Goal: Information Seeking & Learning: Compare options

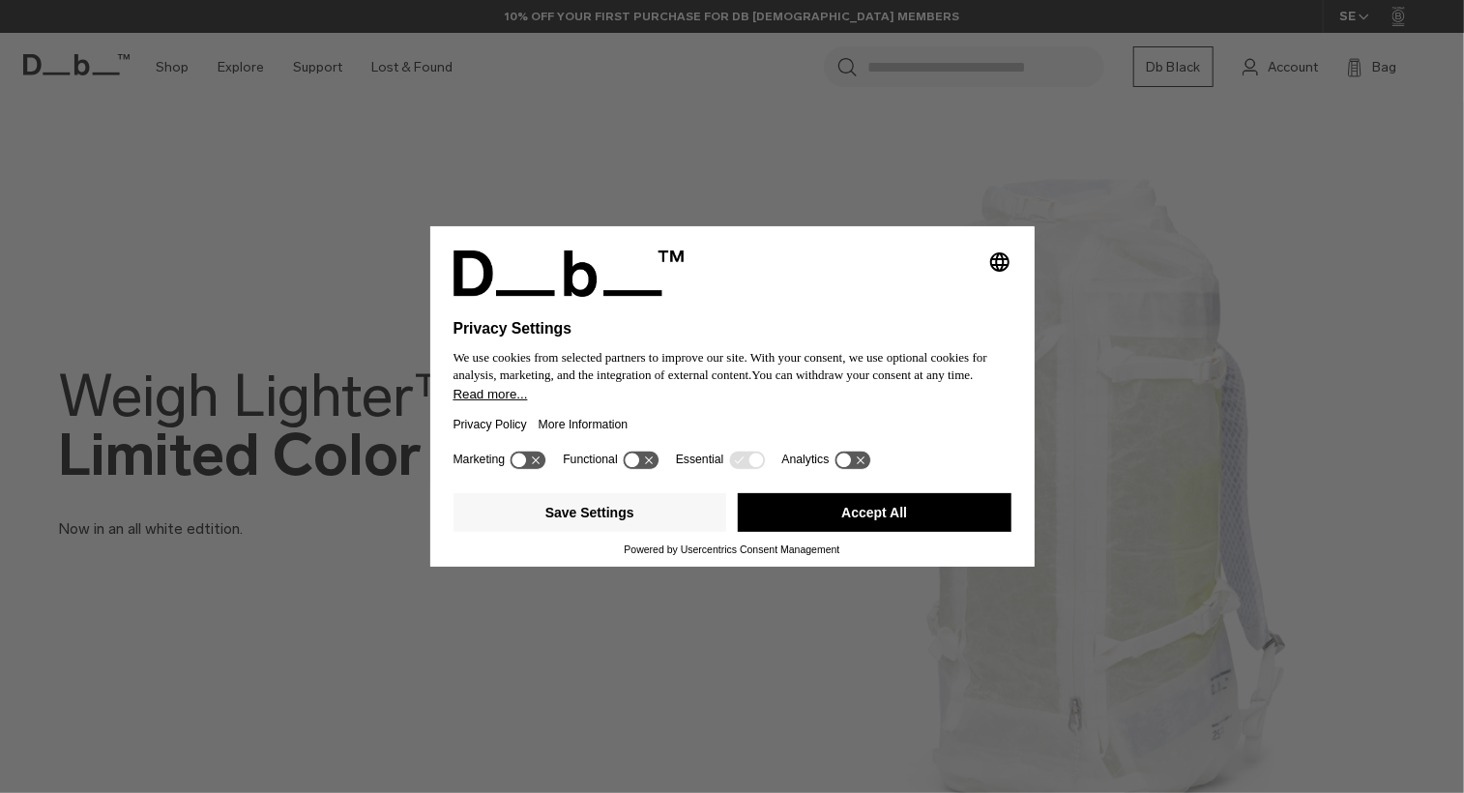
click at [882, 517] on button "Accept All" at bounding box center [875, 512] width 274 height 39
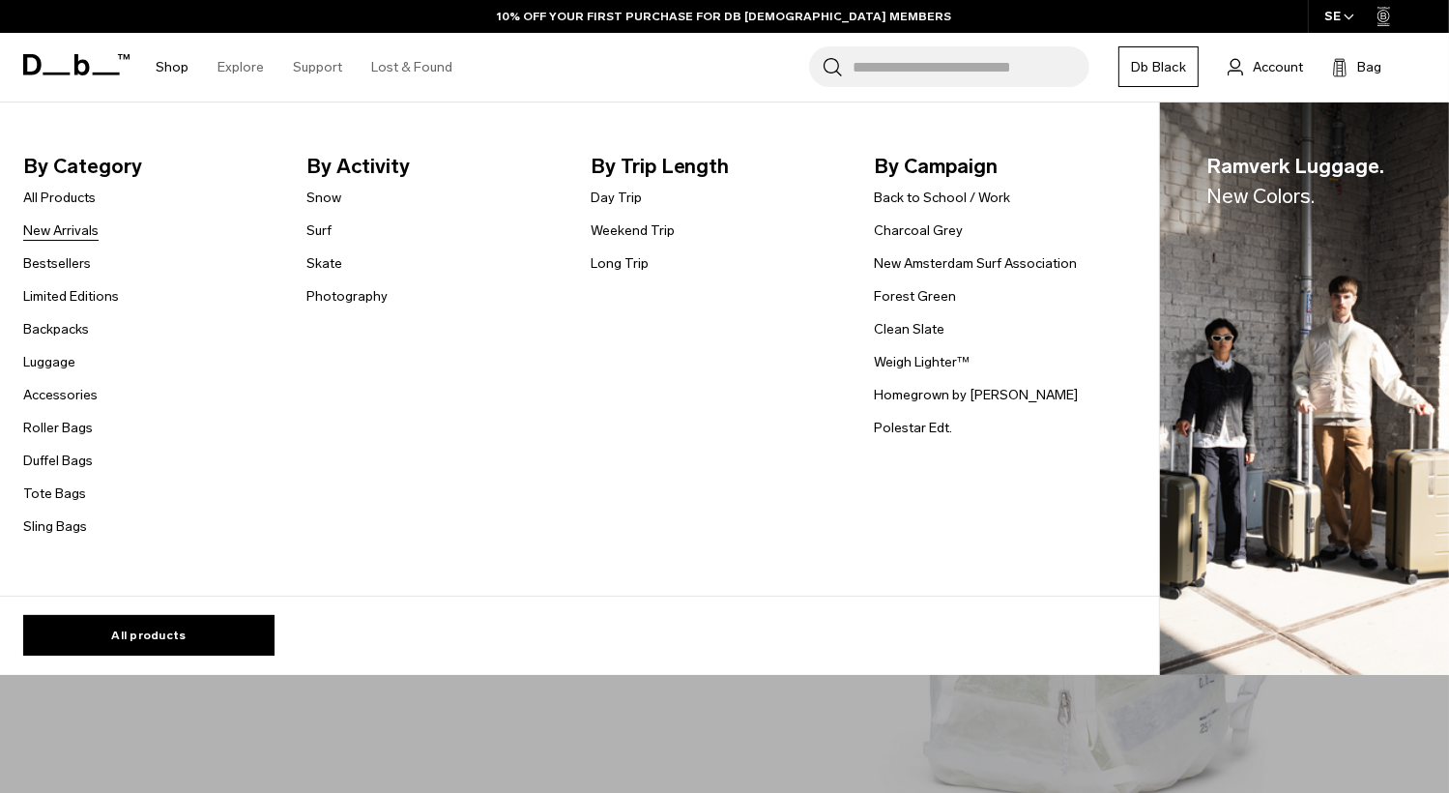
click at [70, 224] on link "New Arrivals" at bounding box center [60, 230] width 75 height 20
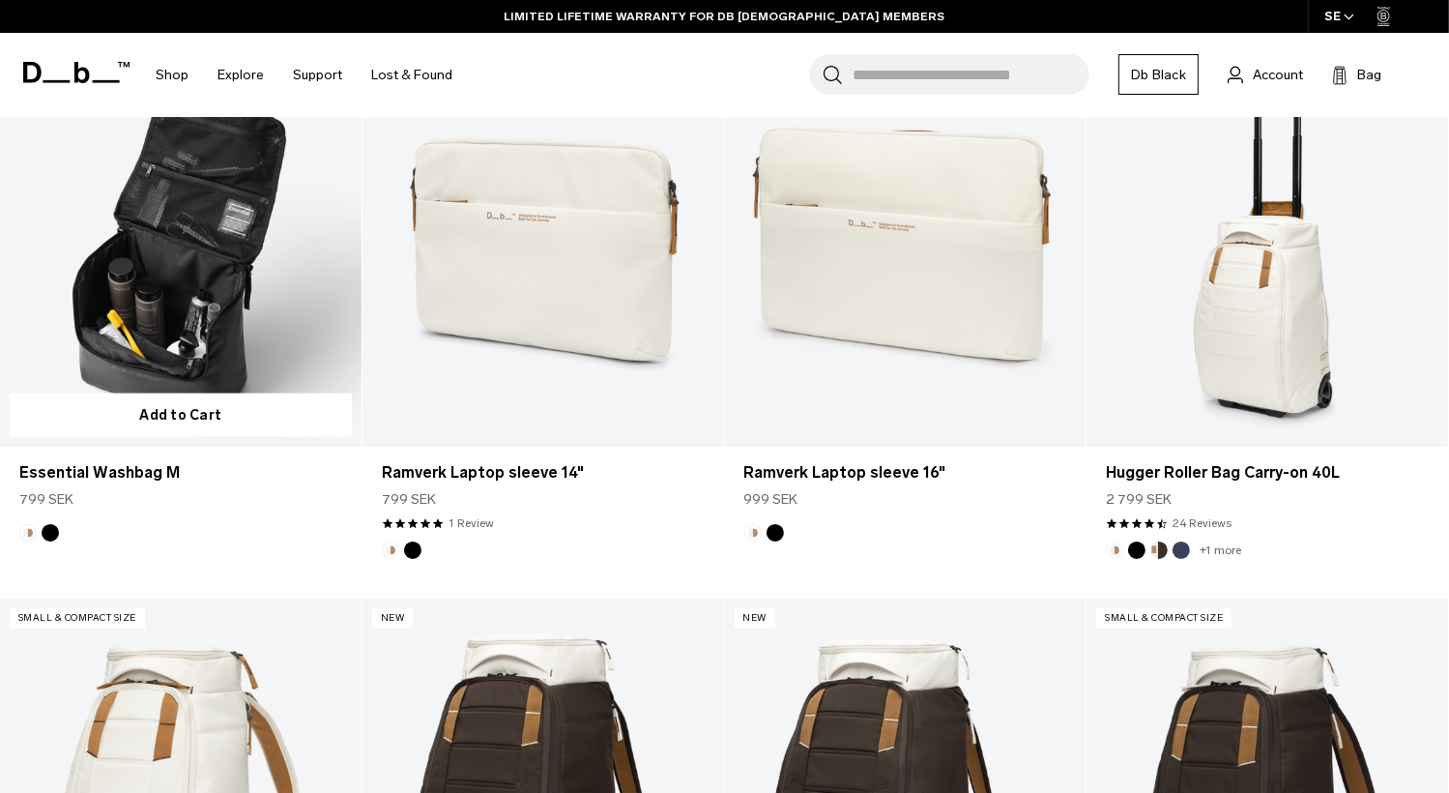
scroll to position [2901, 0]
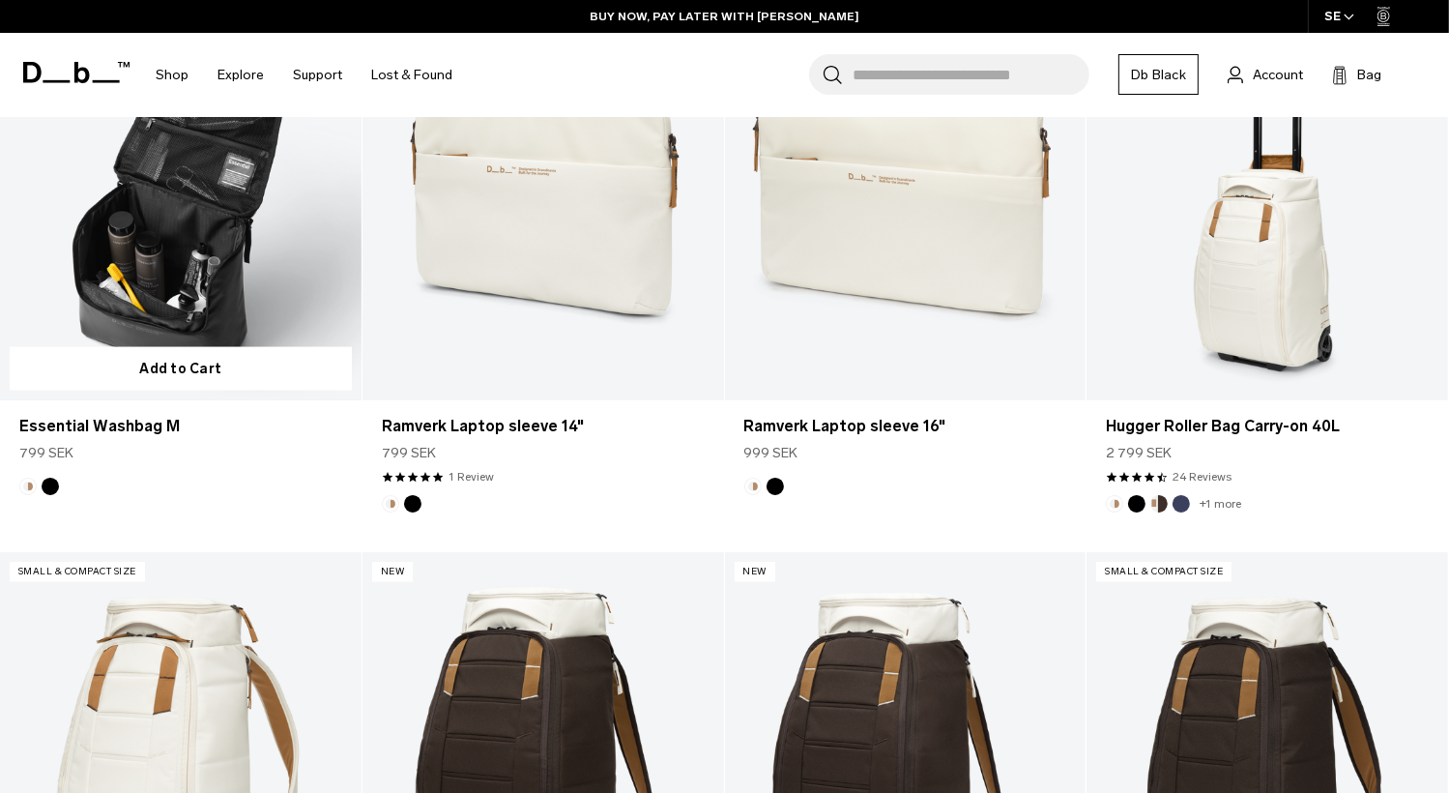
click at [222, 295] on link "Essential Washbag M" at bounding box center [181, 198] width 362 height 401
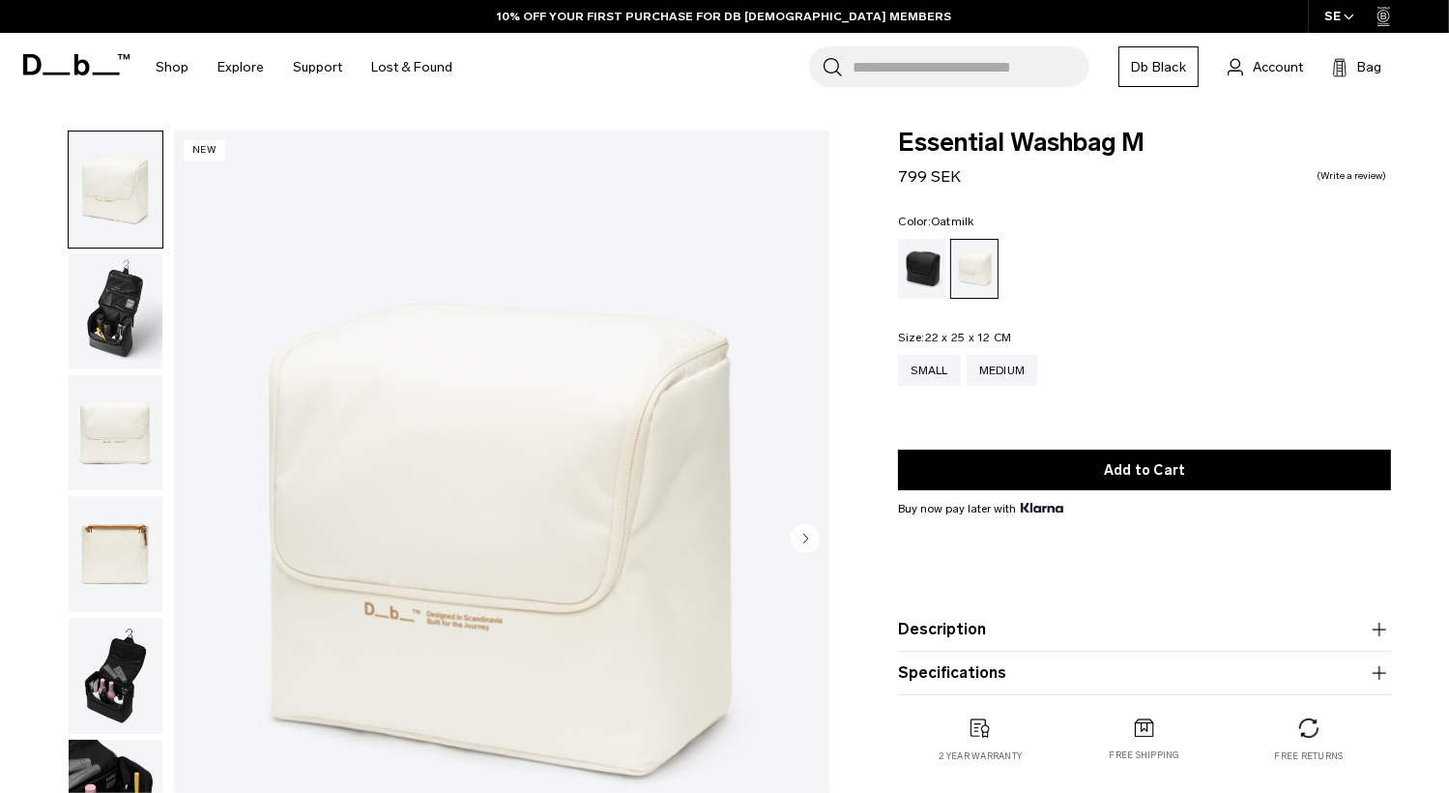
click at [113, 300] on img "button" at bounding box center [116, 311] width 94 height 116
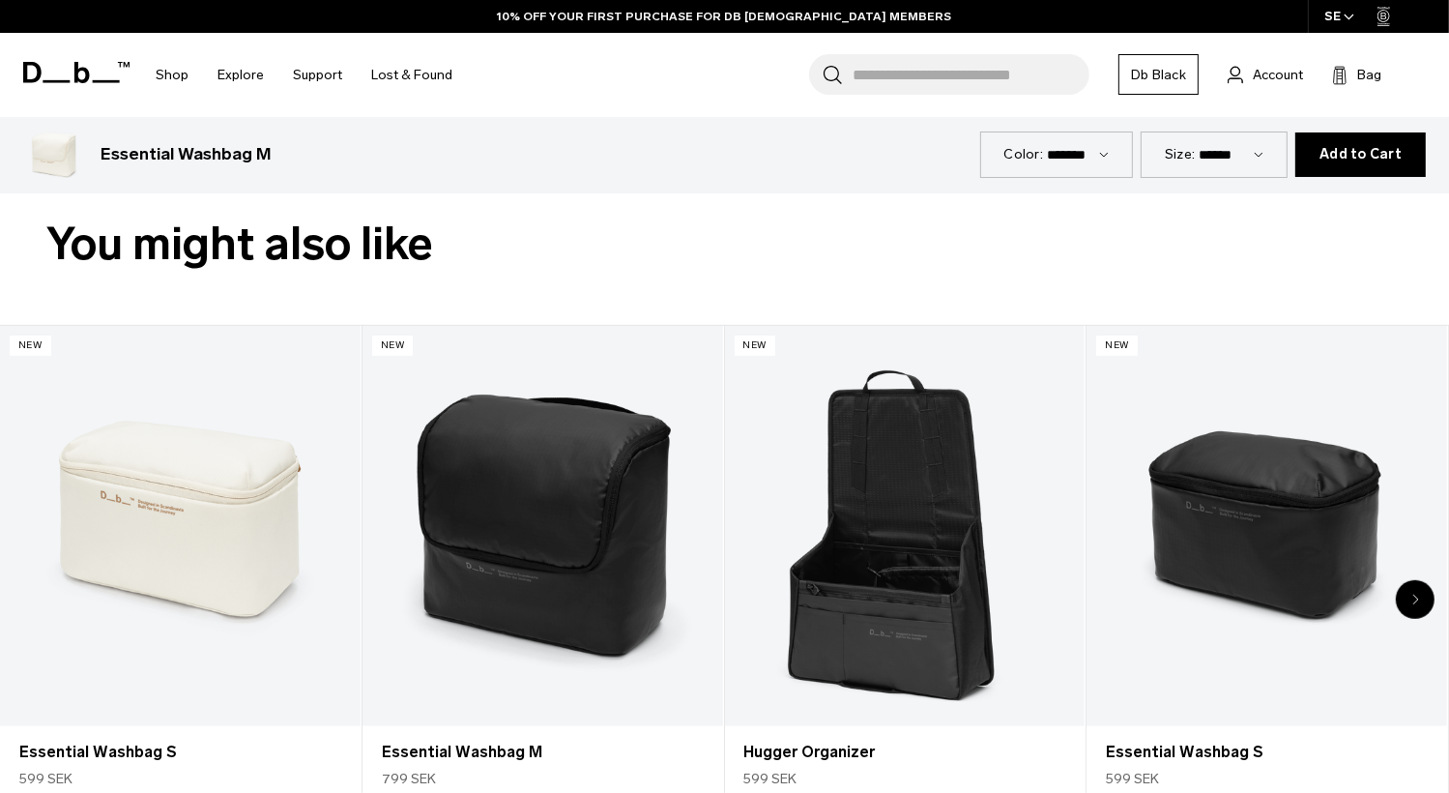
scroll to position [870, 0]
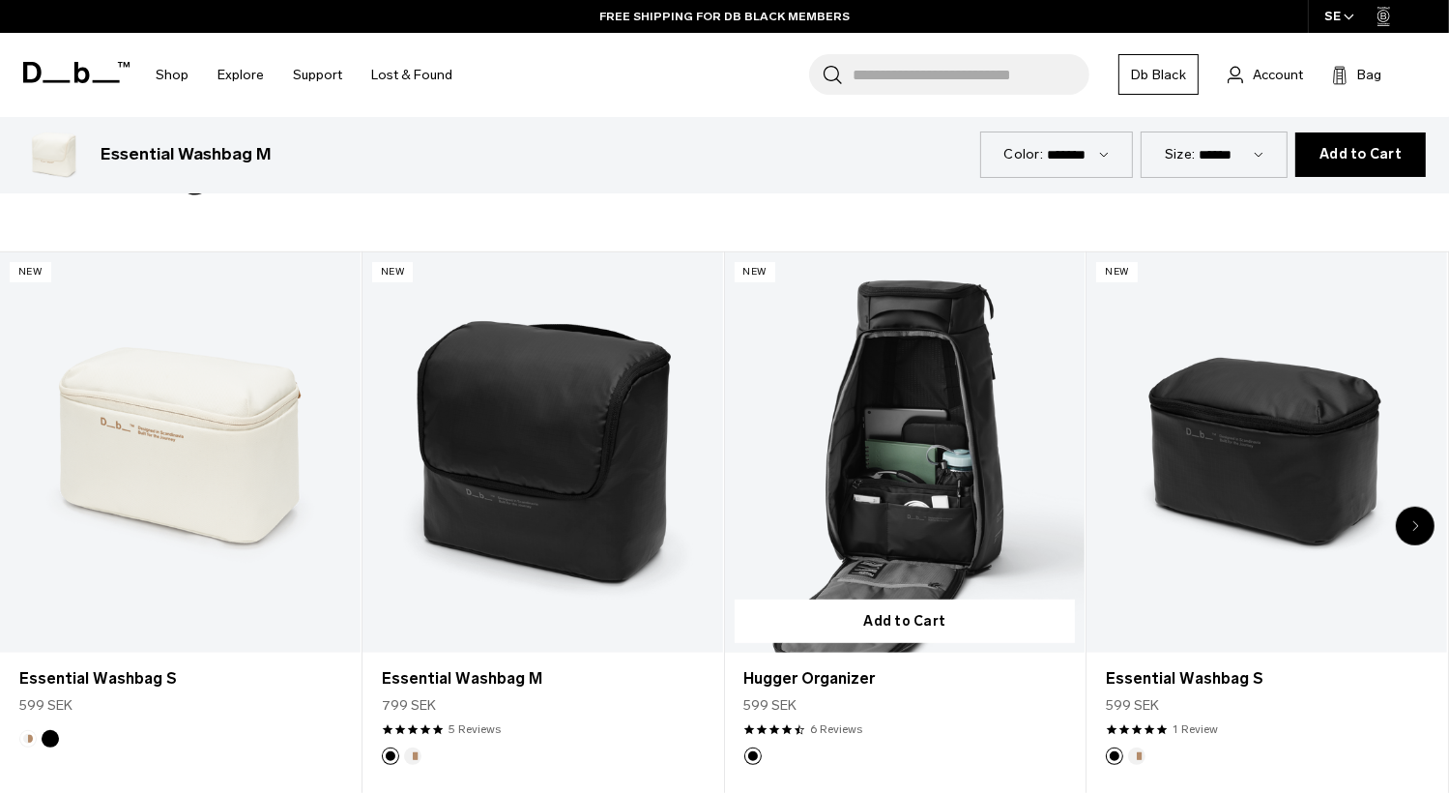
click at [855, 455] on link "Hugger Organizer" at bounding box center [905, 452] width 361 height 400
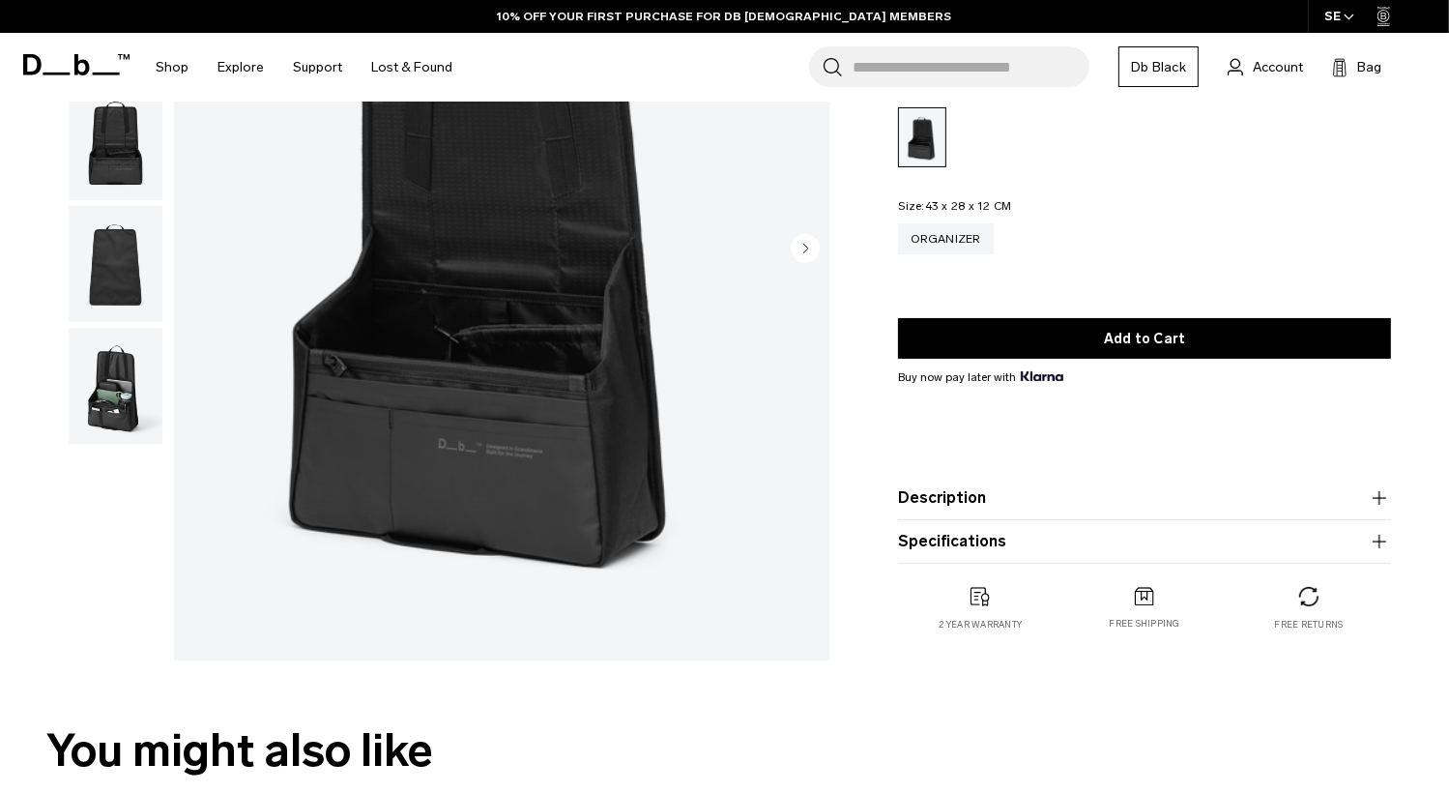
click at [118, 405] on img "button" at bounding box center [116, 386] width 94 height 116
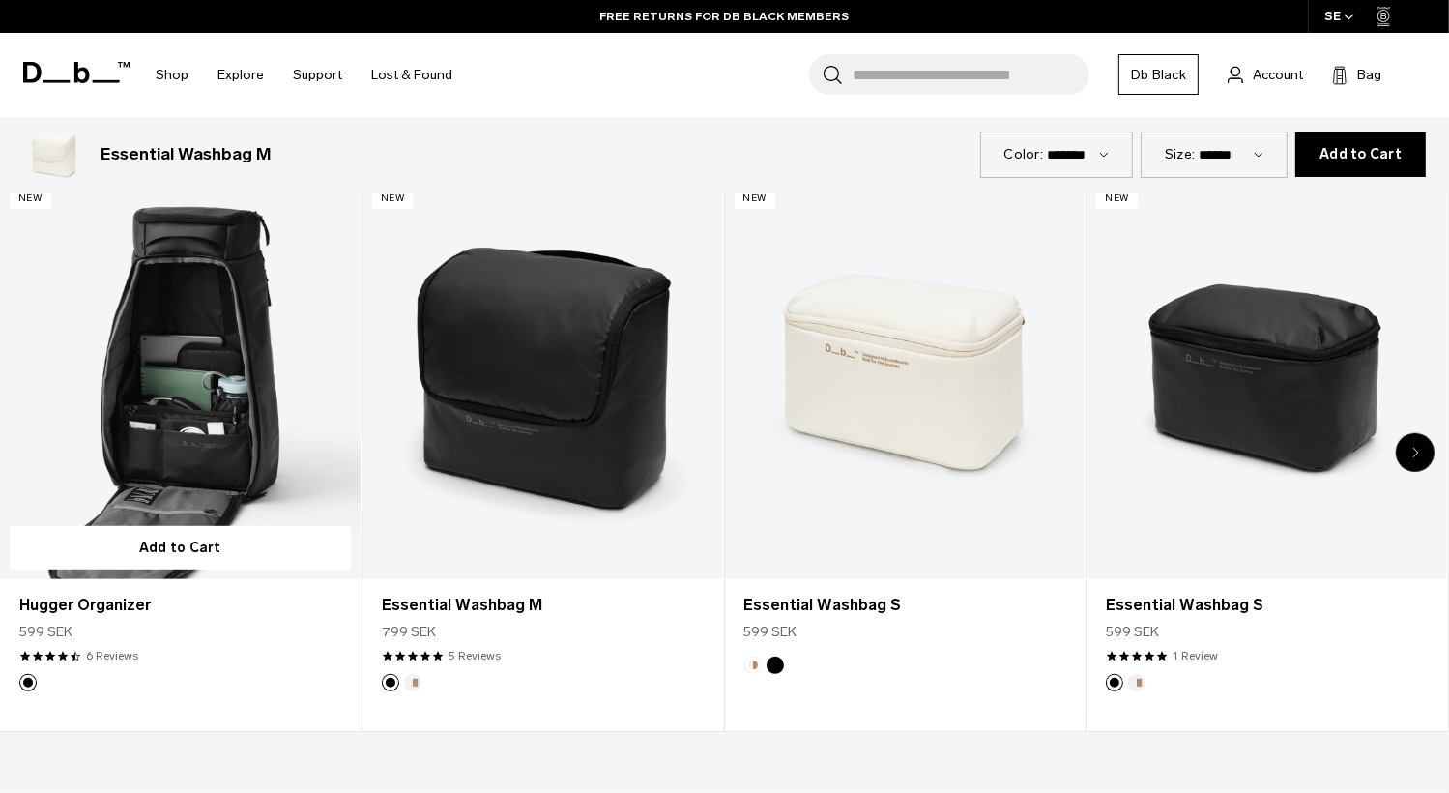
scroll to position [967, 0]
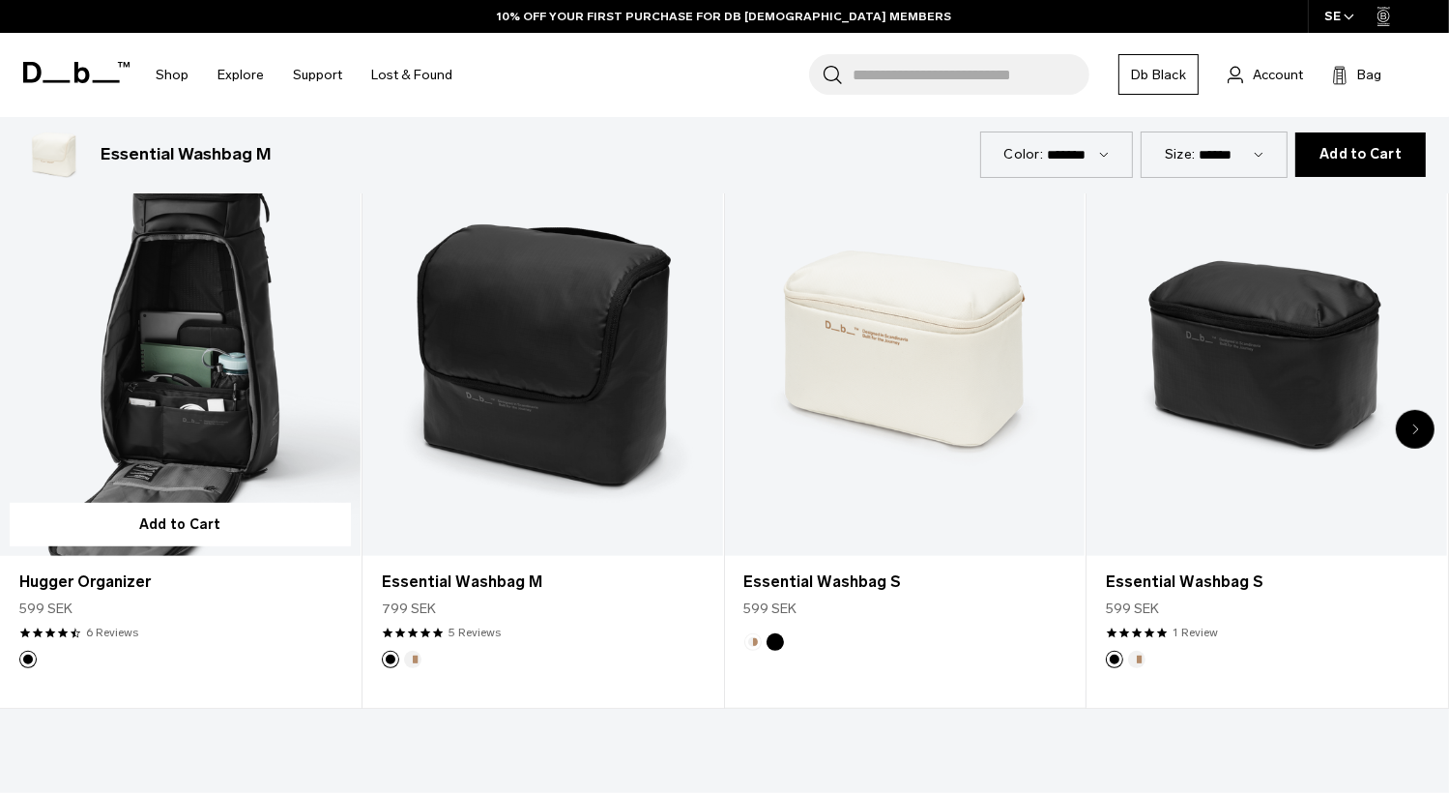
click at [248, 459] on link "Hugger Organizer" at bounding box center [180, 356] width 361 height 400
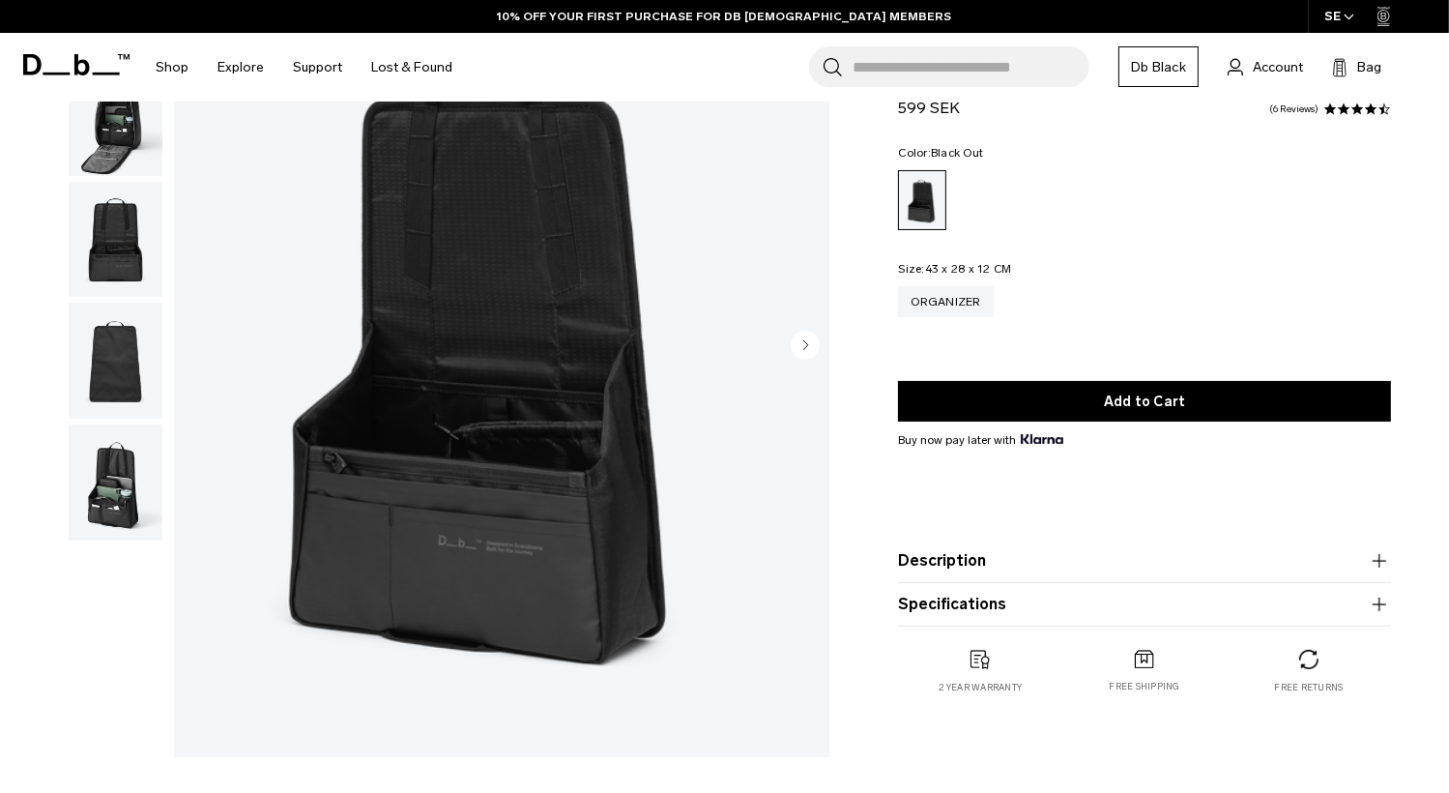
click at [804, 340] on circle "Next slide" at bounding box center [805, 345] width 29 height 29
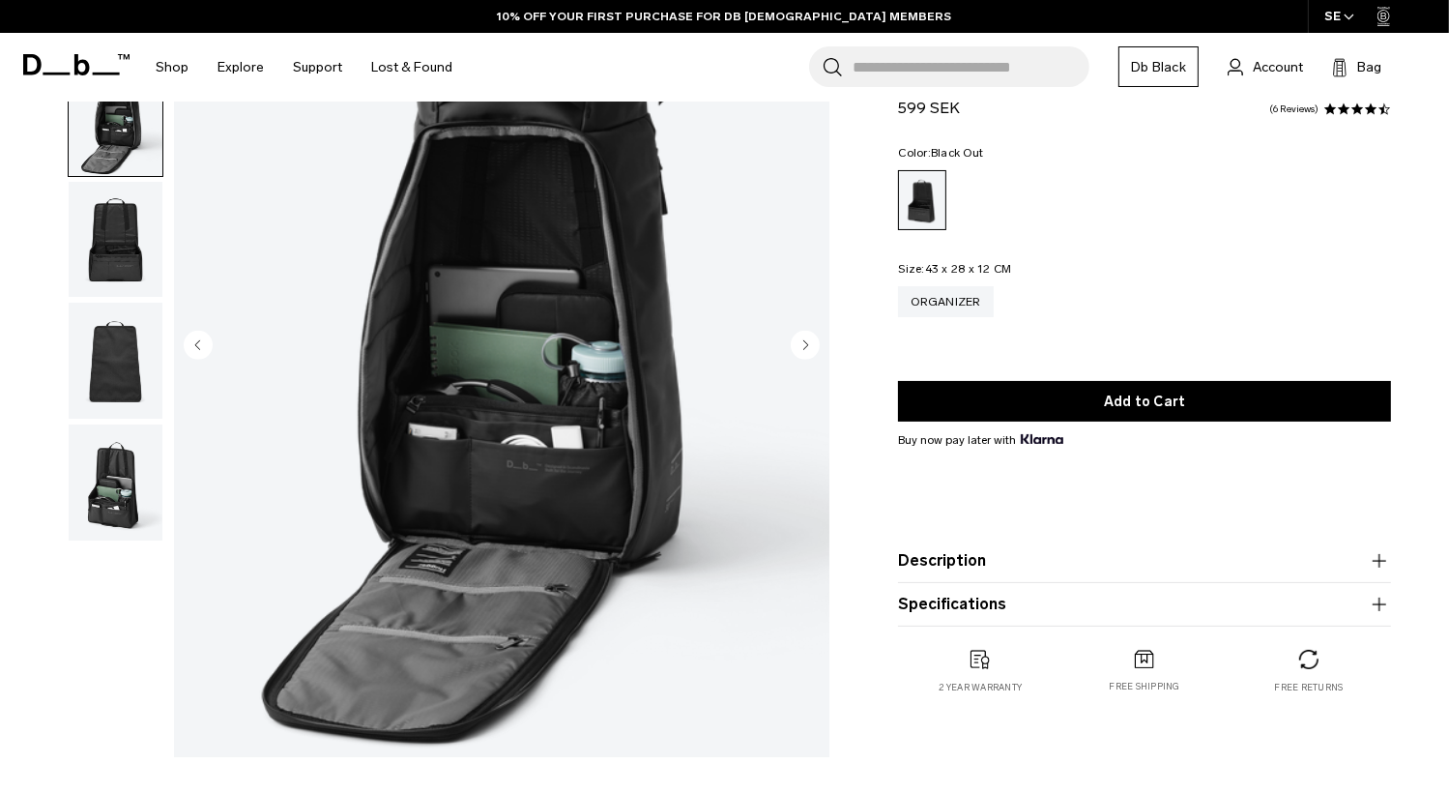
click at [804, 340] on circle "Next slide" at bounding box center [805, 345] width 29 height 29
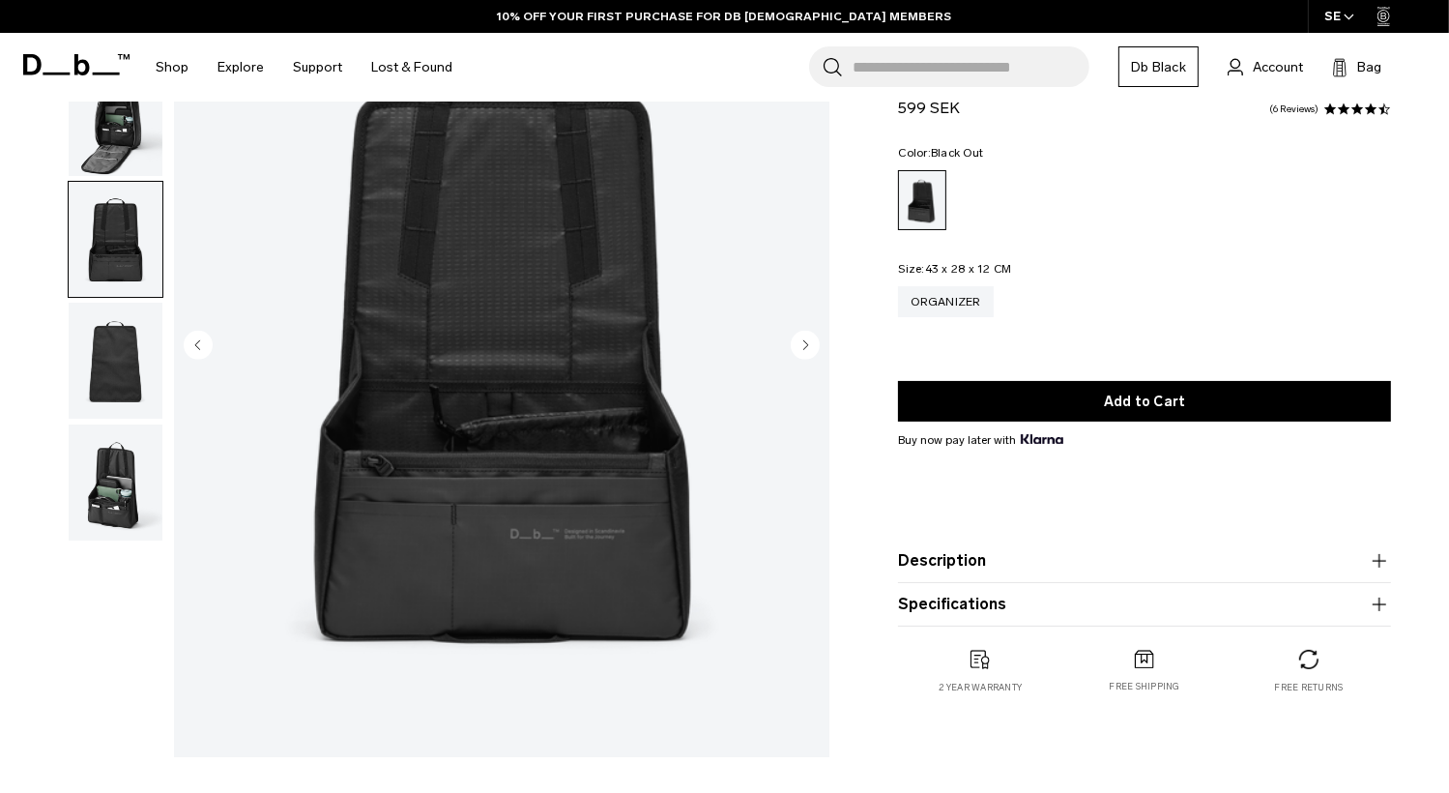
click at [190, 351] on circle "Previous slide" at bounding box center [198, 345] width 29 height 29
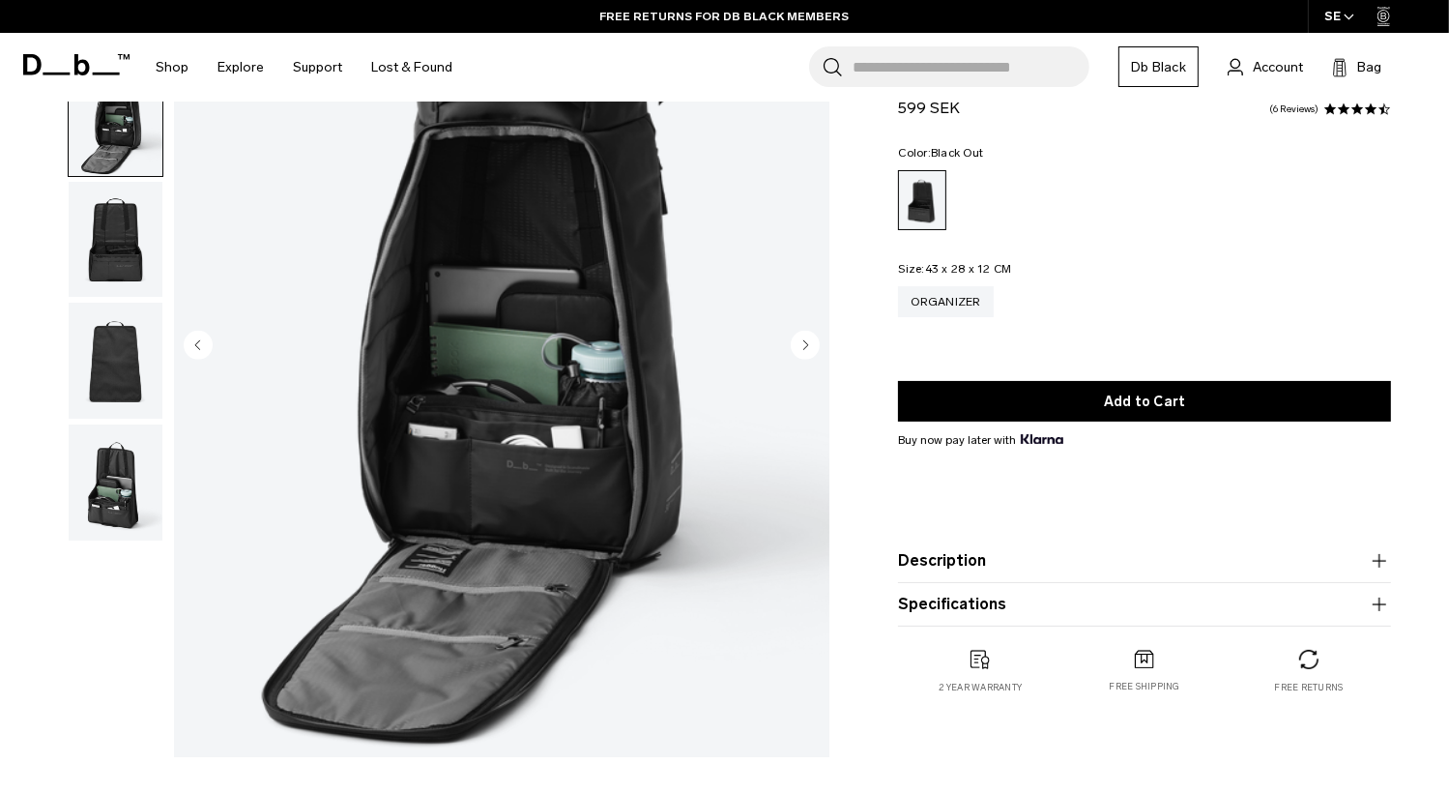
click at [113, 455] on img "button" at bounding box center [116, 482] width 94 height 116
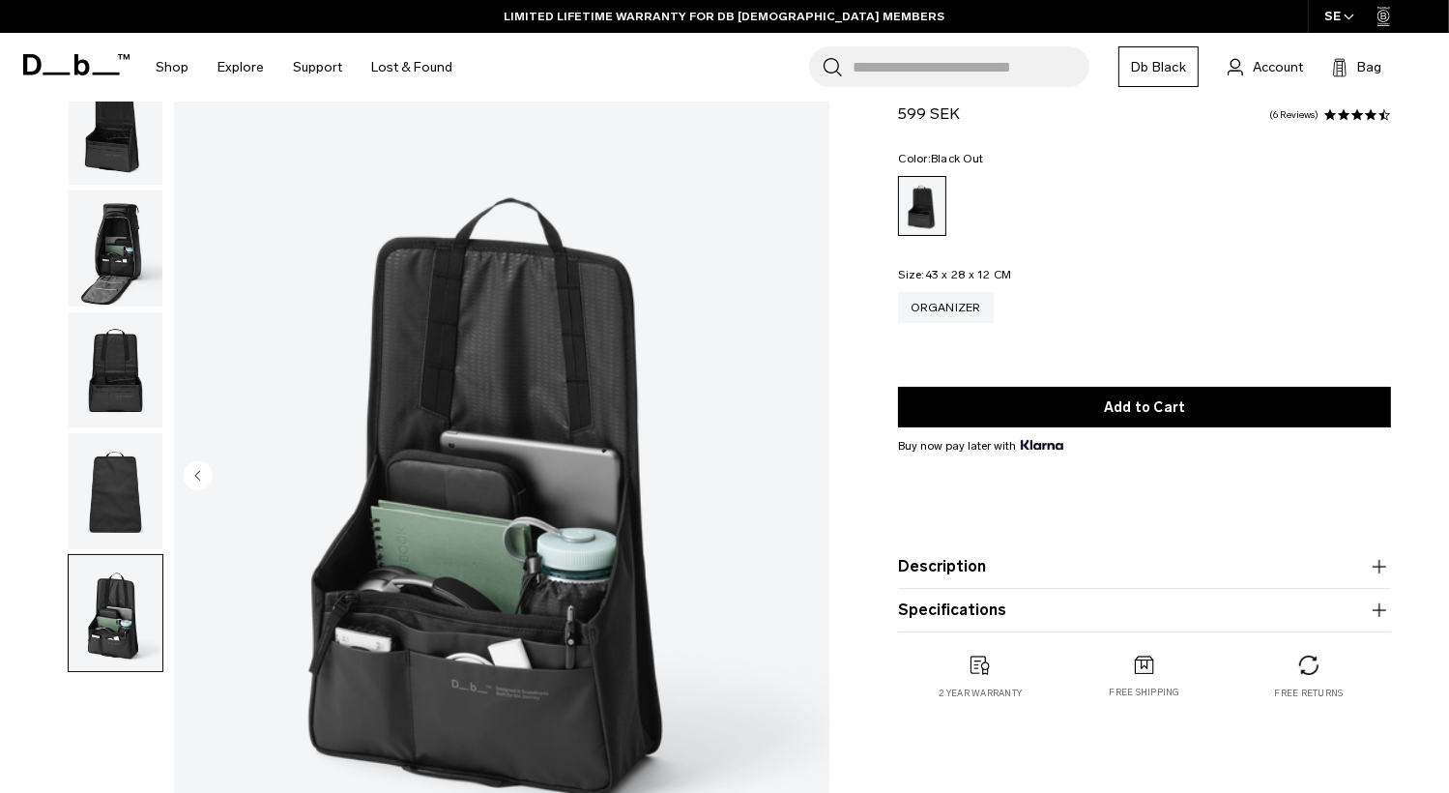
scroll to position [97, 0]
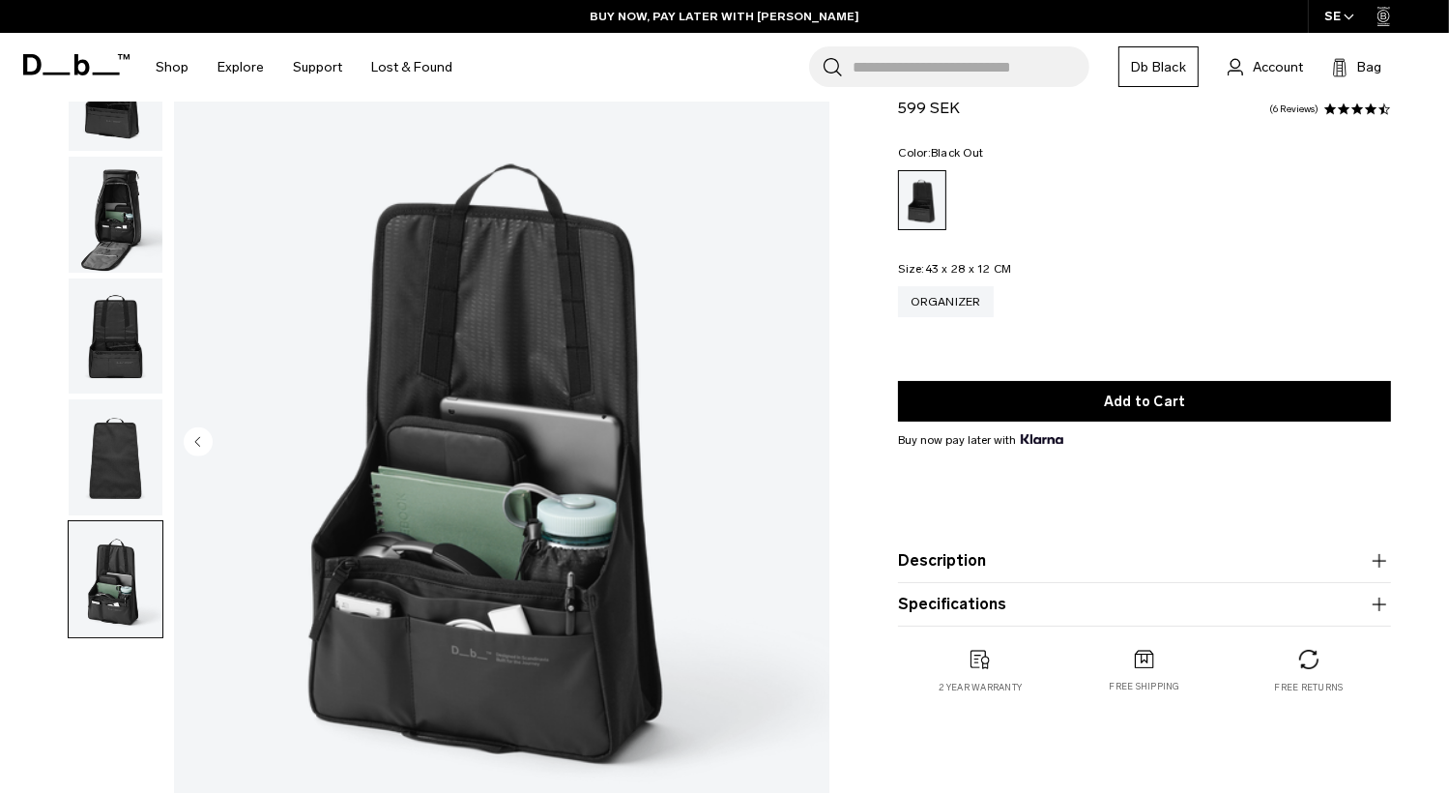
click at [118, 243] on img "button" at bounding box center [116, 215] width 94 height 116
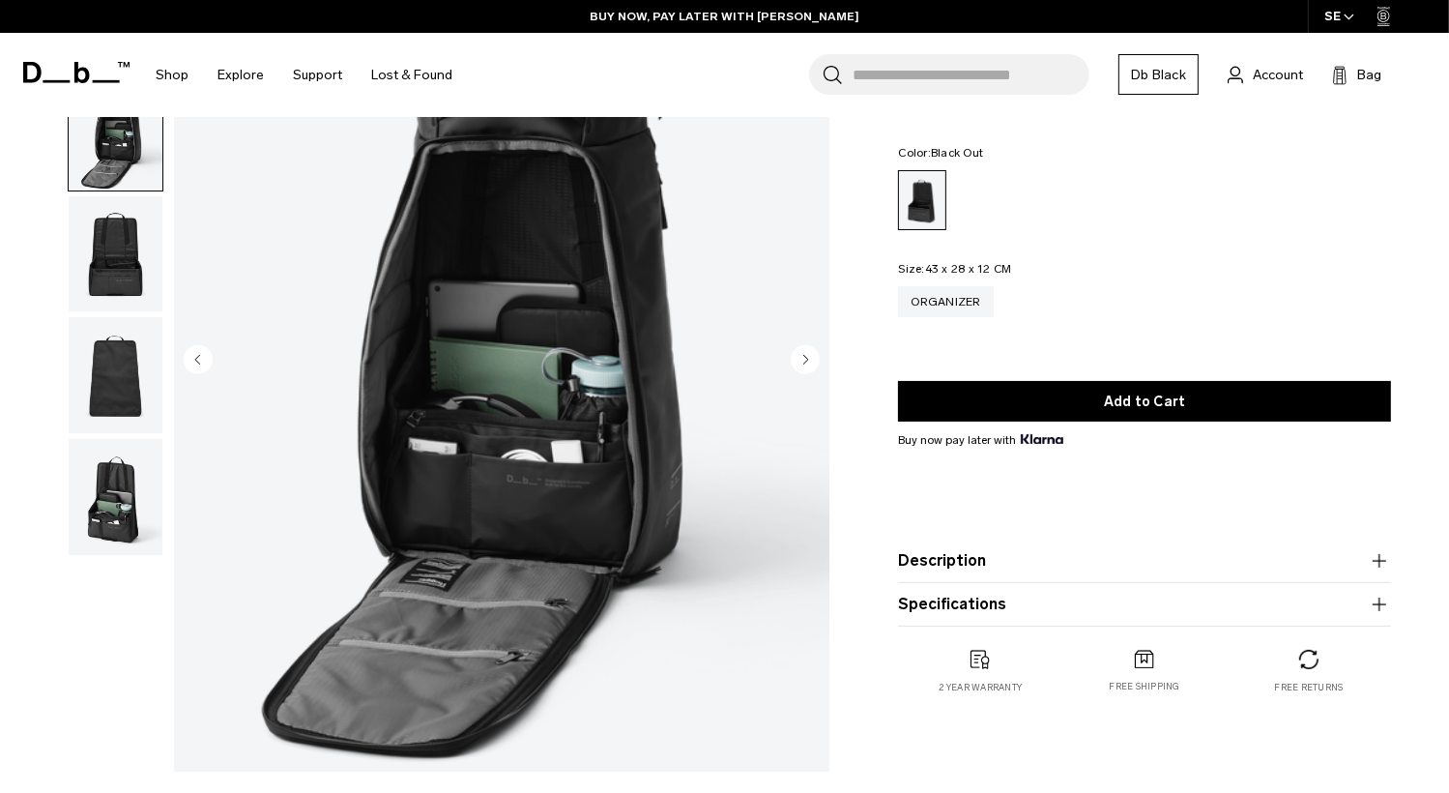
scroll to position [0, 0]
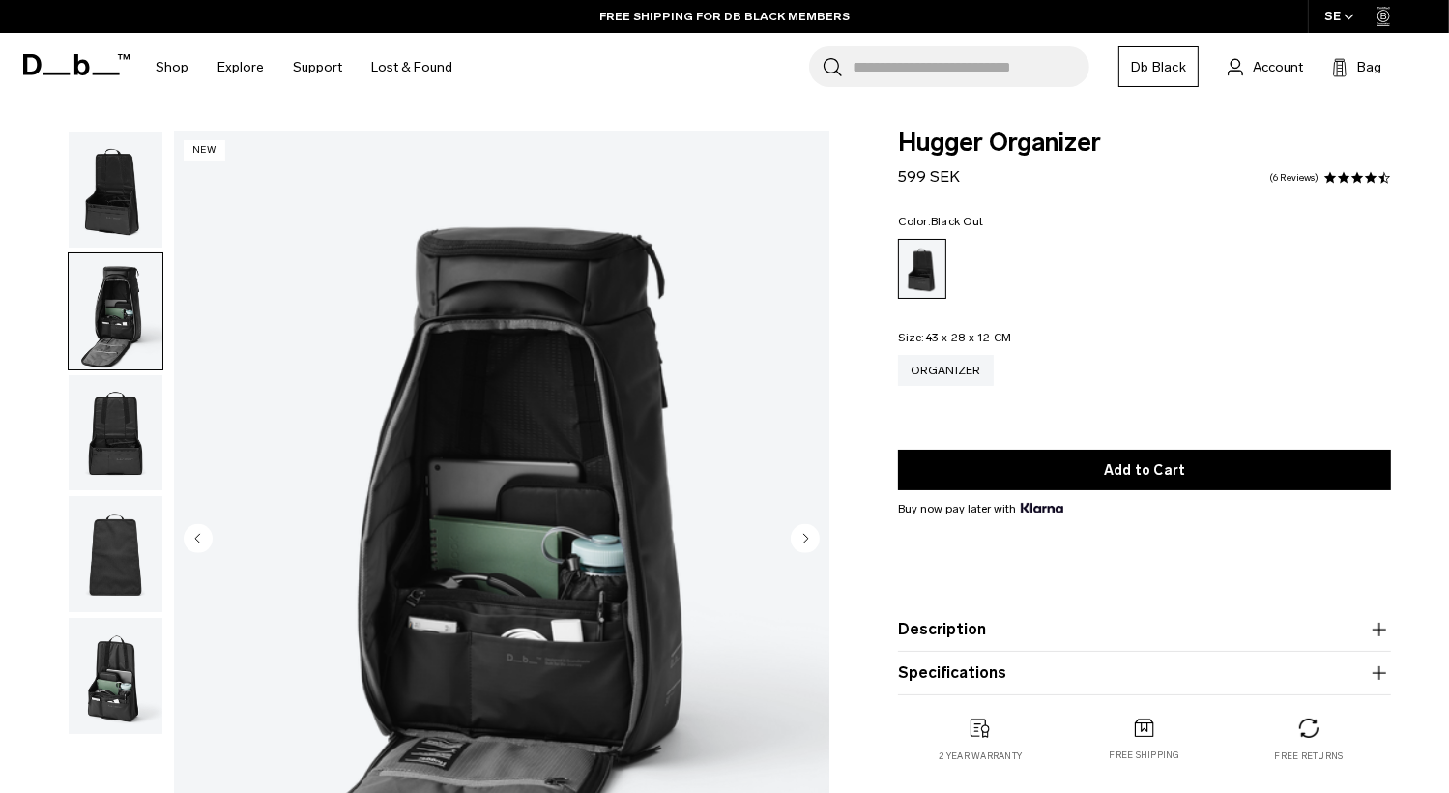
click at [803, 538] on circle "Next slide" at bounding box center [805, 538] width 29 height 29
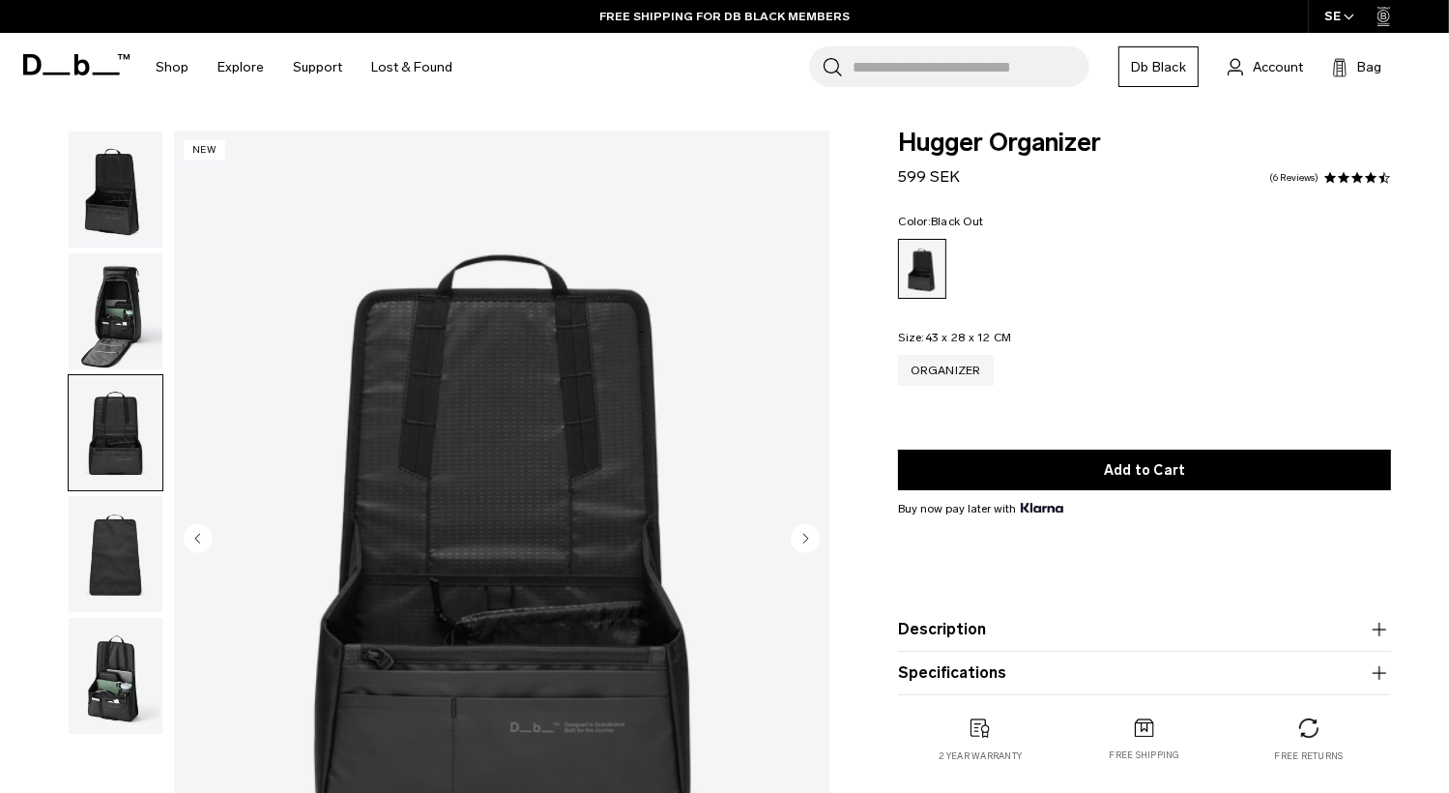
click at [803, 538] on circle "Next slide" at bounding box center [805, 538] width 29 height 29
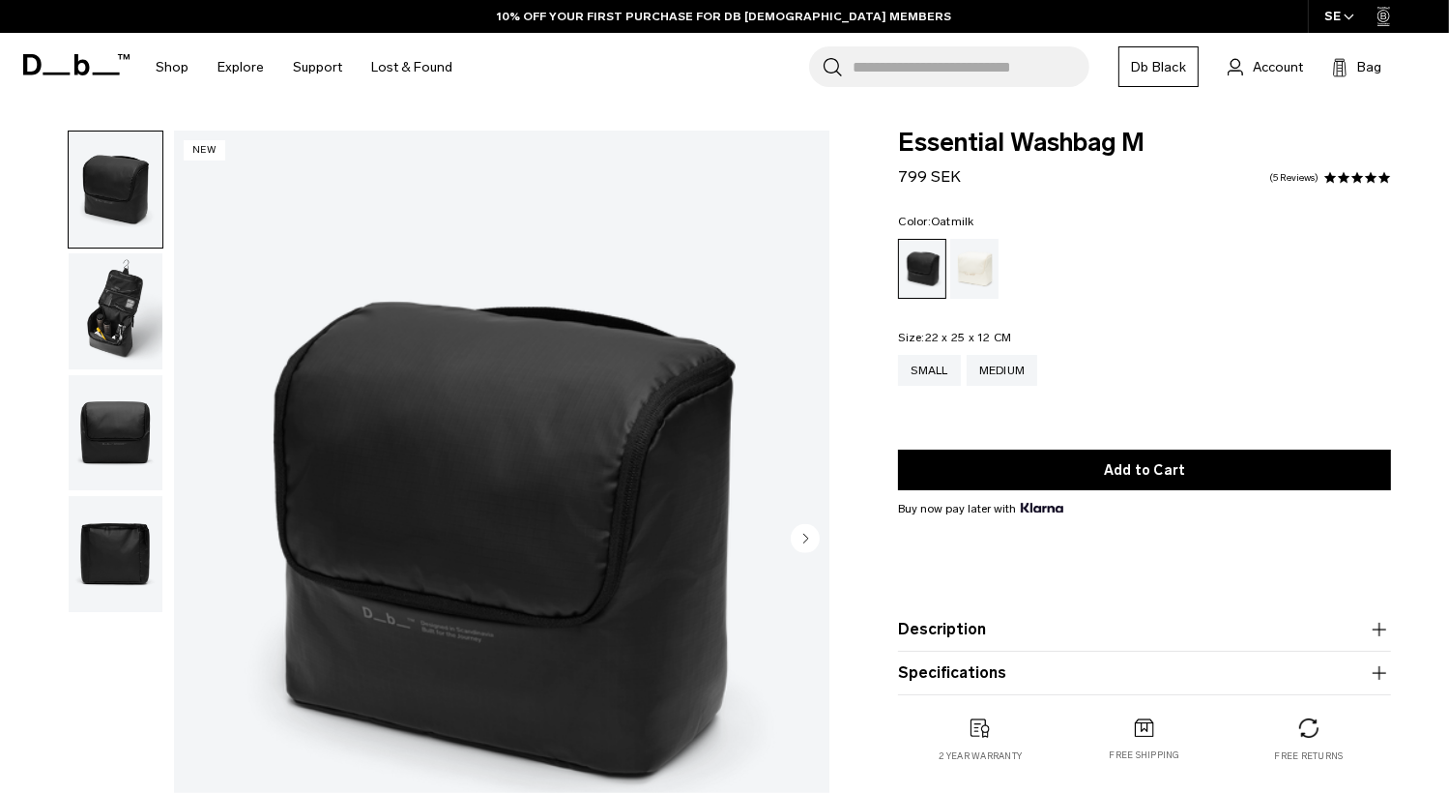
click at [974, 276] on div "Oatmilk" at bounding box center [974, 269] width 49 height 60
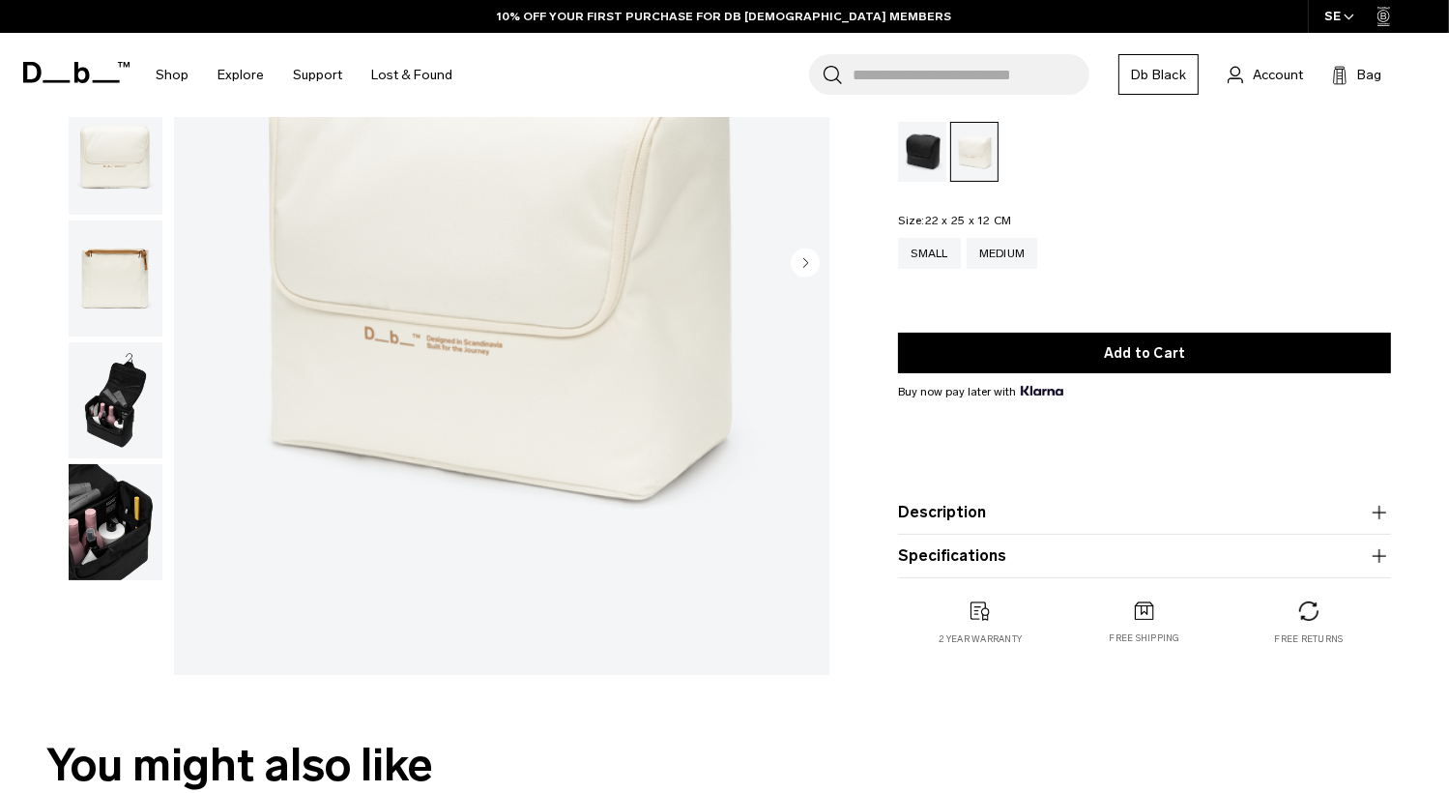
scroll to position [290, 0]
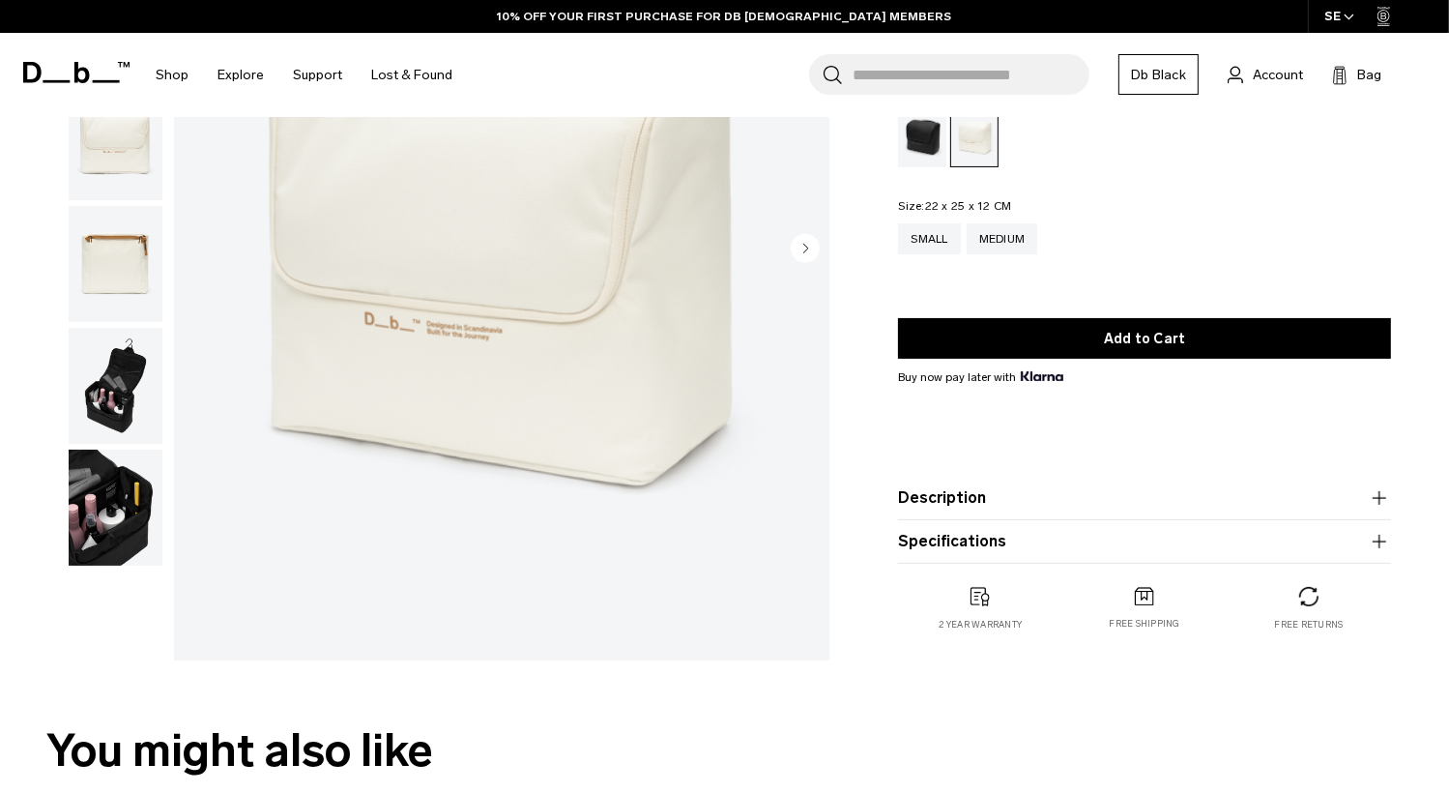
click at [132, 393] on img "button" at bounding box center [116, 386] width 94 height 116
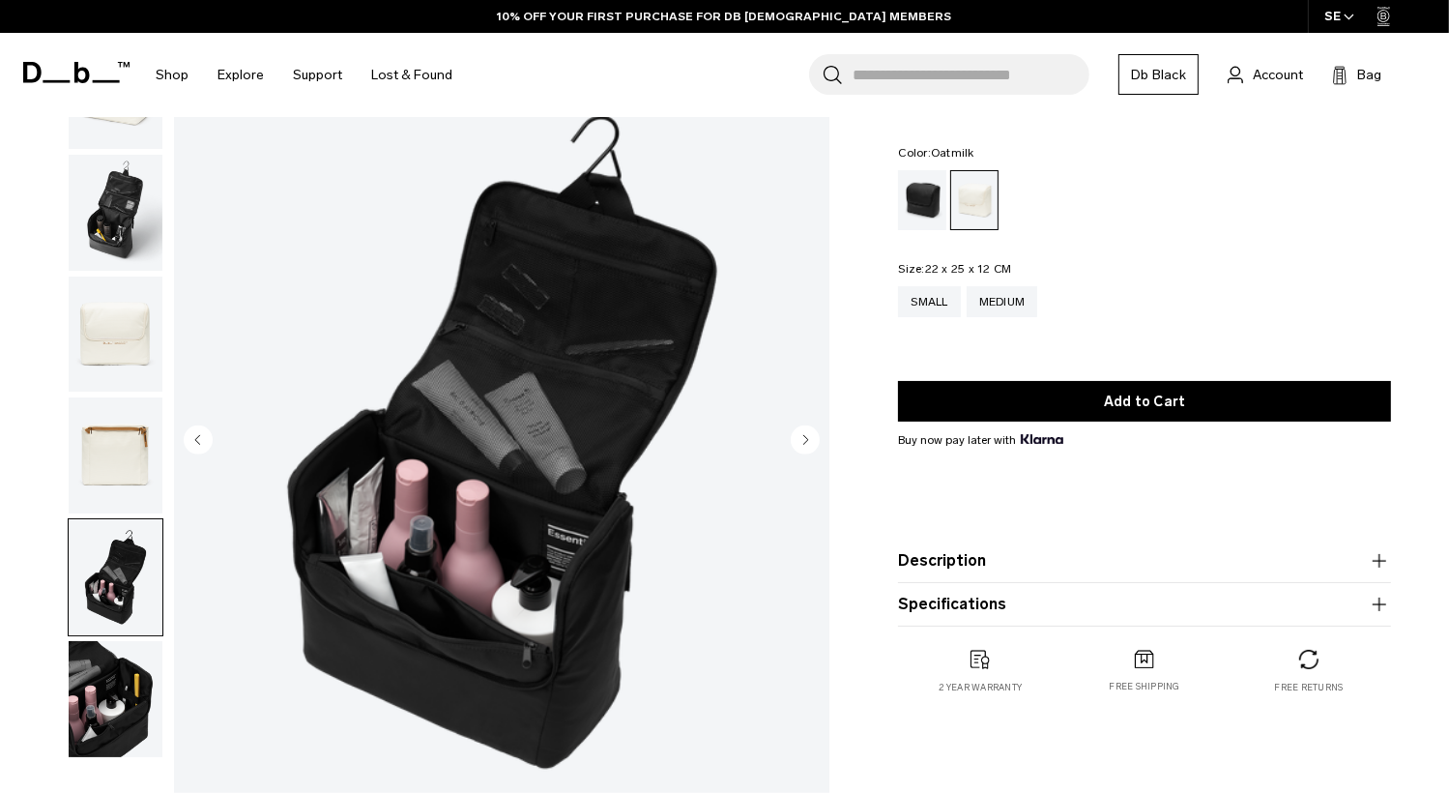
scroll to position [97, 0]
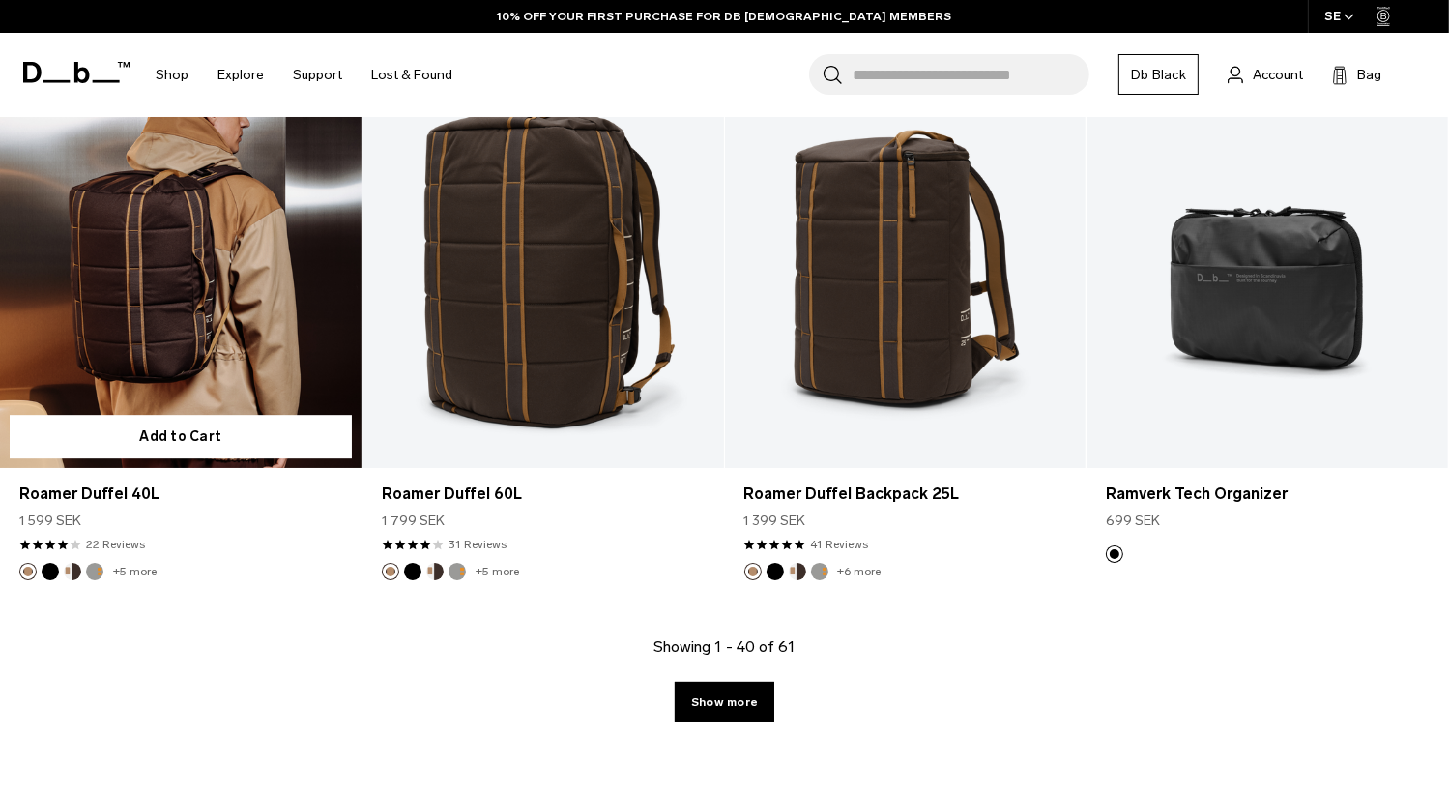
scroll to position [5608, 0]
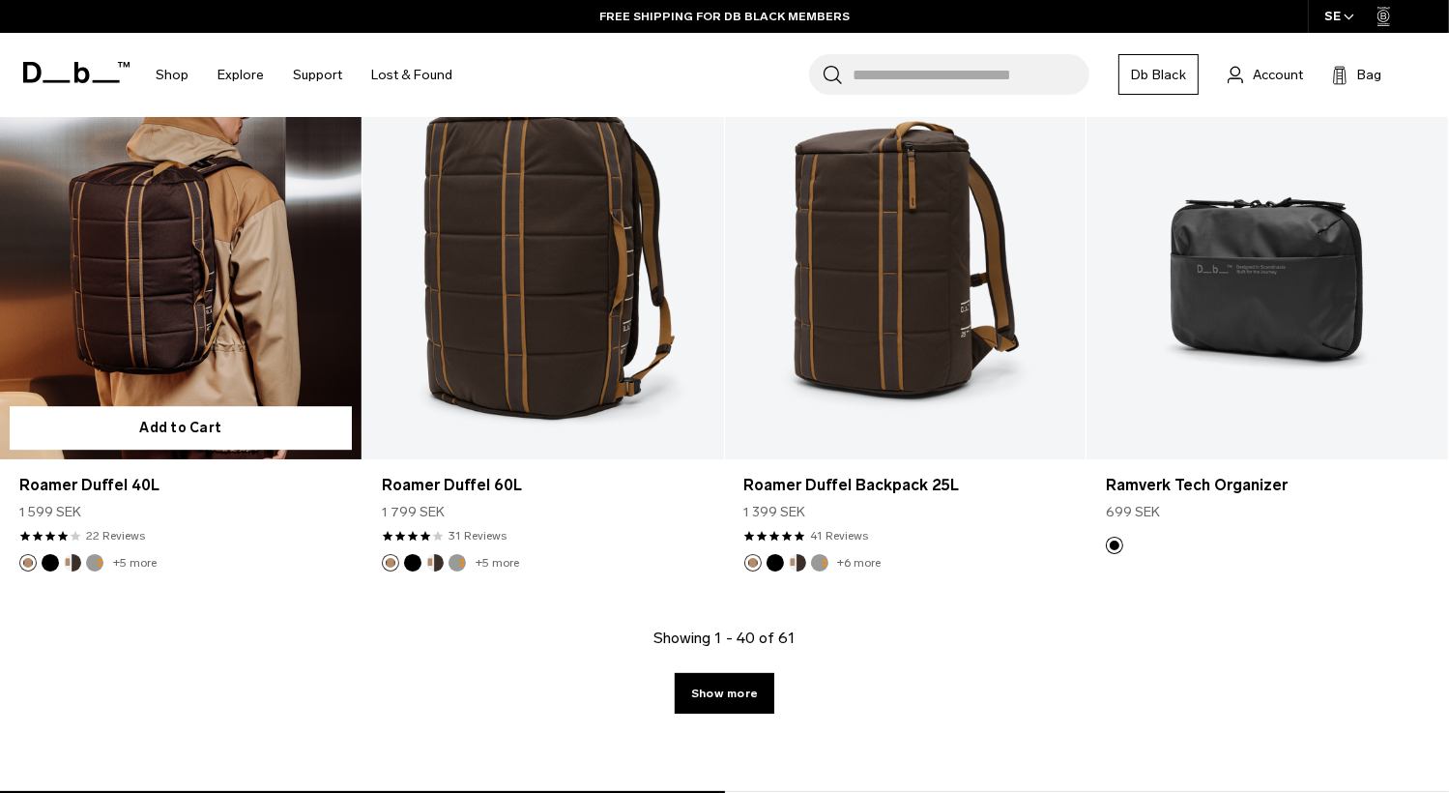
click at [186, 326] on link "Roamer Duffel 40L" at bounding box center [181, 258] width 362 height 401
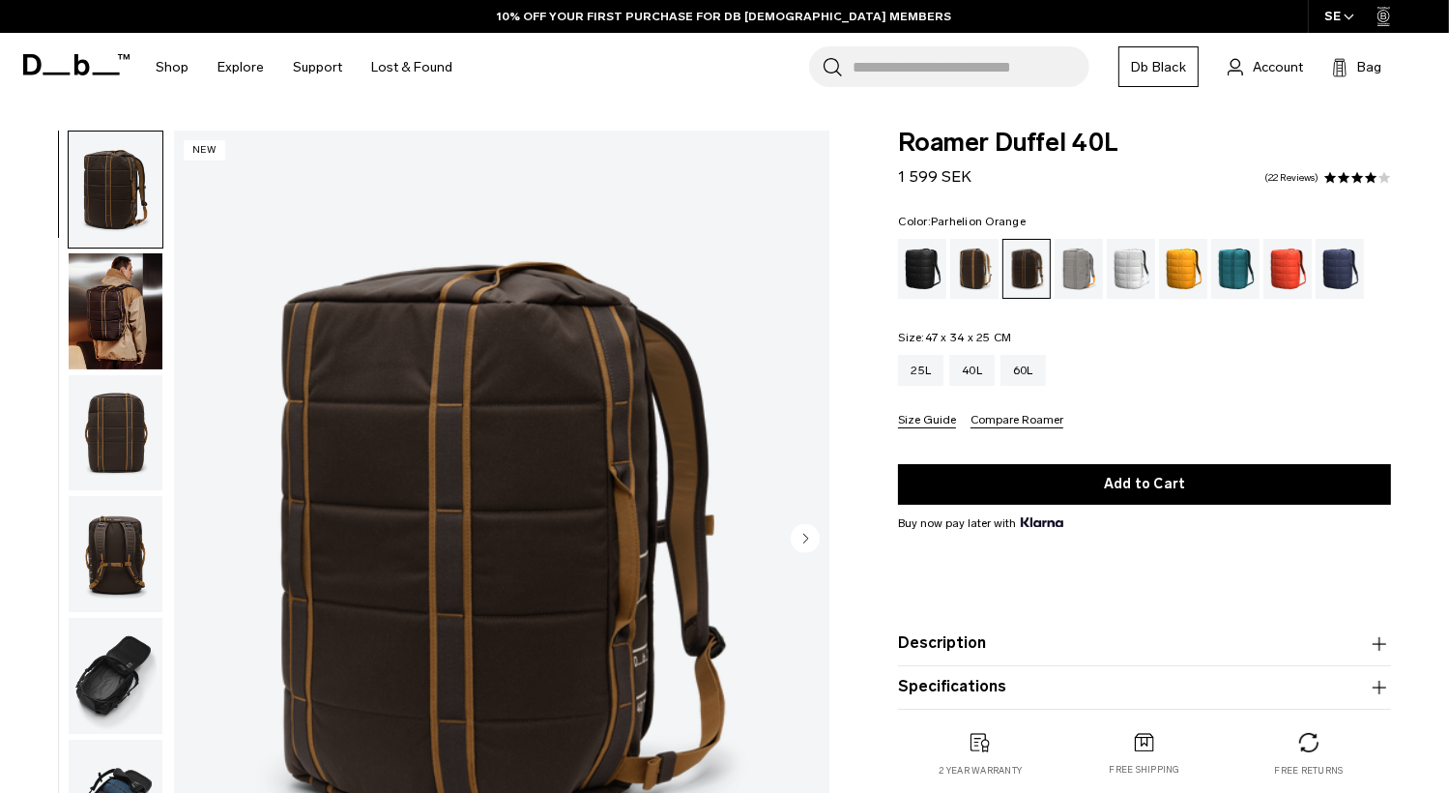
click at [1191, 275] on div "Parhelion Orange" at bounding box center [1183, 269] width 49 height 60
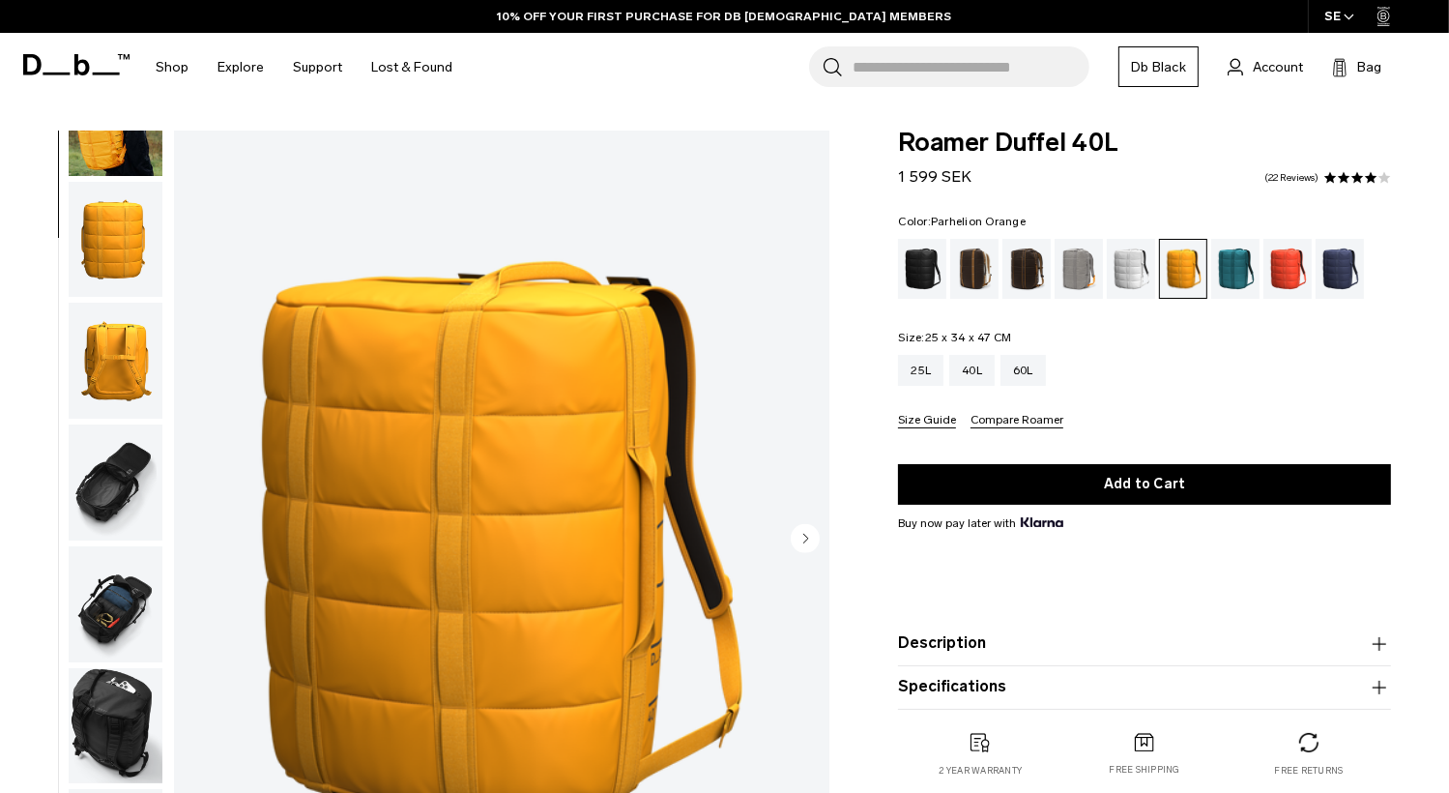
click at [111, 502] on img "button" at bounding box center [116, 482] width 94 height 116
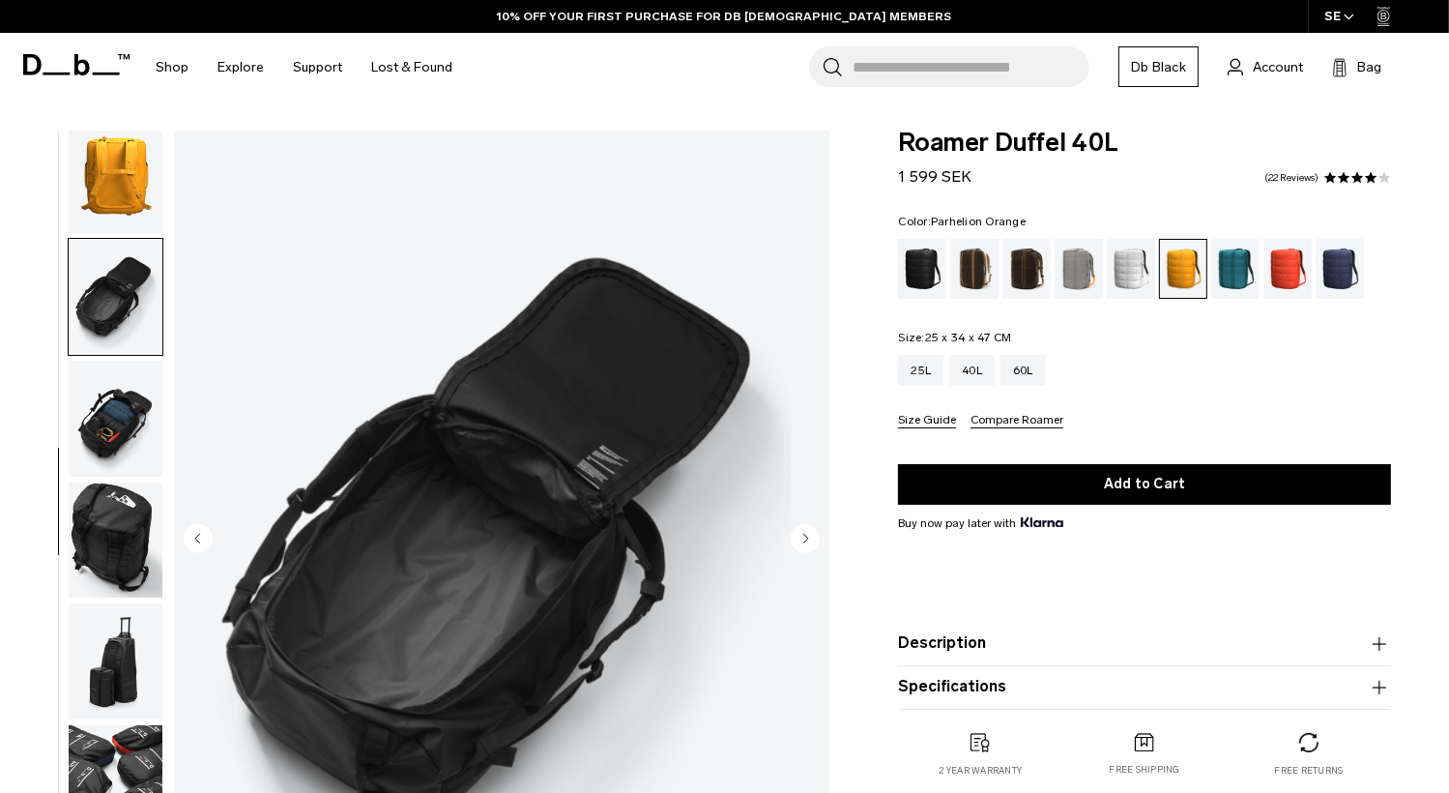
scroll to position [394, 0]
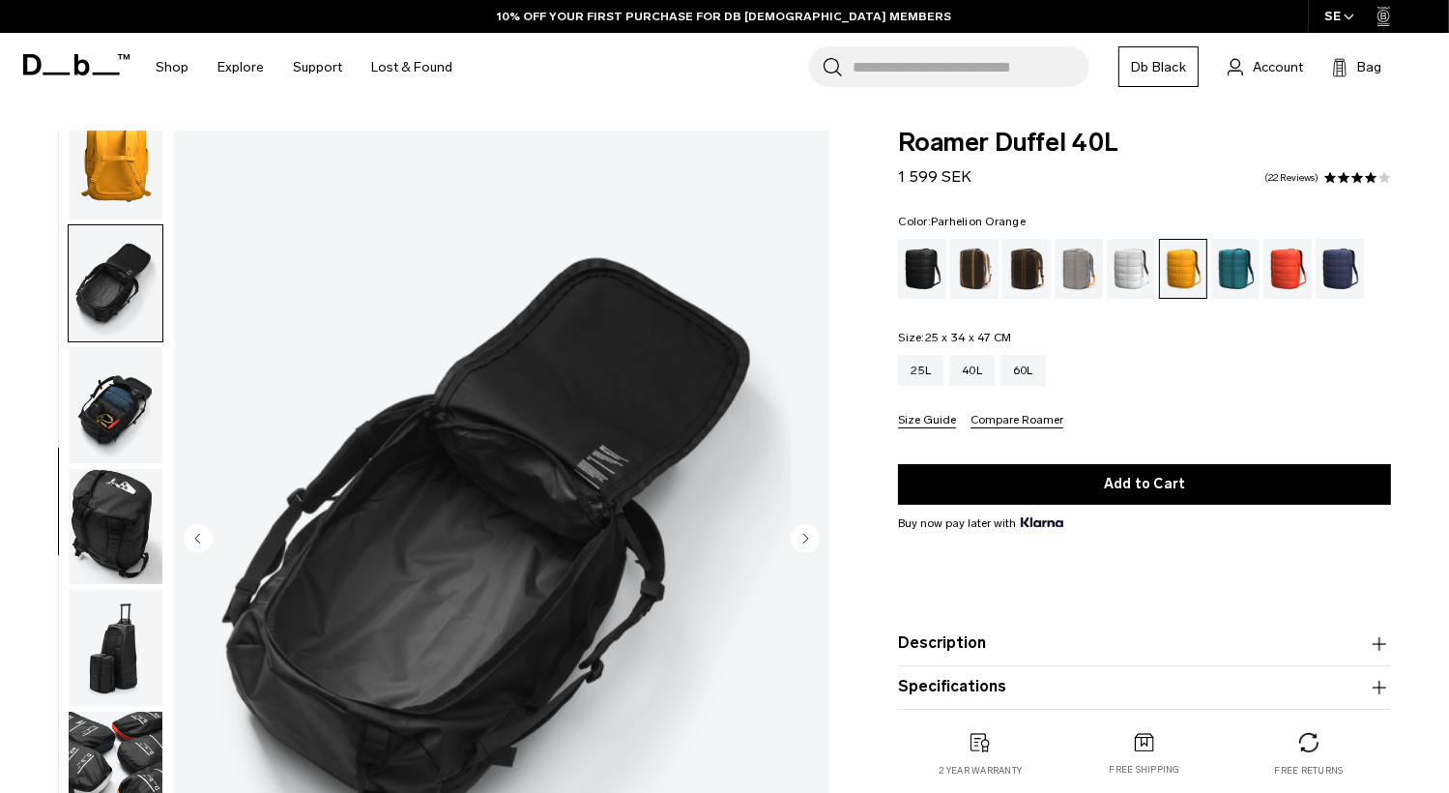
click at [102, 534] on img "button" at bounding box center [116, 527] width 94 height 116
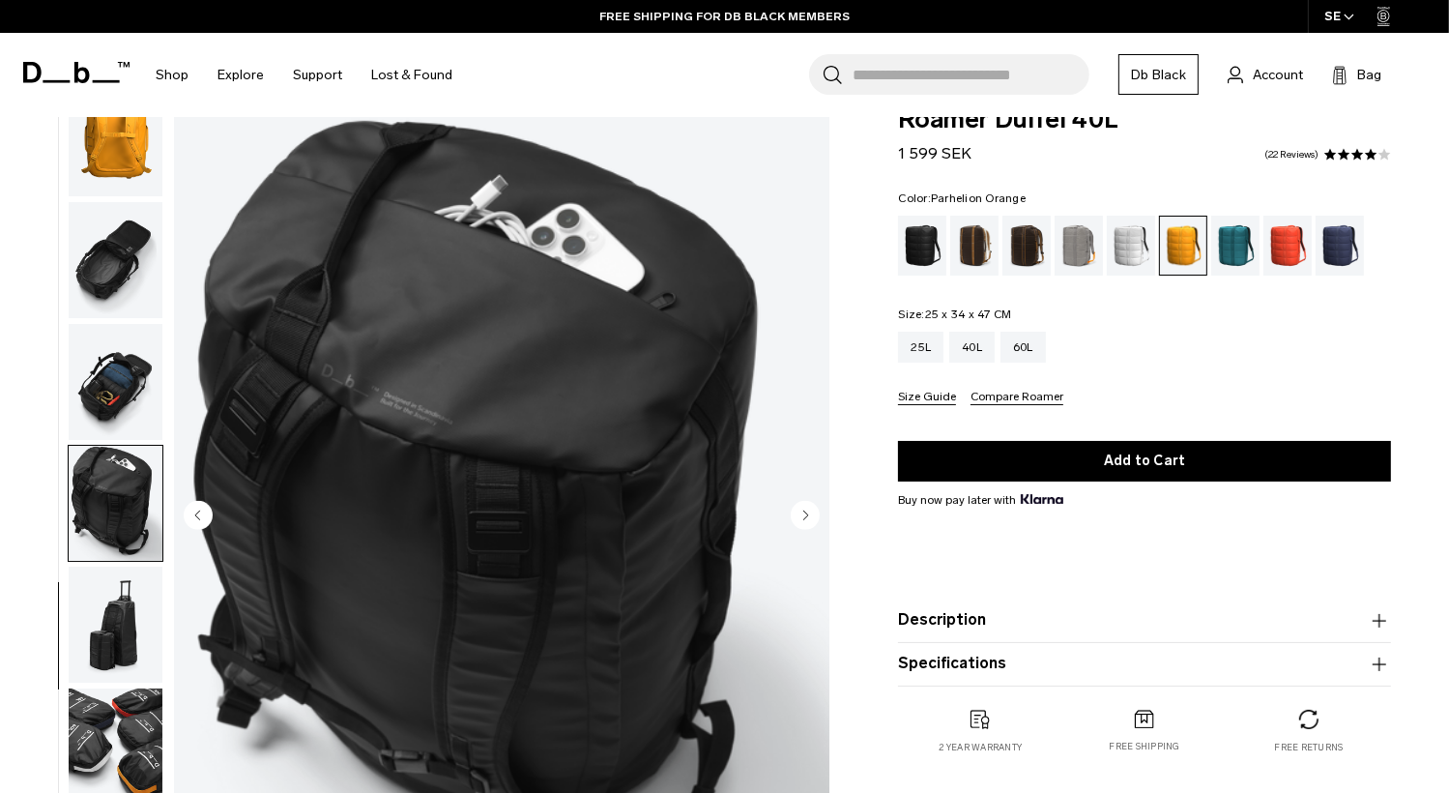
scroll to position [0, 0]
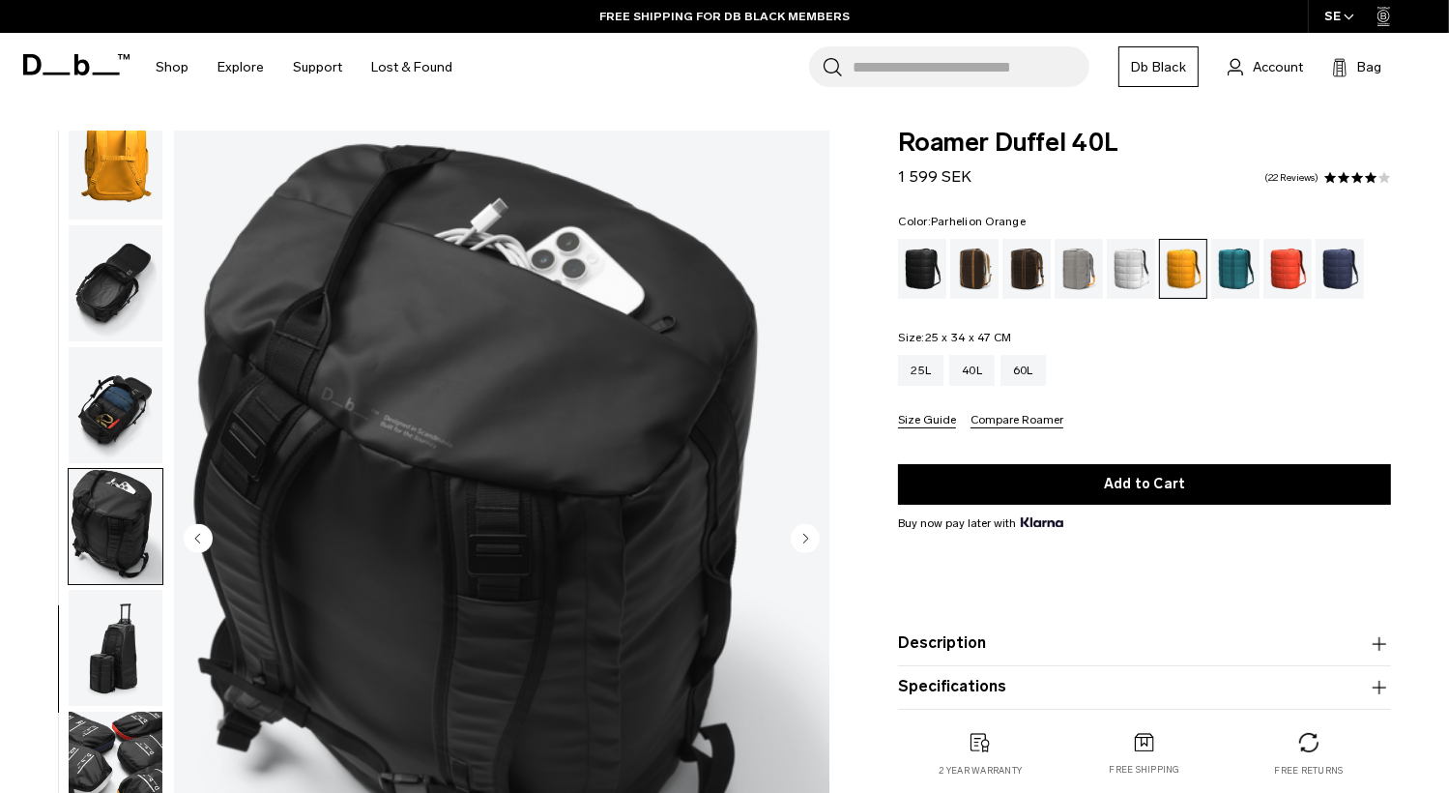
click at [122, 633] on img "button" at bounding box center [116, 648] width 94 height 116
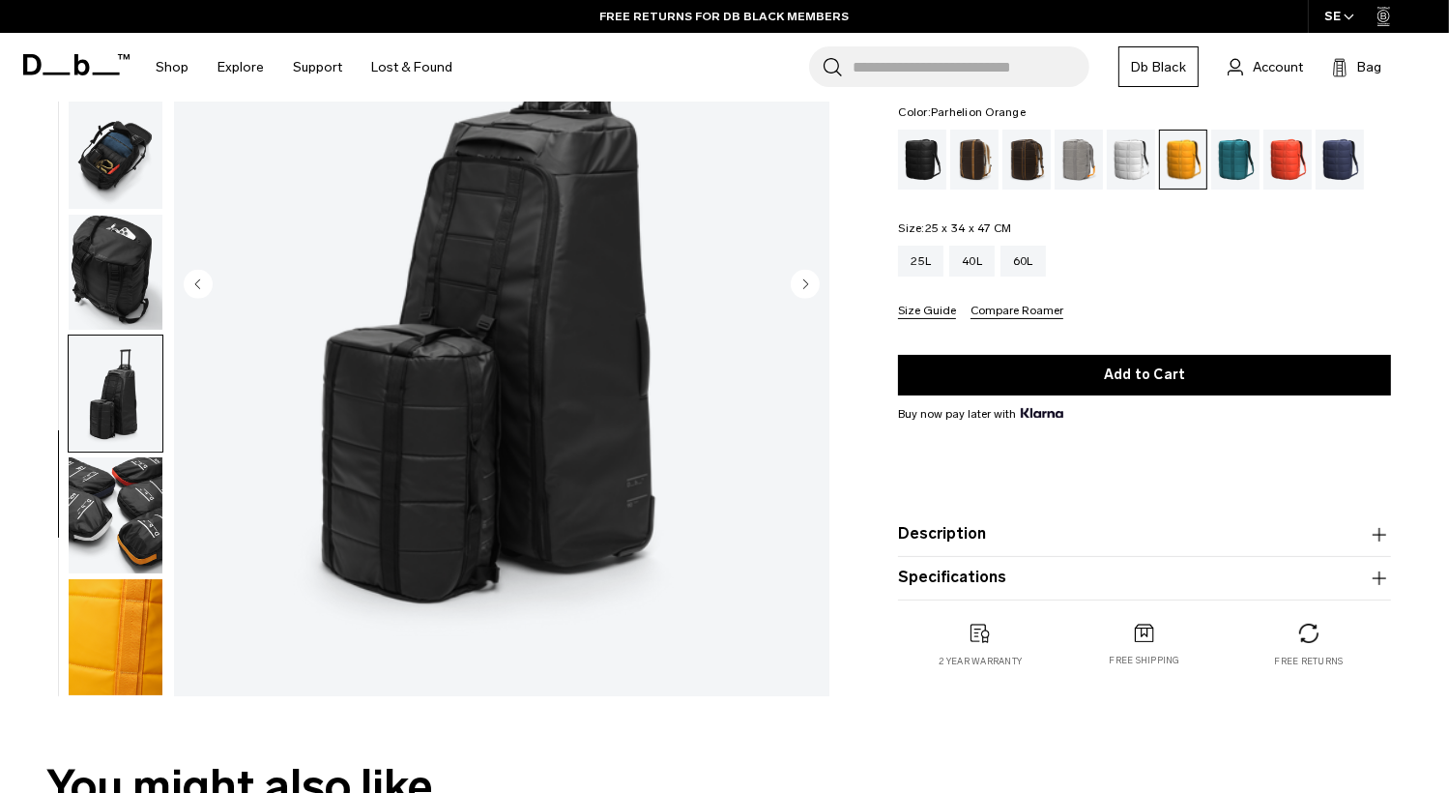
scroll to position [290, 0]
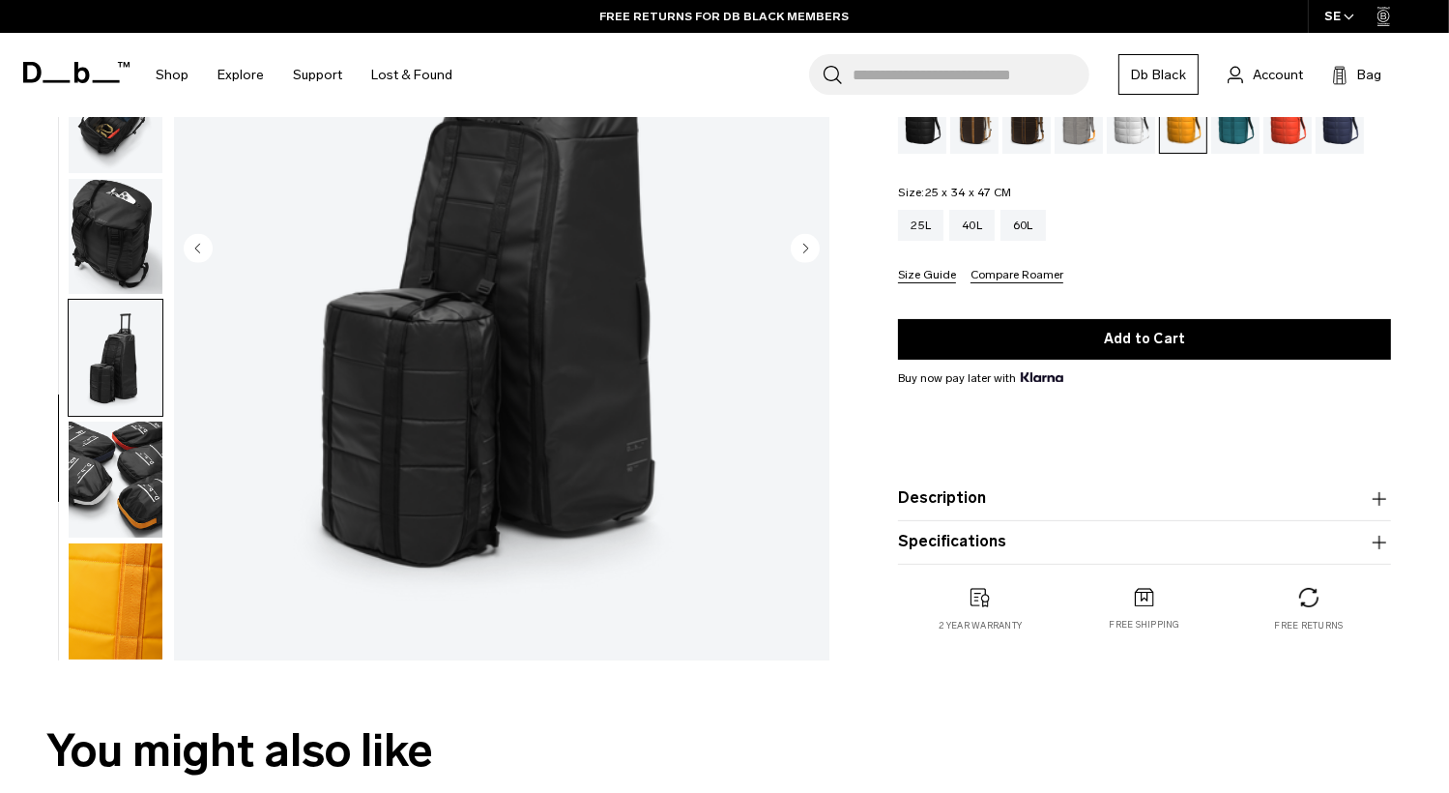
click at [125, 492] on img "button" at bounding box center [116, 480] width 94 height 116
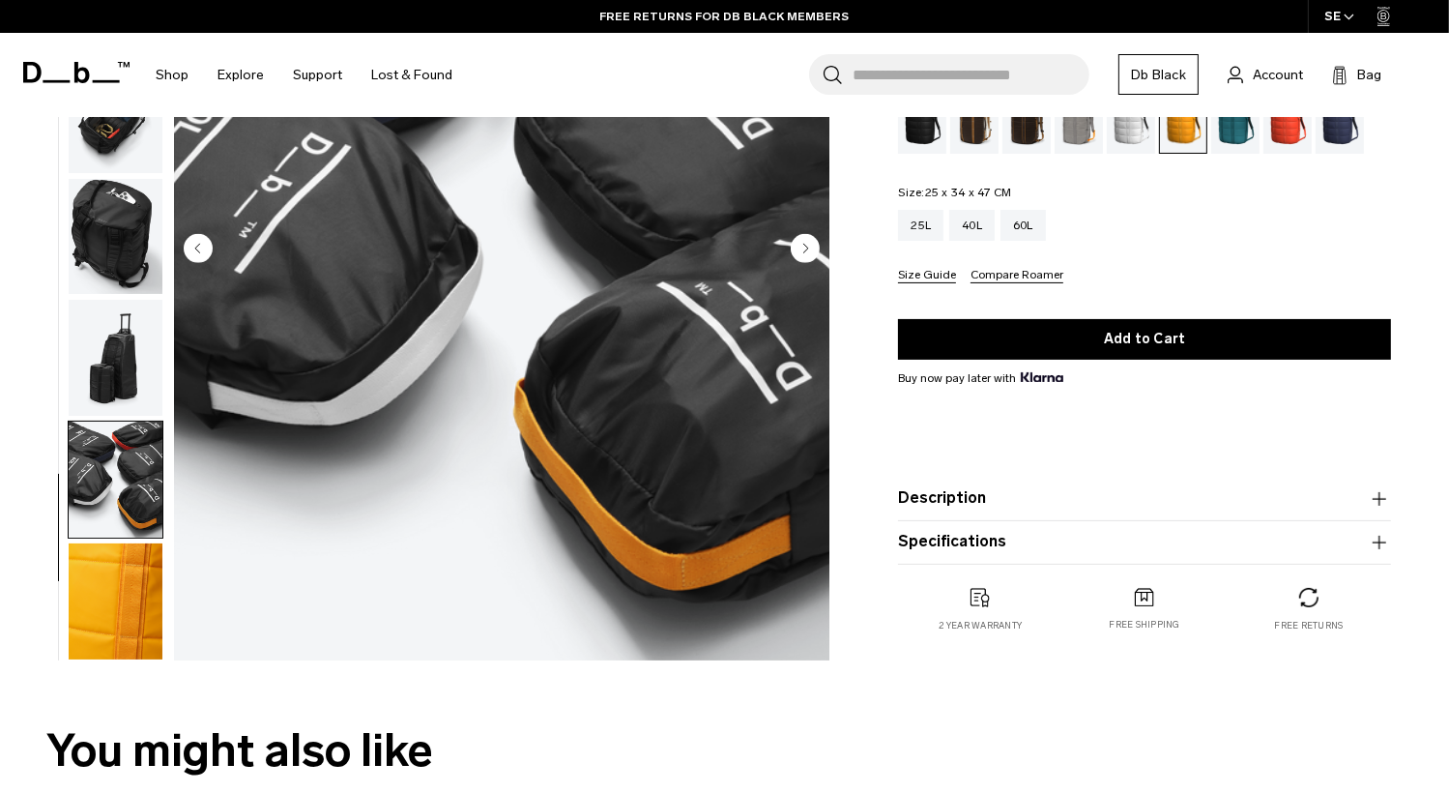
scroll to position [394, 0]
click at [138, 574] on img "button" at bounding box center [116, 601] width 94 height 116
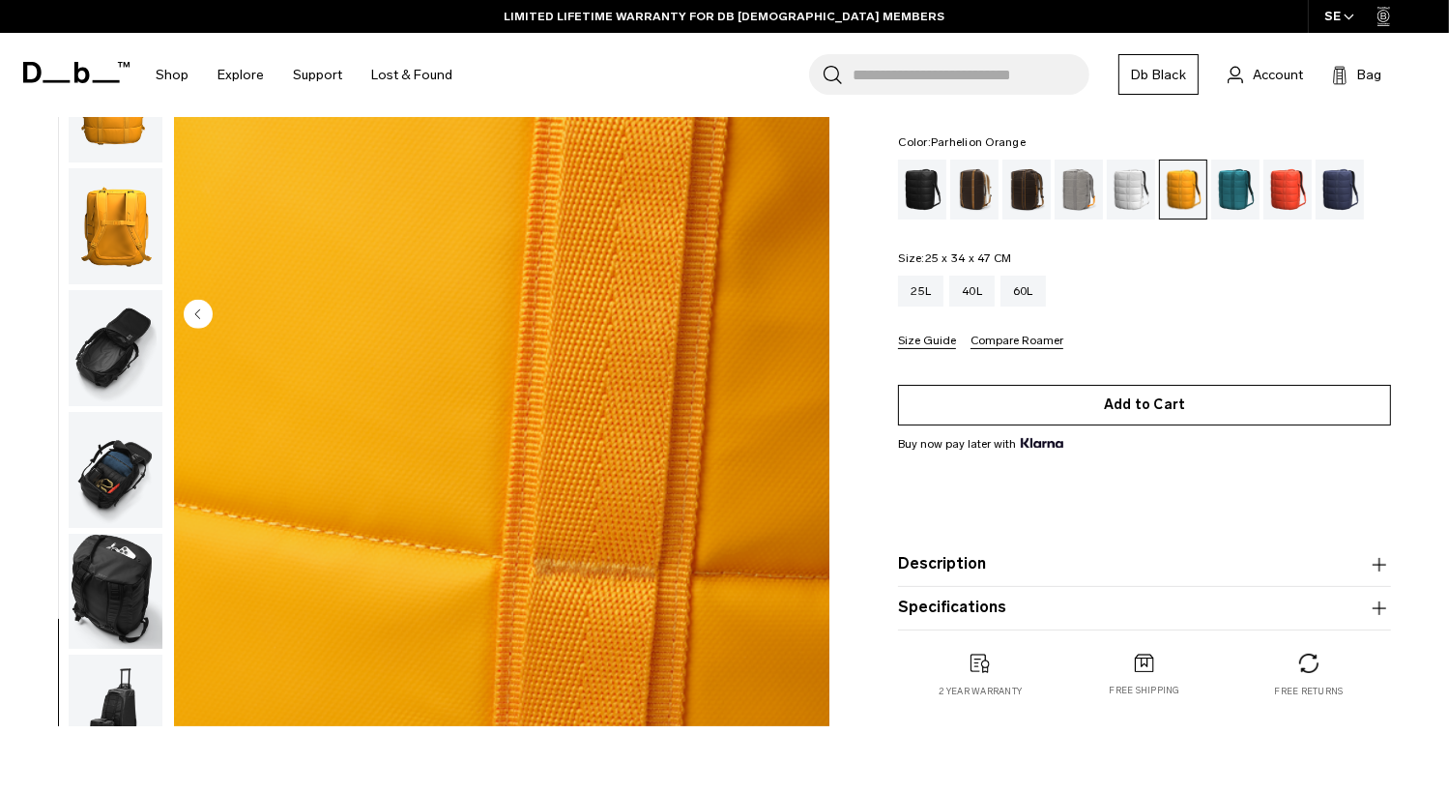
scroll to position [290, 0]
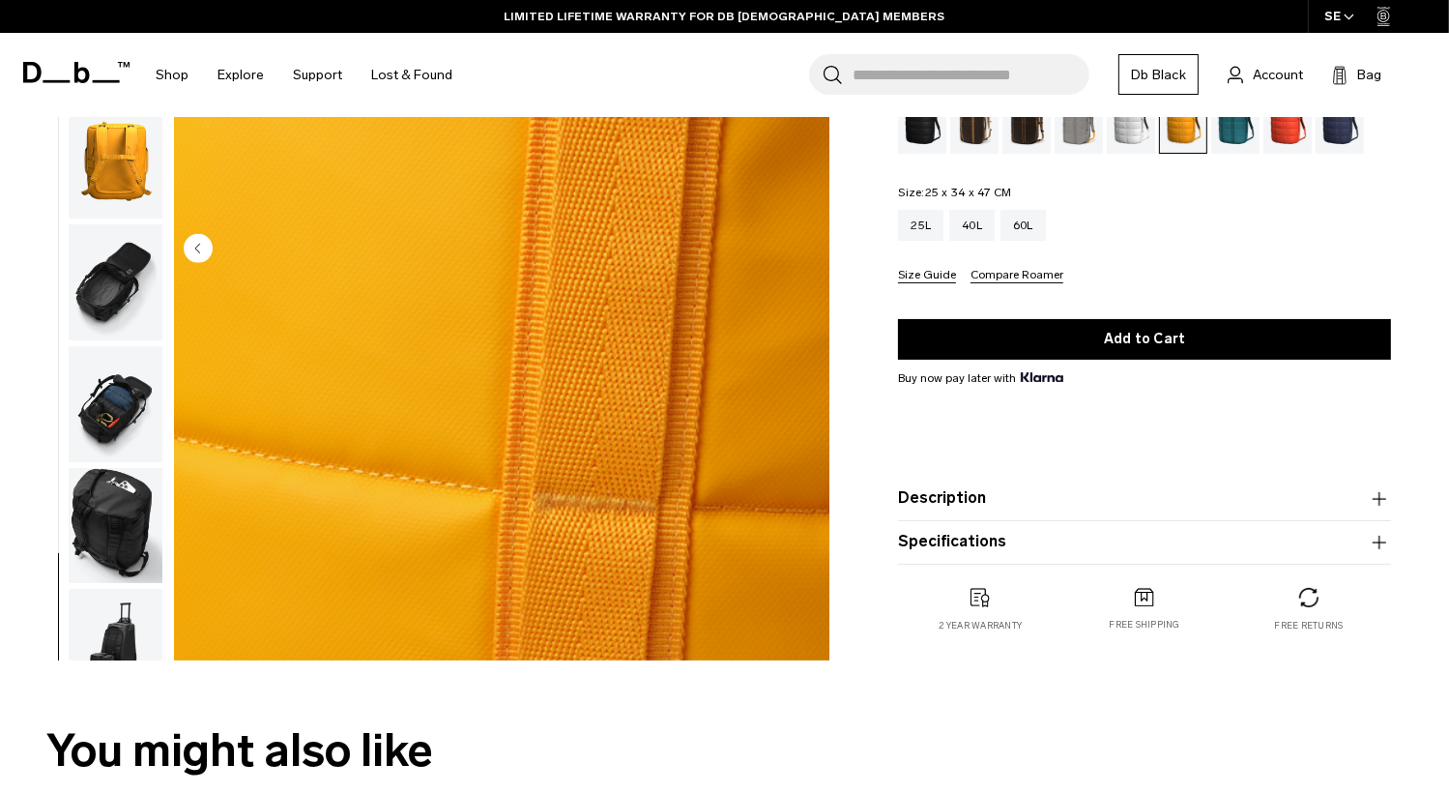
click at [1378, 541] on icon "button" at bounding box center [1380, 541] width 14 height 1
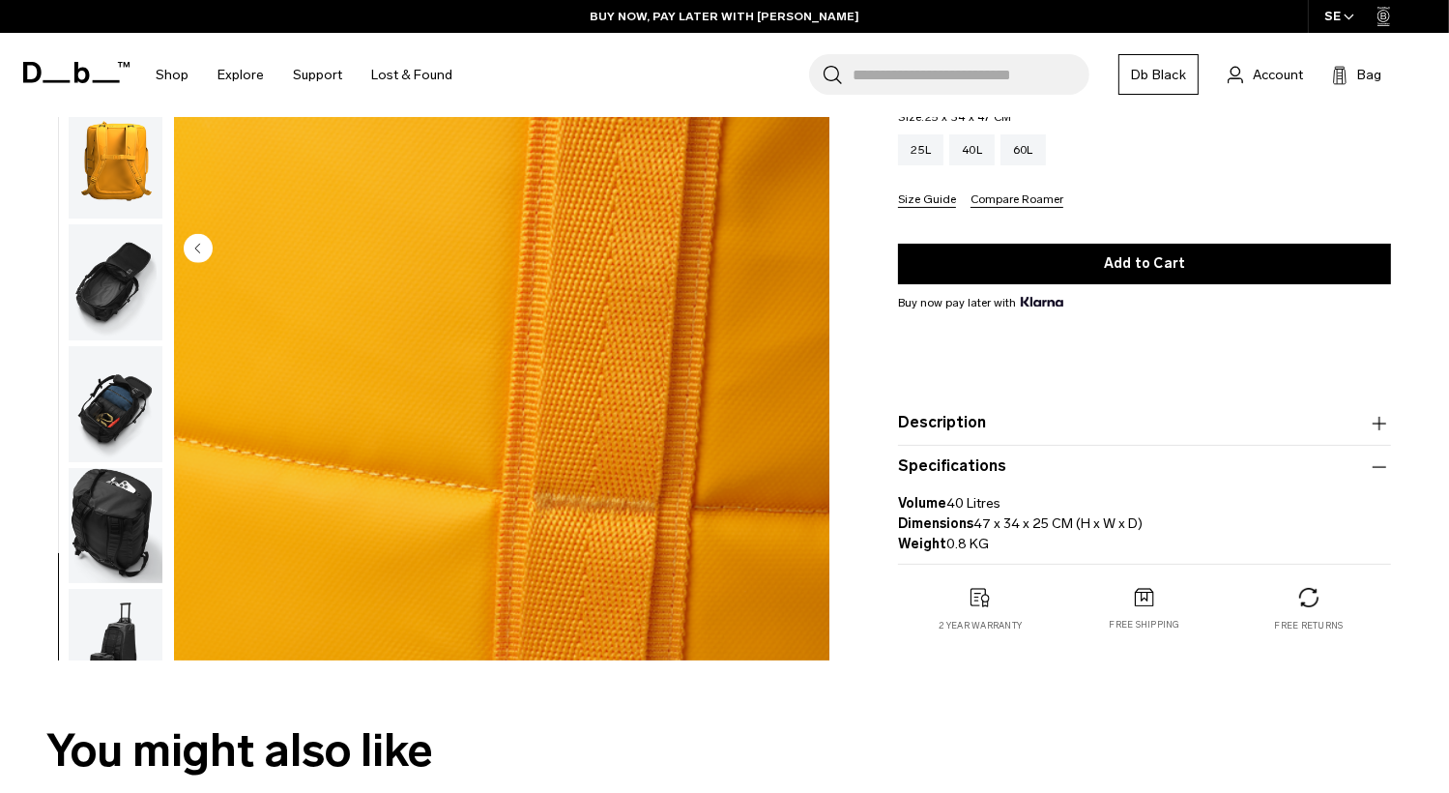
click at [108, 273] on img "button" at bounding box center [116, 282] width 94 height 116
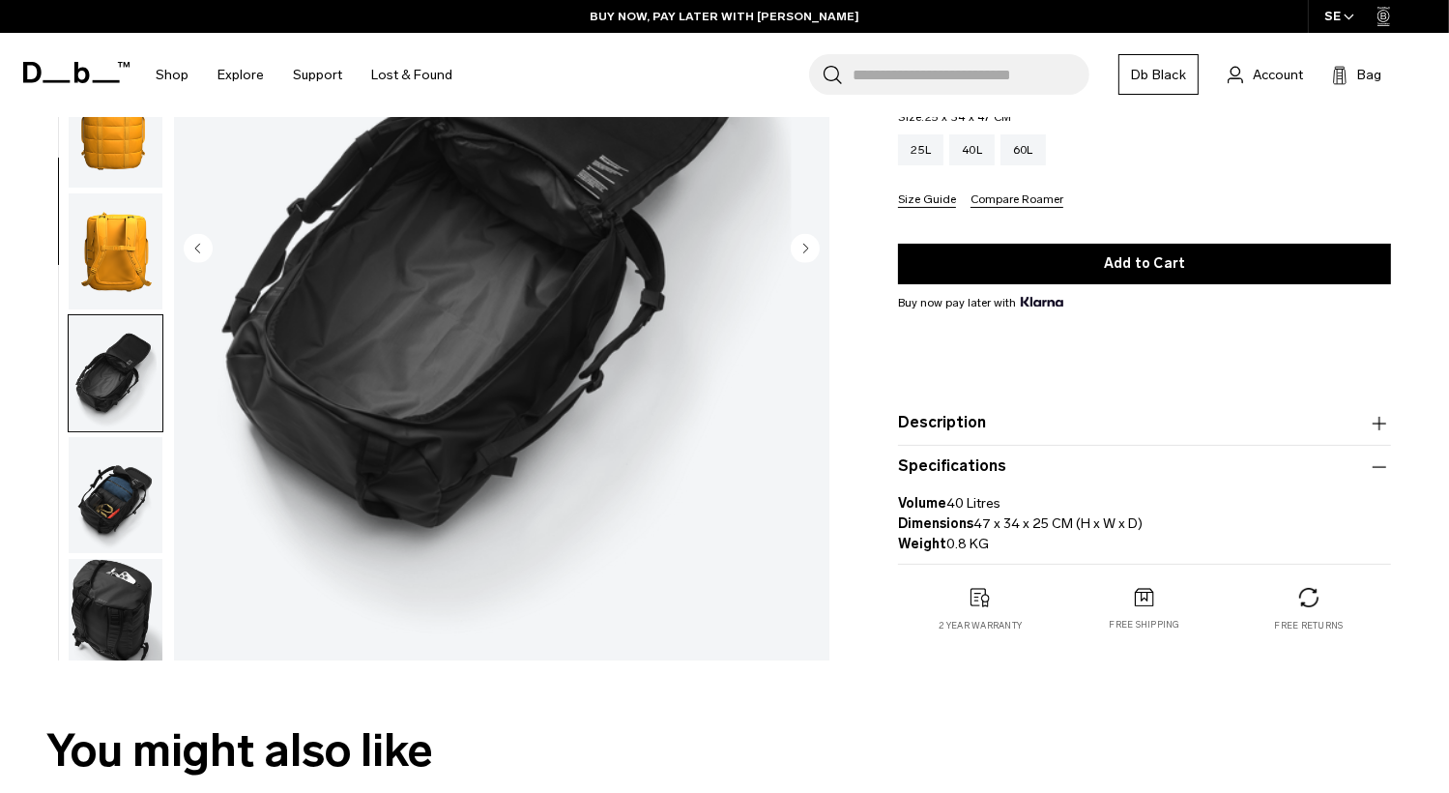
scroll to position [7, 0]
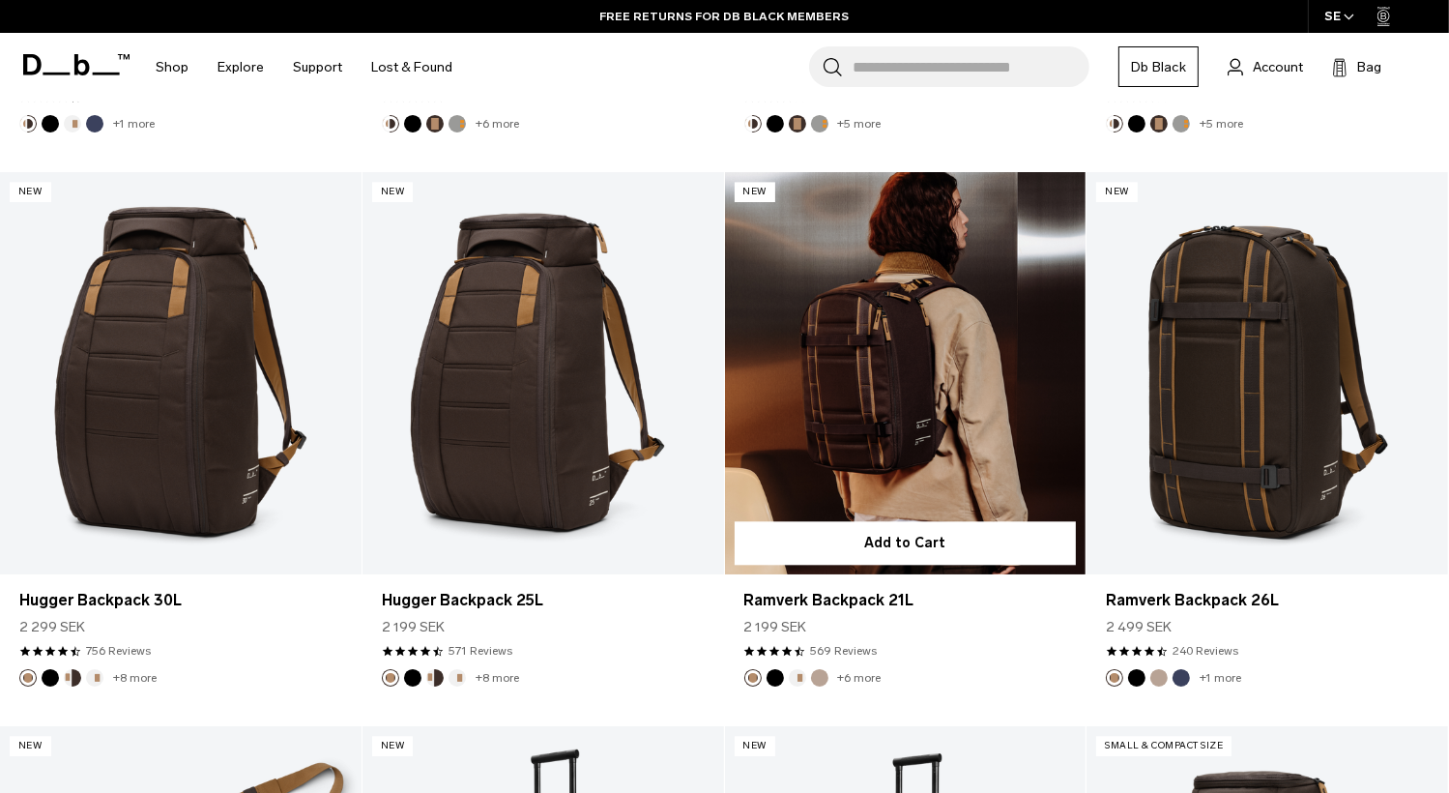
scroll to position [4351, 0]
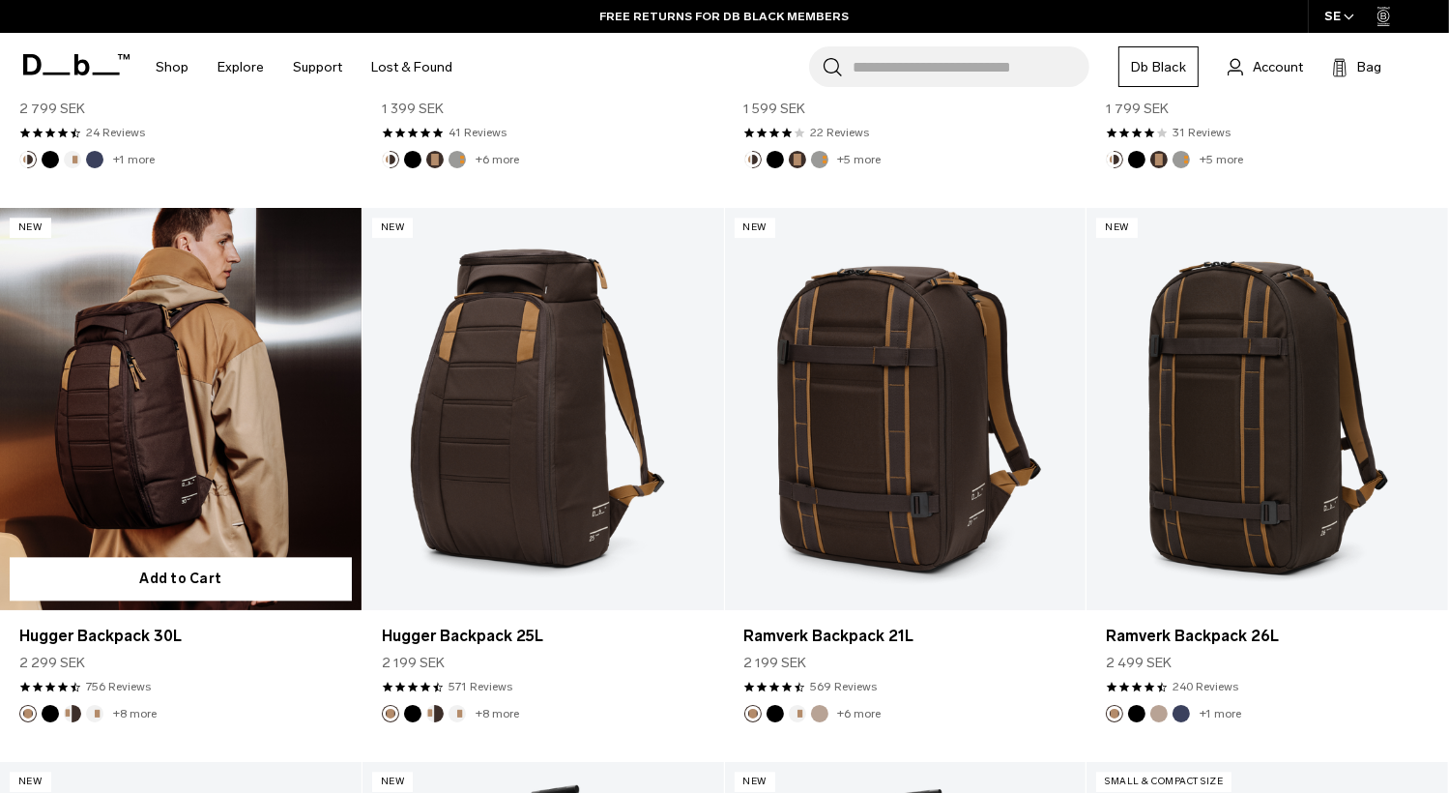
click at [178, 405] on link "Hugger Backpack 30L" at bounding box center [181, 408] width 362 height 401
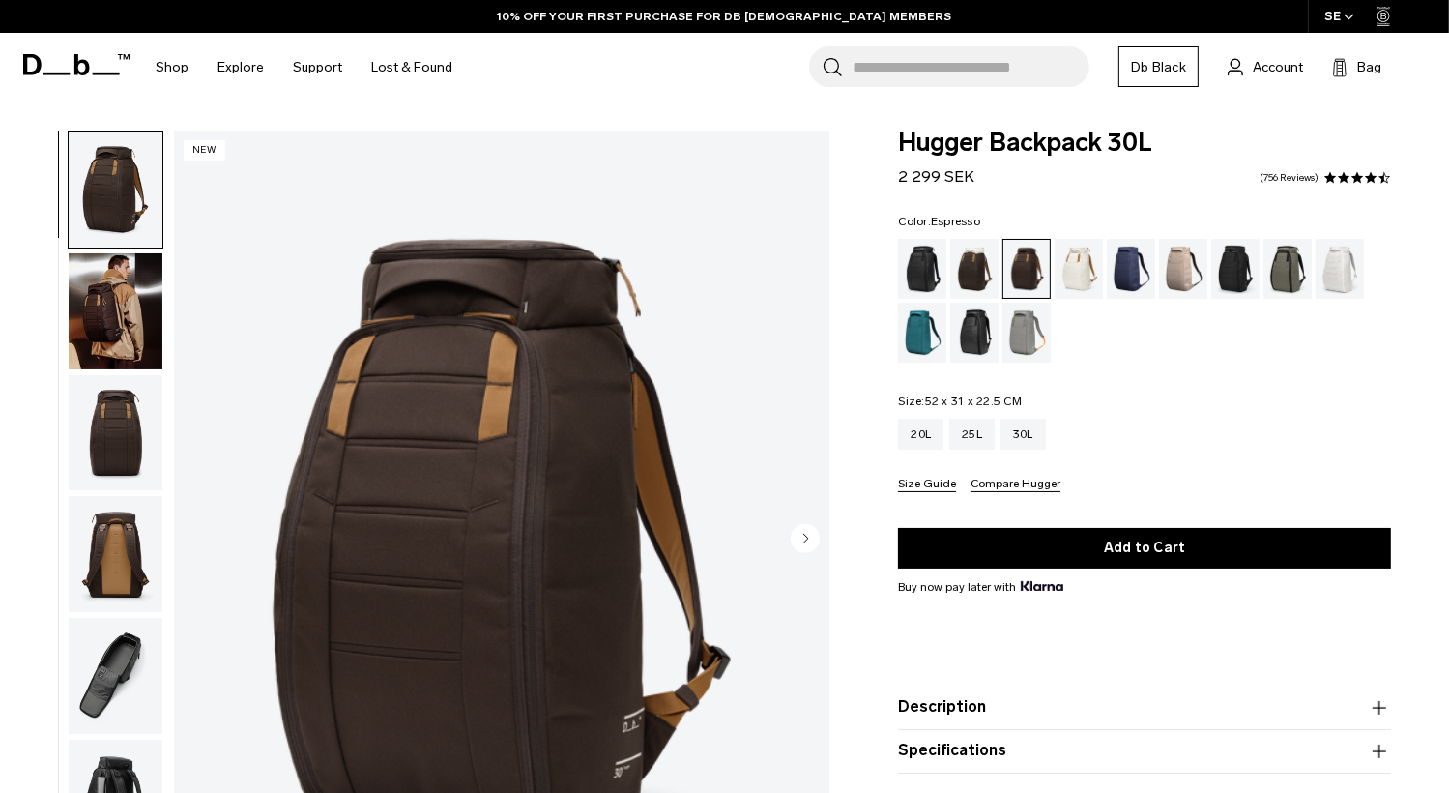
click at [128, 643] on img "button" at bounding box center [116, 676] width 94 height 116
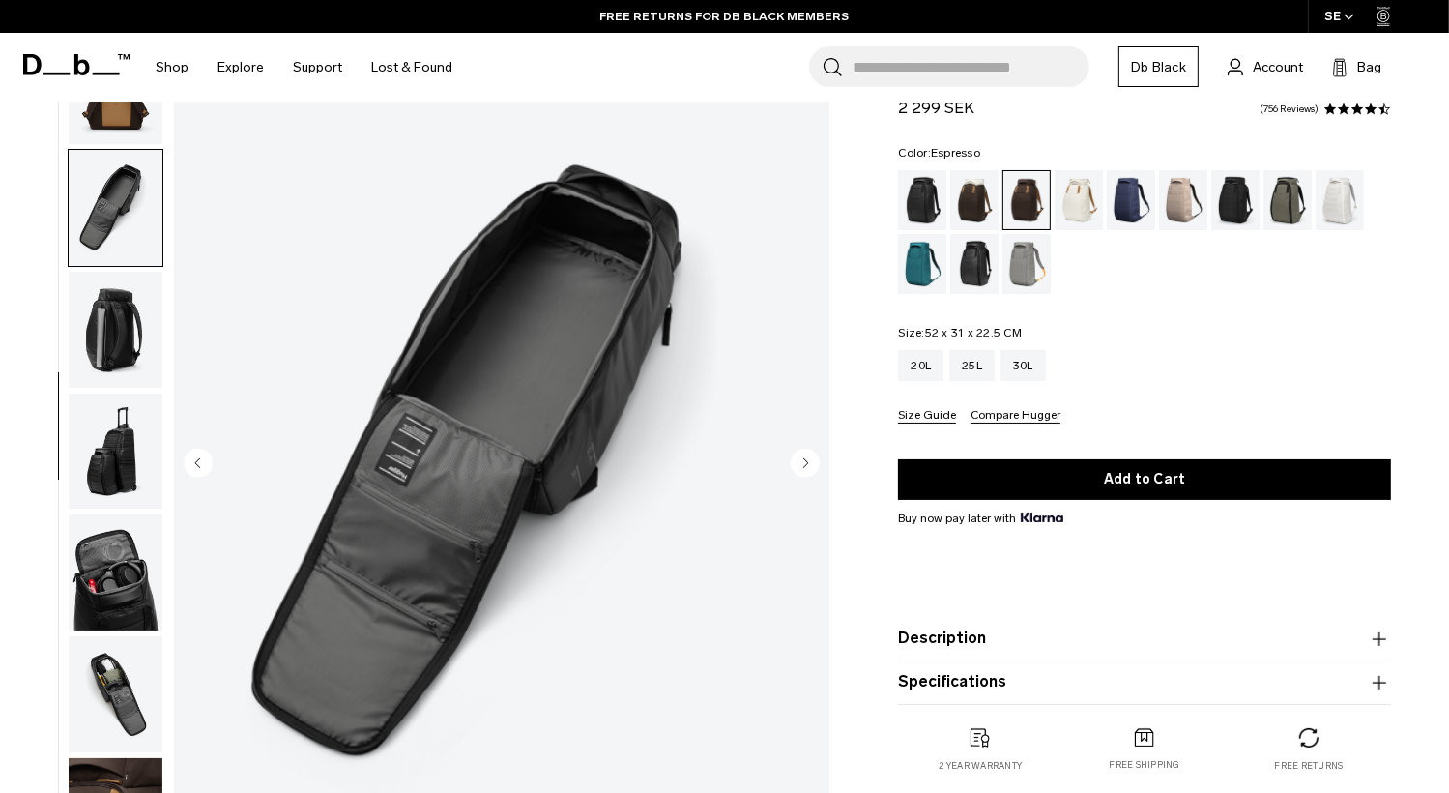
scroll to position [97, 0]
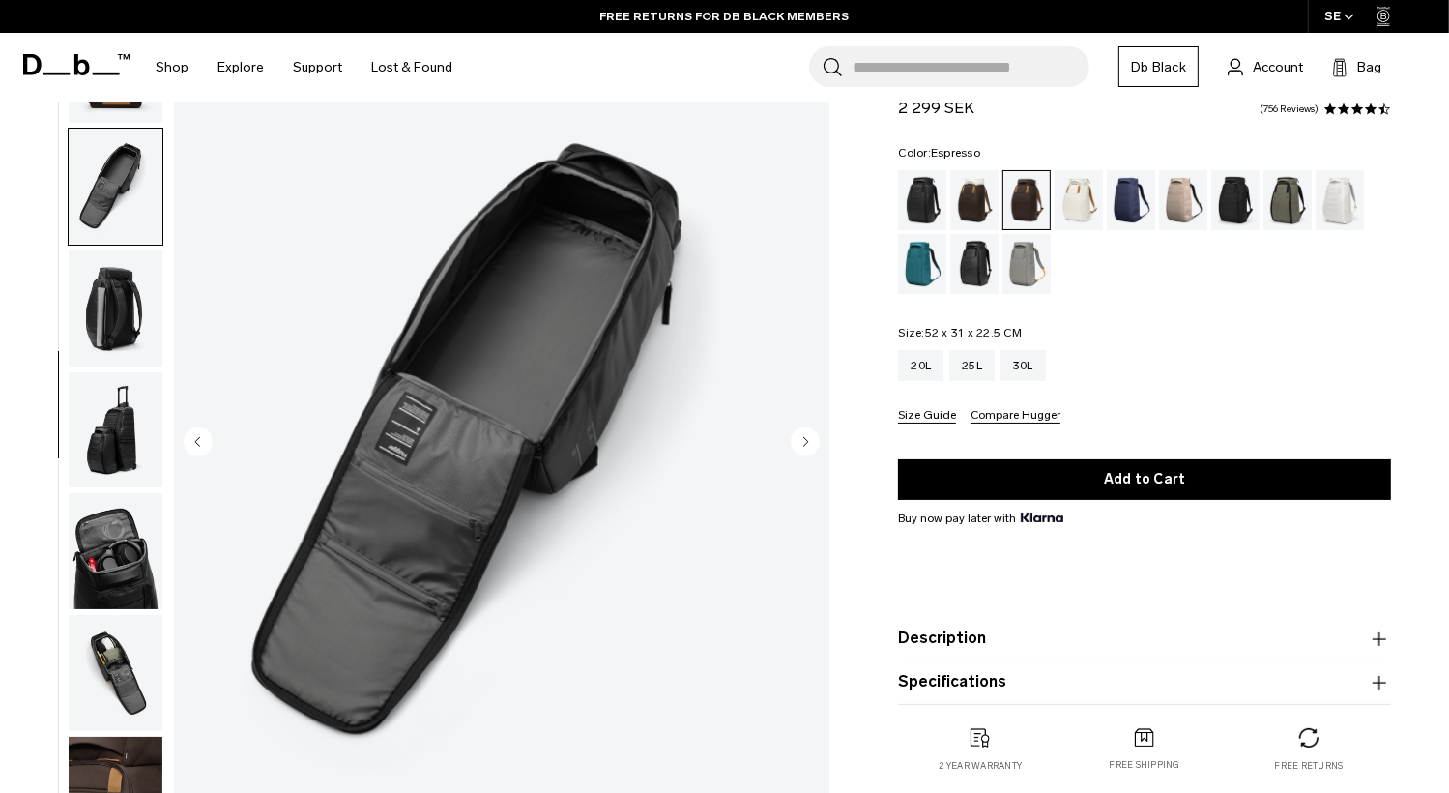
click at [132, 558] on img "button" at bounding box center [116, 551] width 94 height 116
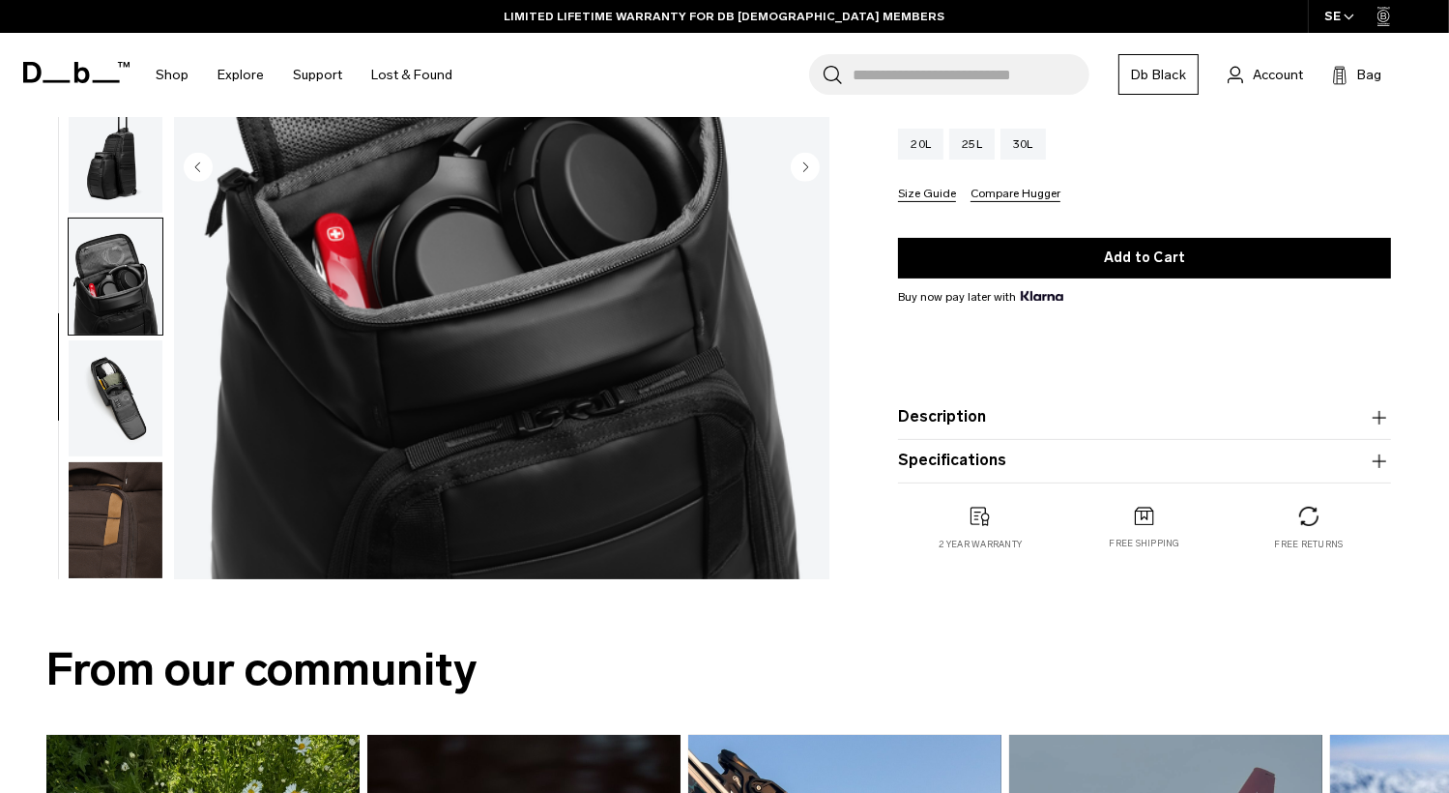
scroll to position [387, 0]
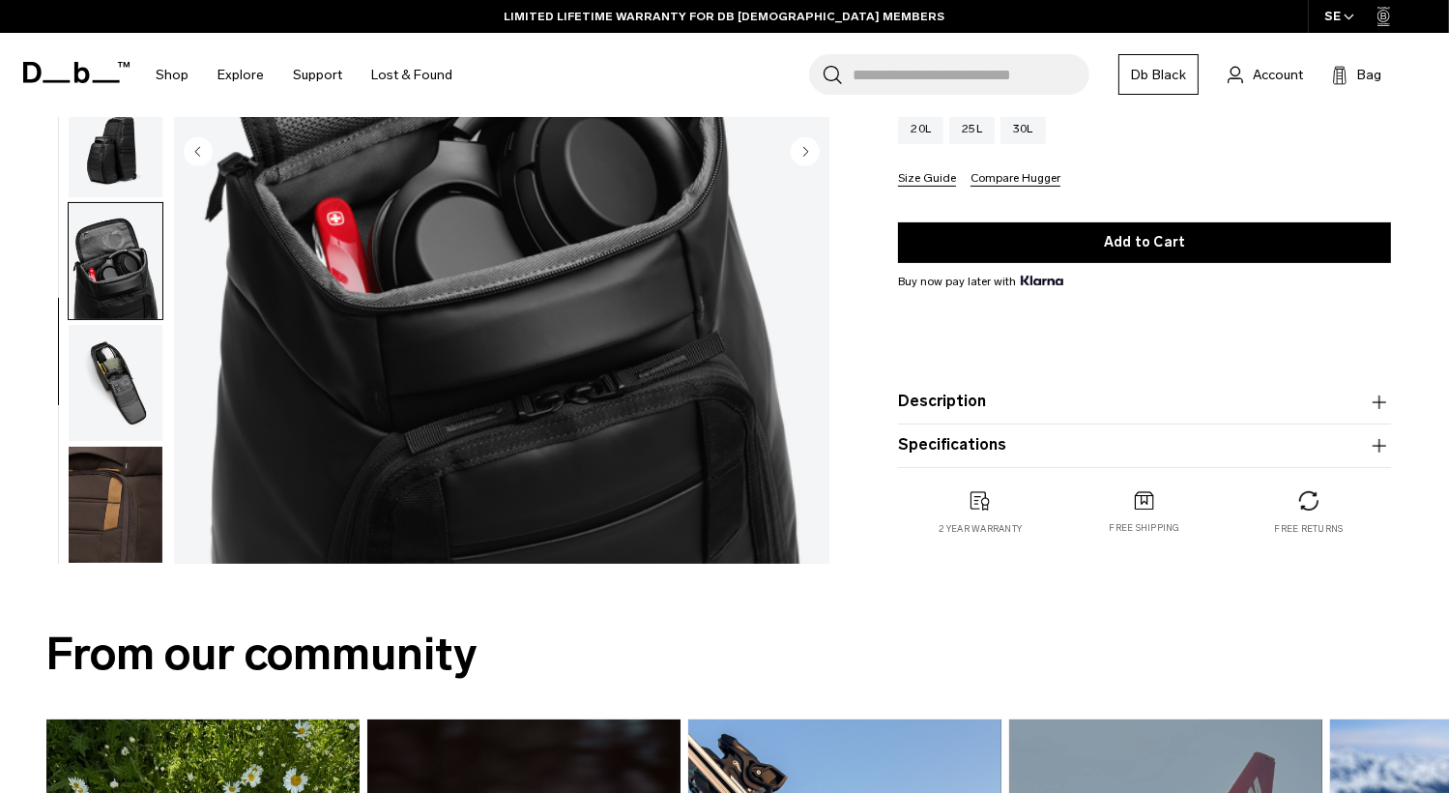
click at [132, 526] on img "button" at bounding box center [116, 505] width 94 height 116
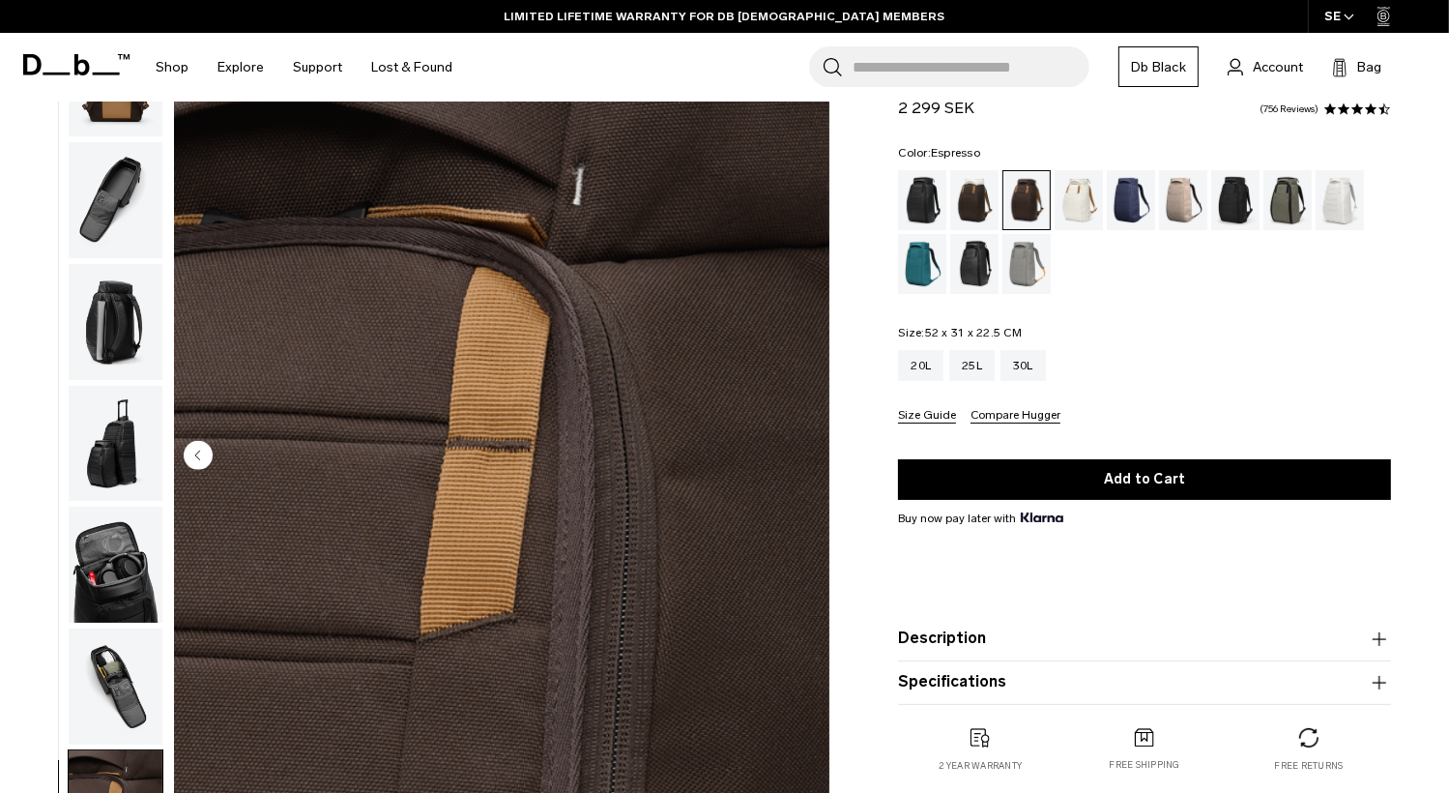
scroll to position [0, 0]
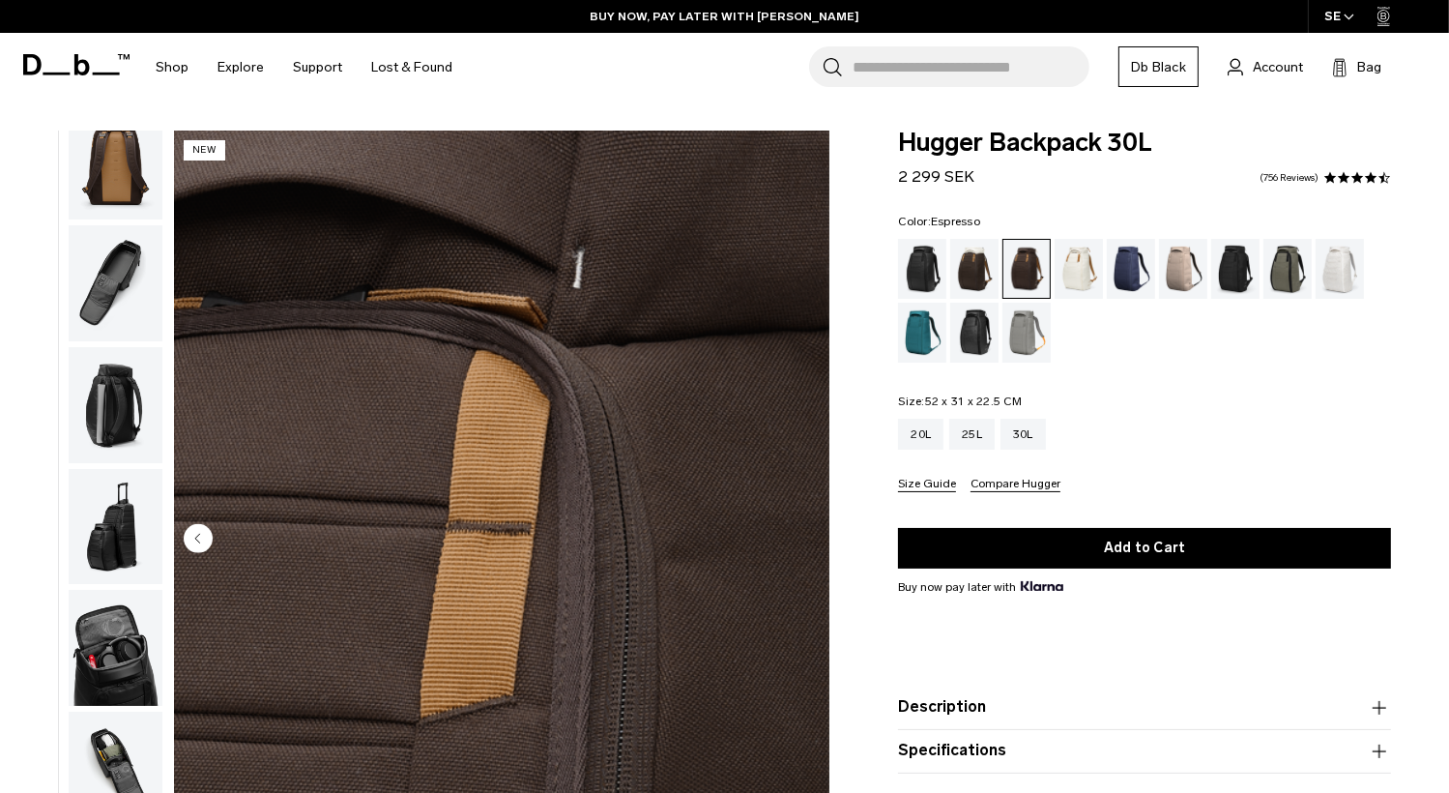
click at [116, 268] on img "button" at bounding box center [116, 283] width 94 height 116
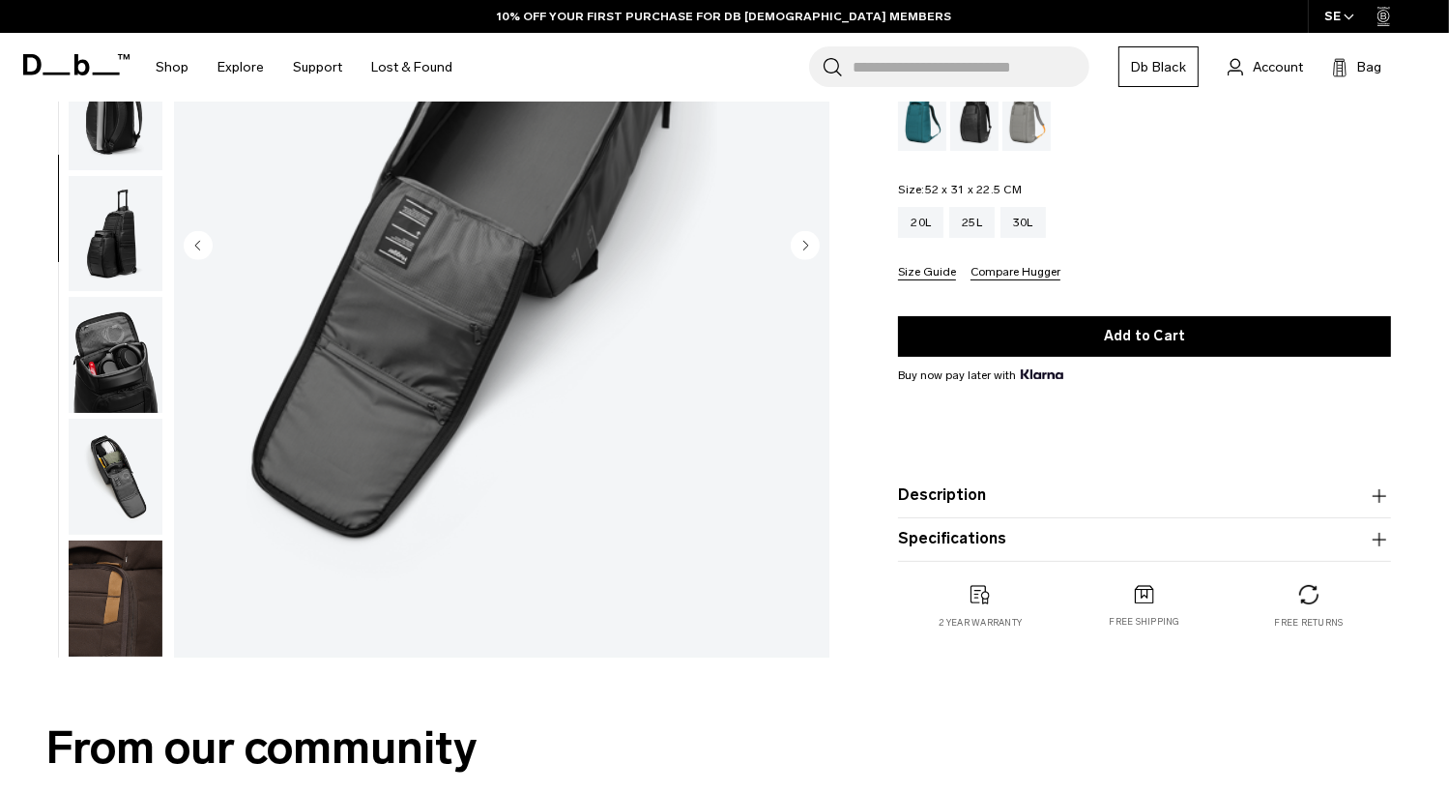
scroll to position [290, 0]
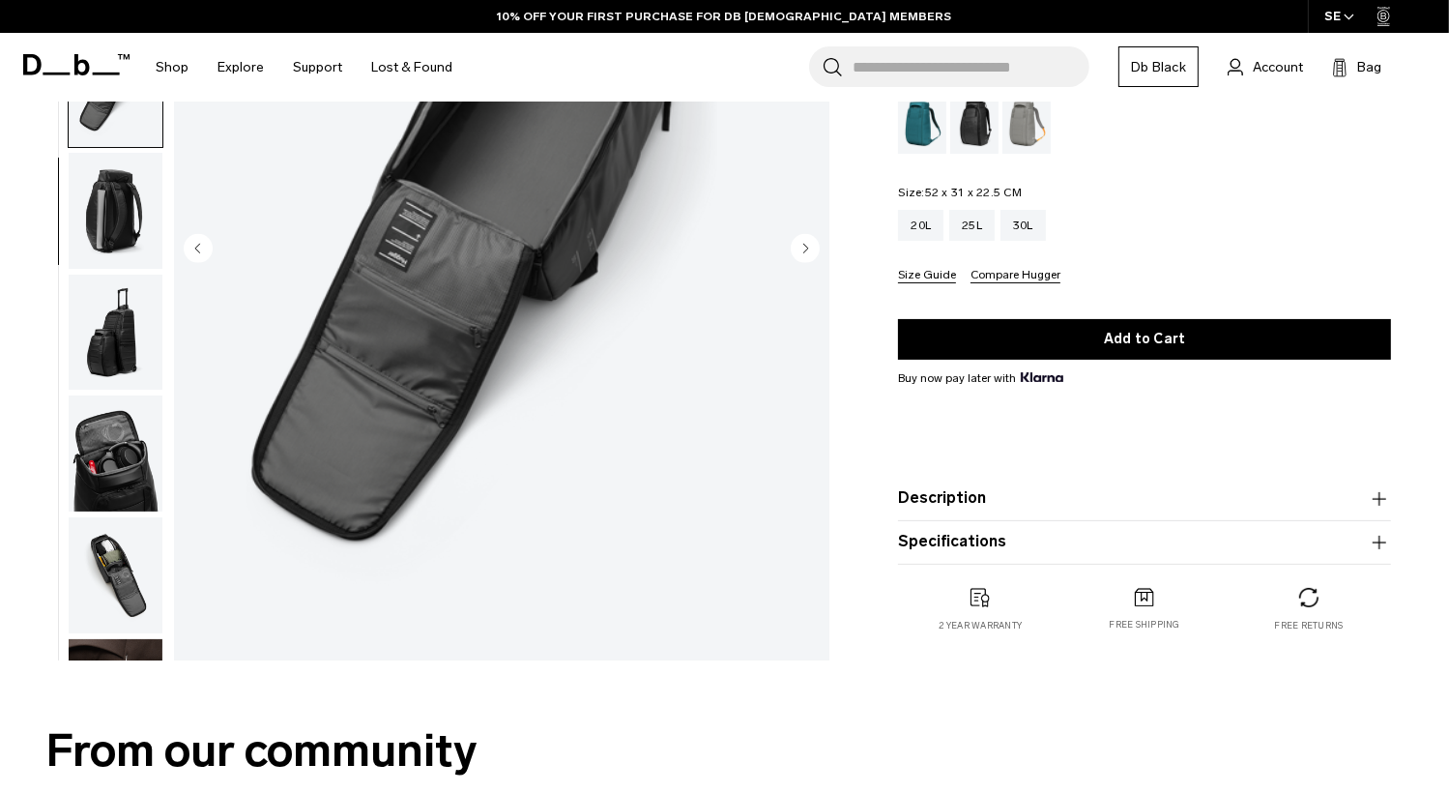
click at [124, 342] on img "button" at bounding box center [116, 333] width 94 height 116
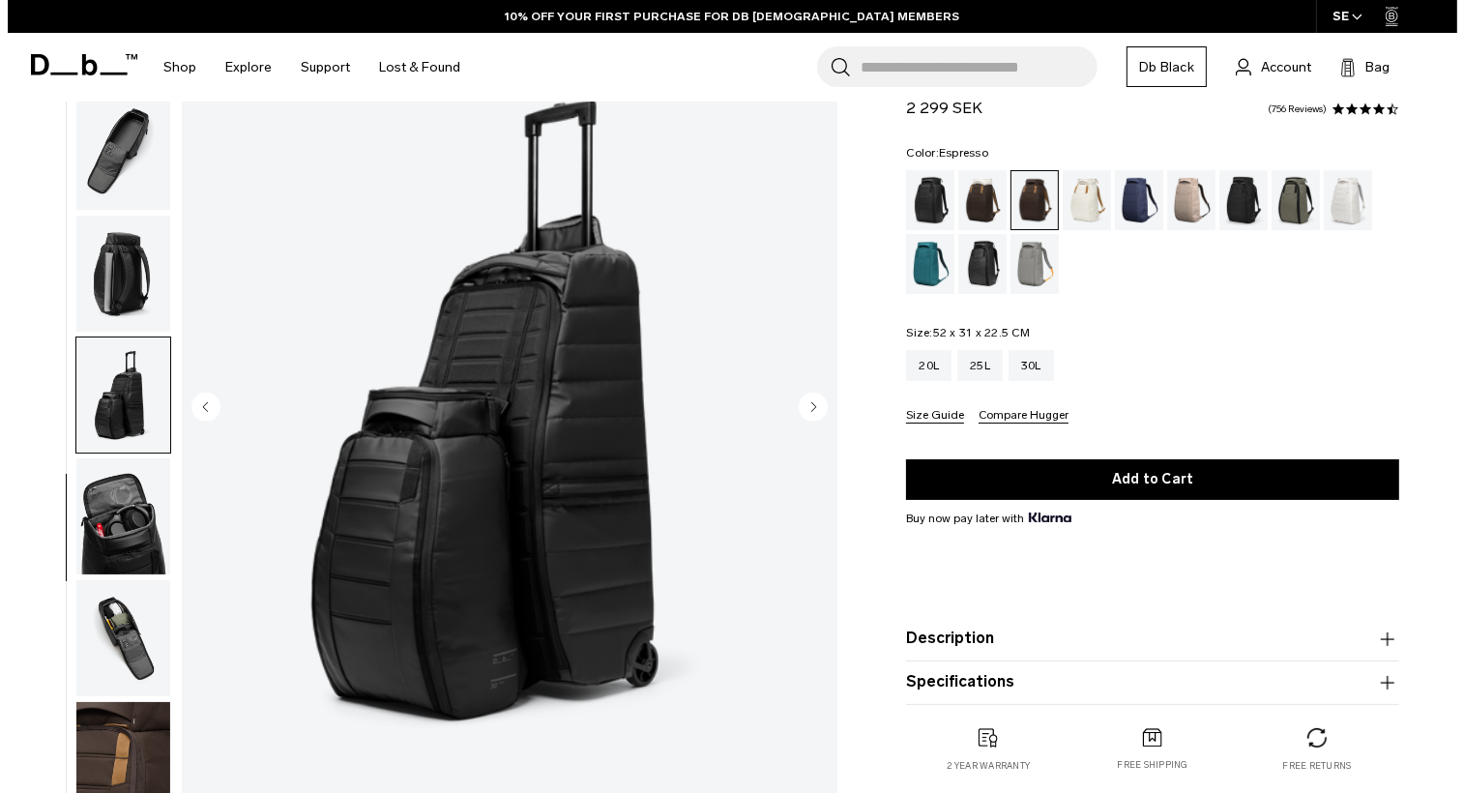
scroll to position [97, 0]
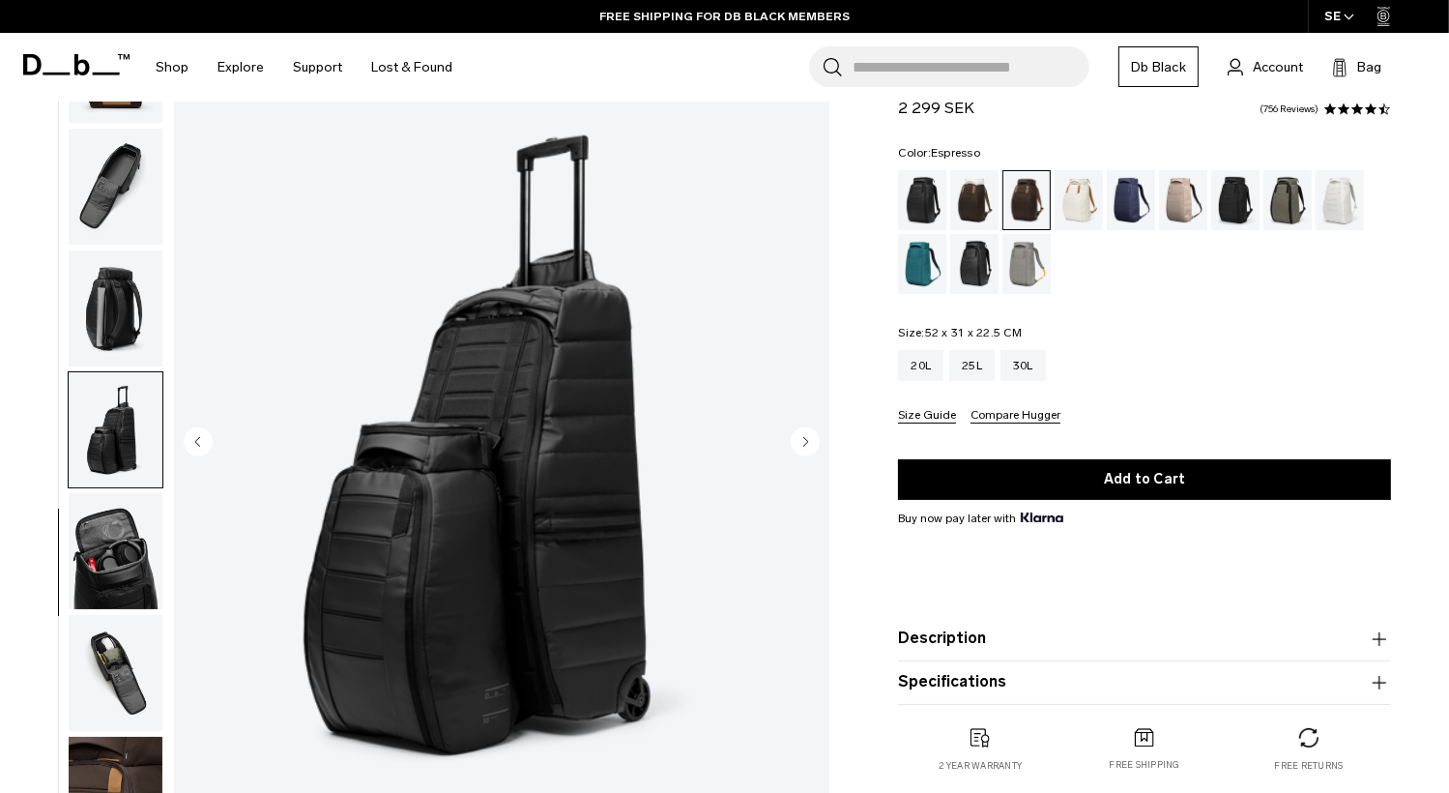
click at [808, 437] on circle "Next slide" at bounding box center [805, 441] width 29 height 29
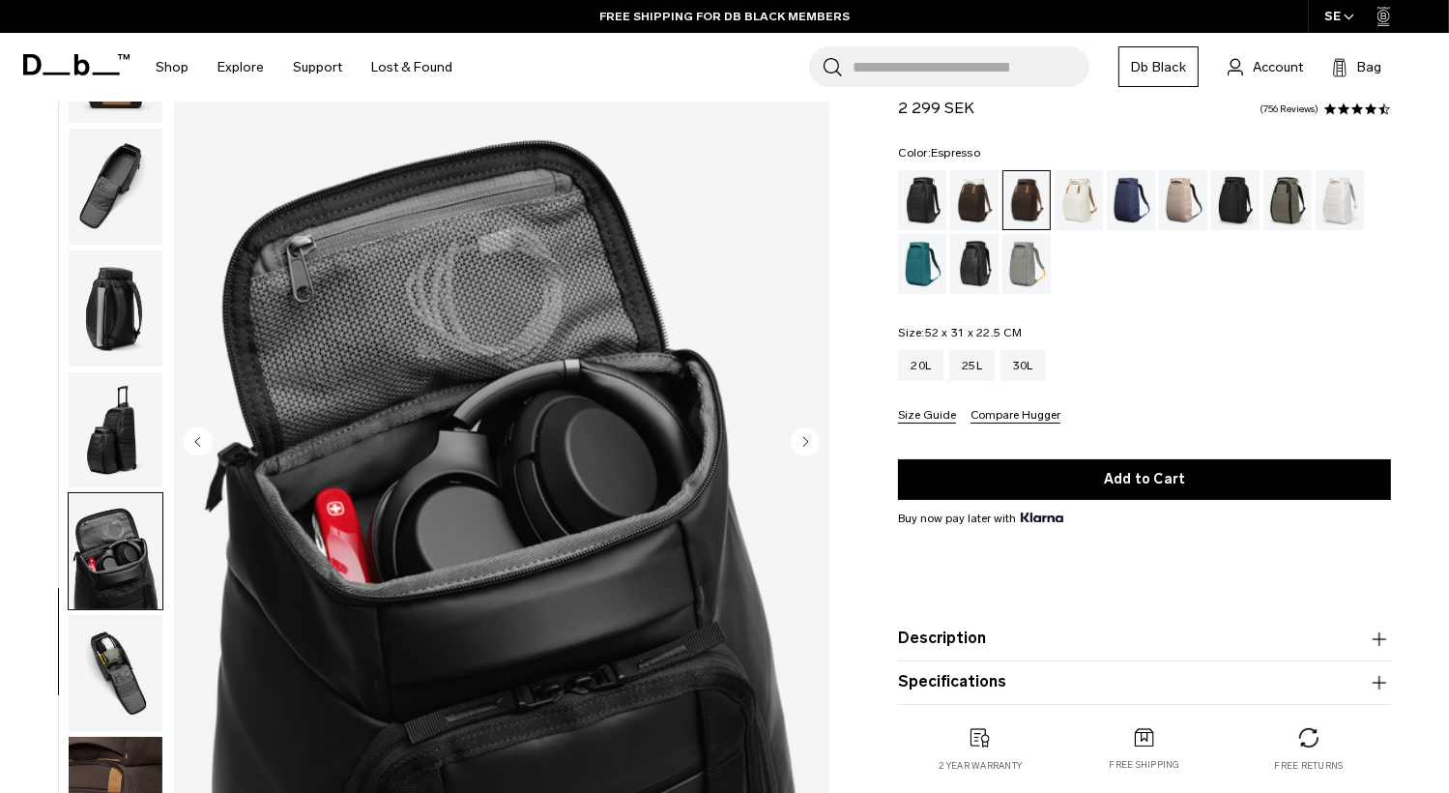
click at [808, 437] on circle "Next slide" at bounding box center [805, 441] width 29 height 29
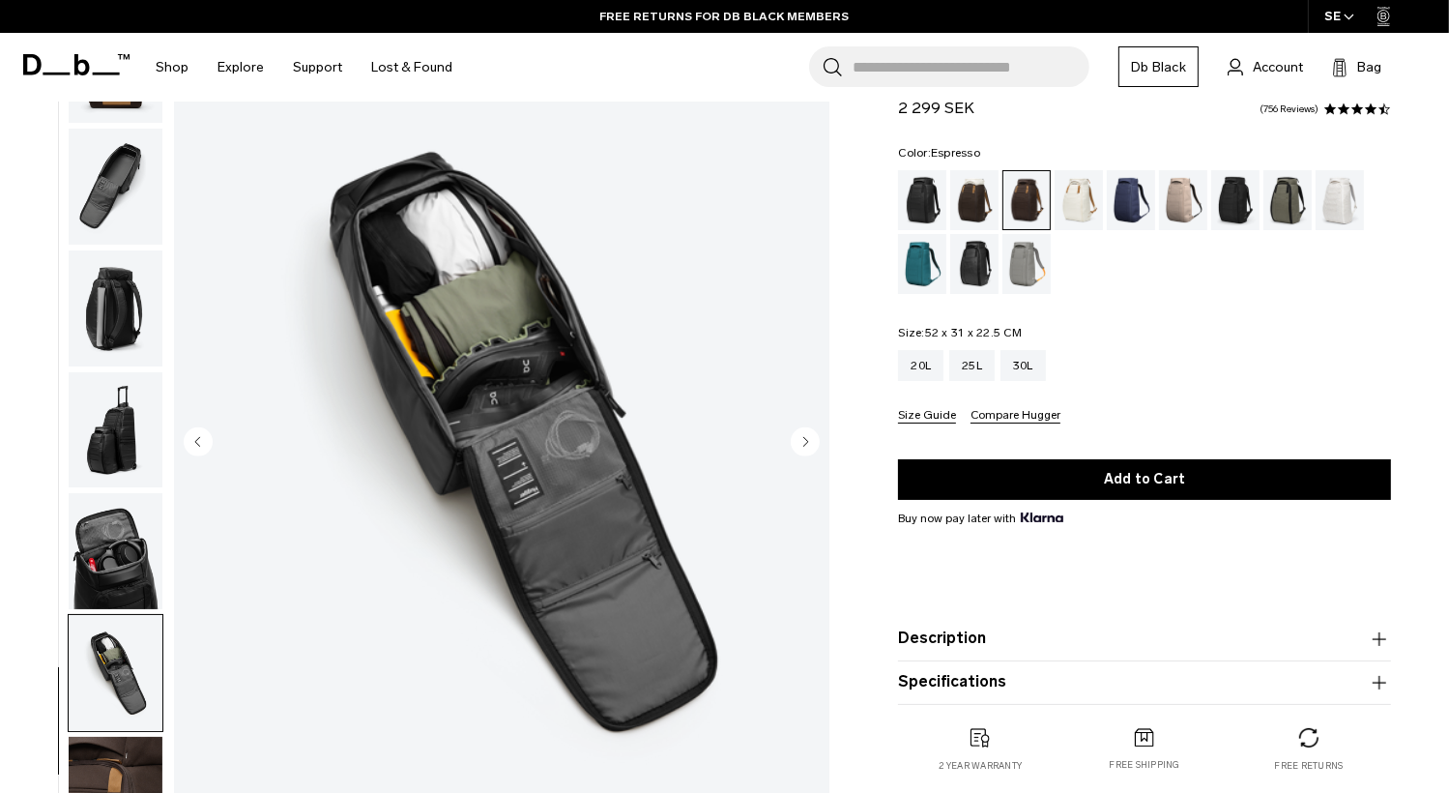
click at [510, 365] on img "9 / 10" at bounding box center [502, 444] width 657 height 820
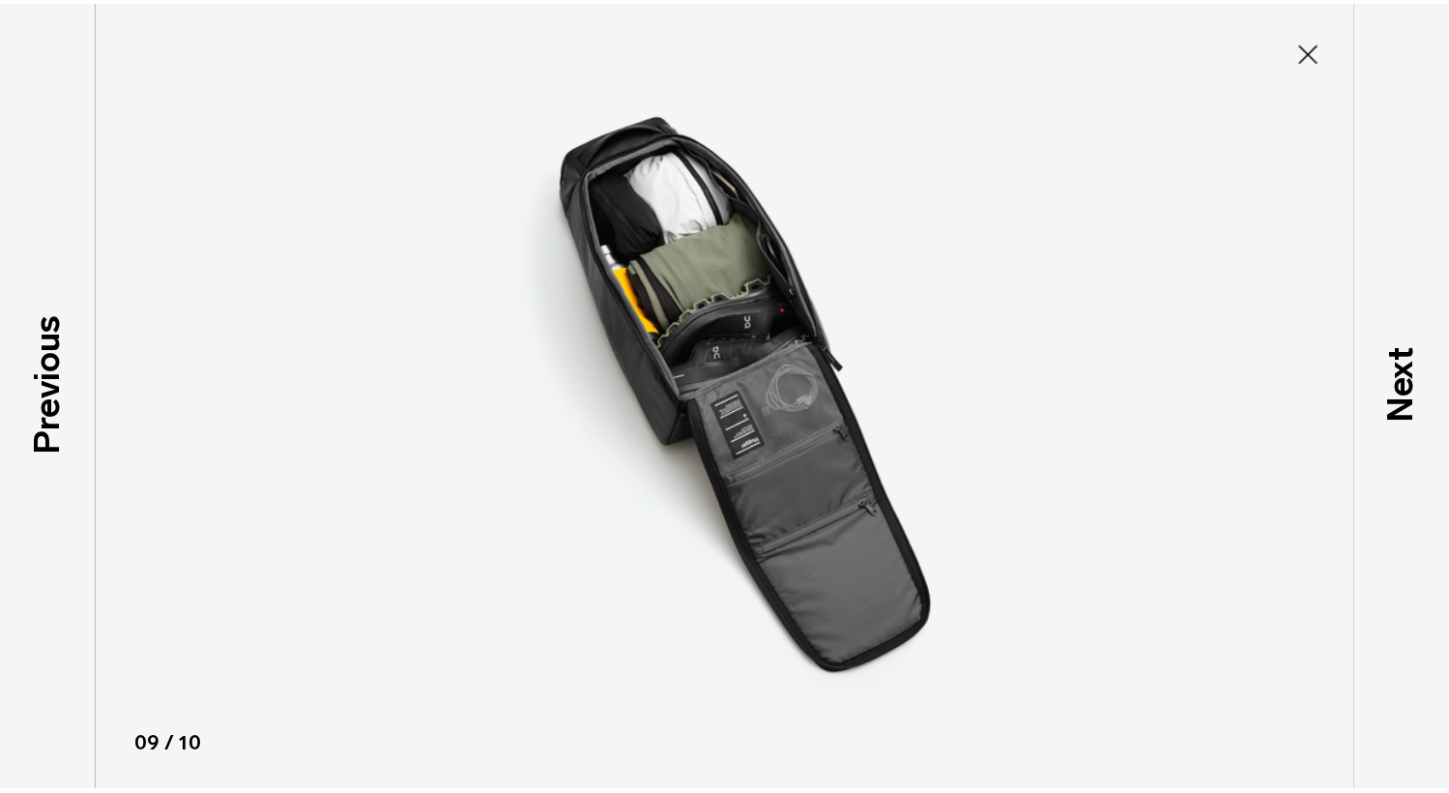
scroll to position [383, 0]
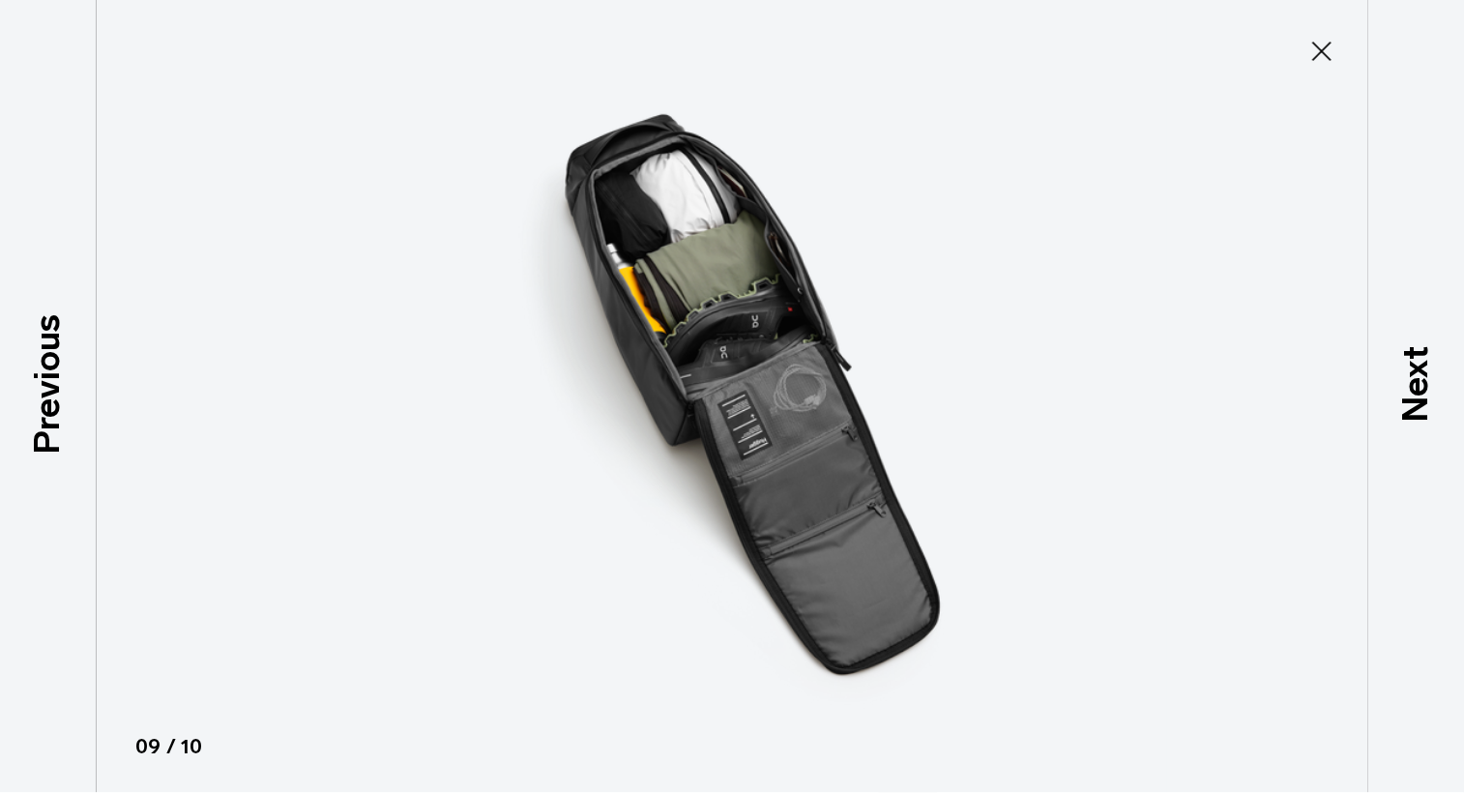
drag, startPoint x: 1318, startPoint y: 46, endPoint x: 1290, endPoint y: 58, distance: 30.3
click at [1317, 46] on icon at bounding box center [1321, 51] width 19 height 19
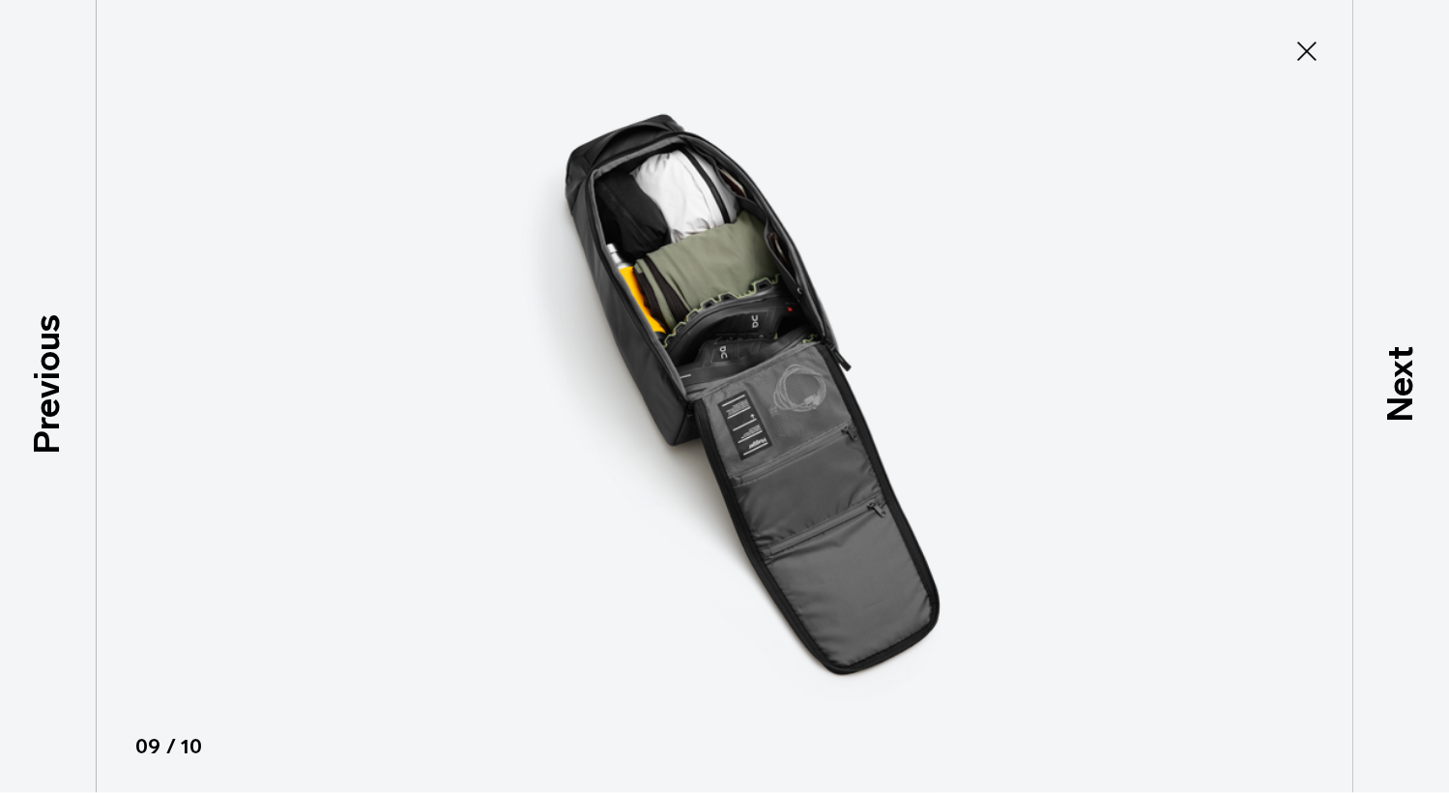
scroll to position [394, 0]
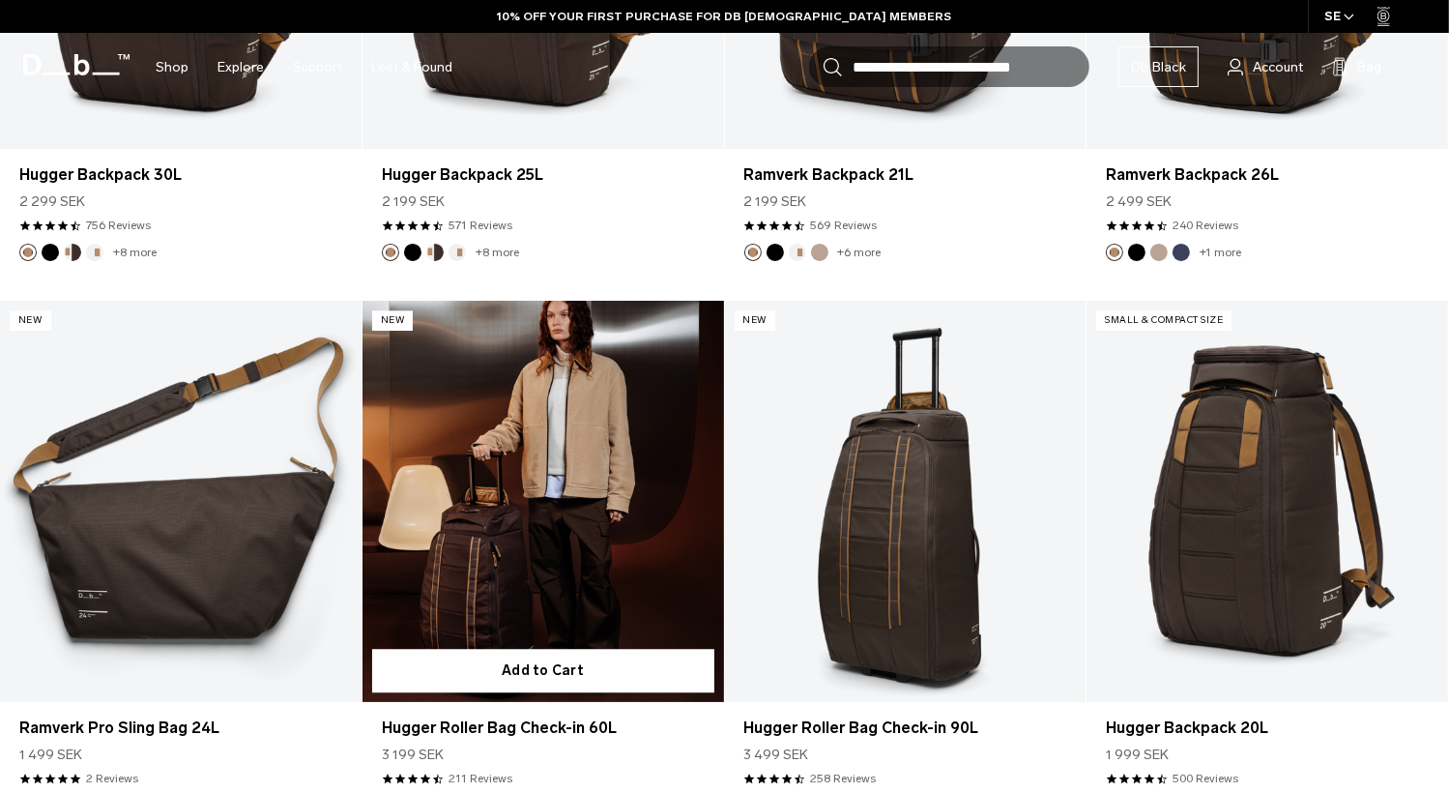
scroll to position [4835, 0]
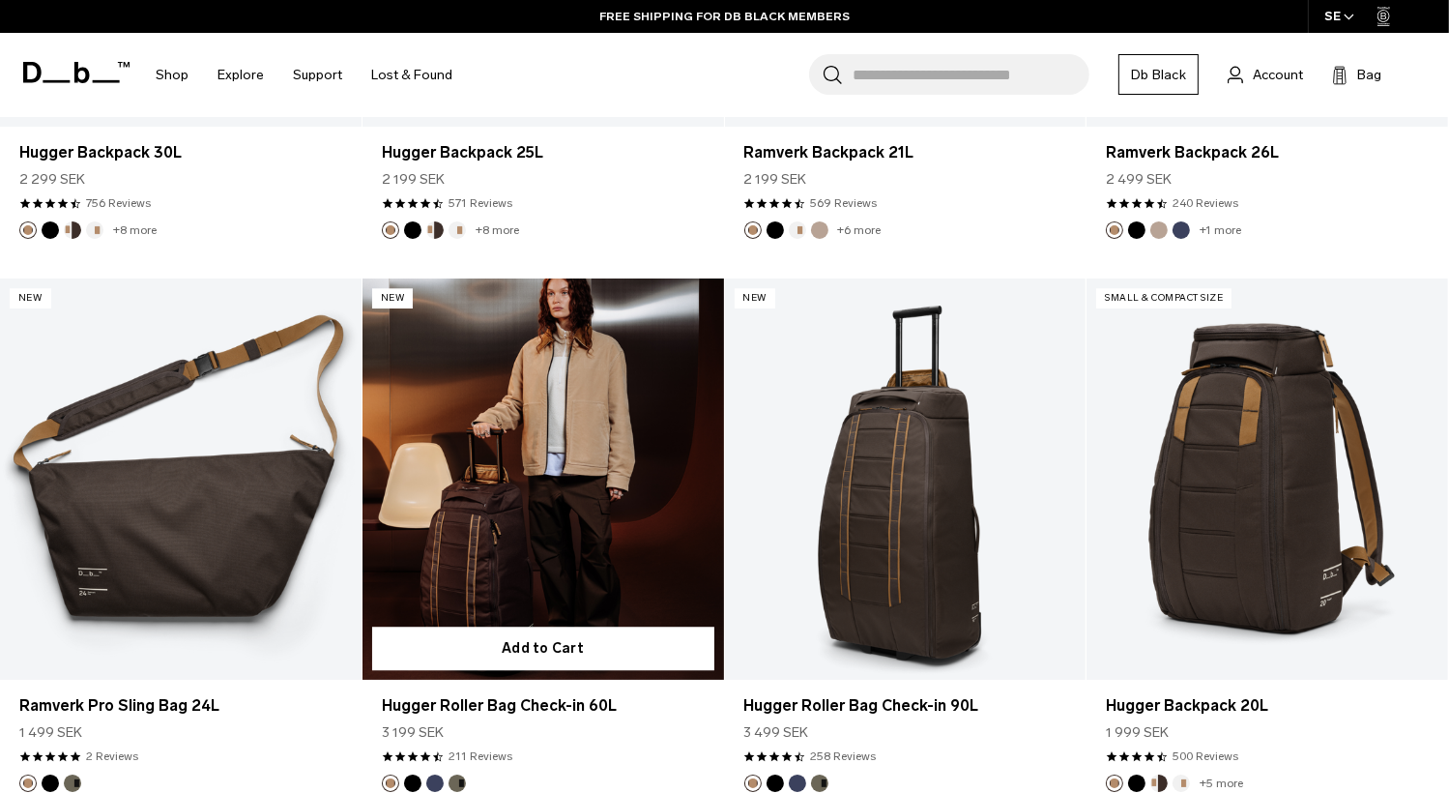
click at [473, 532] on link "Hugger Roller Bag Check-in 60L" at bounding box center [544, 478] width 362 height 401
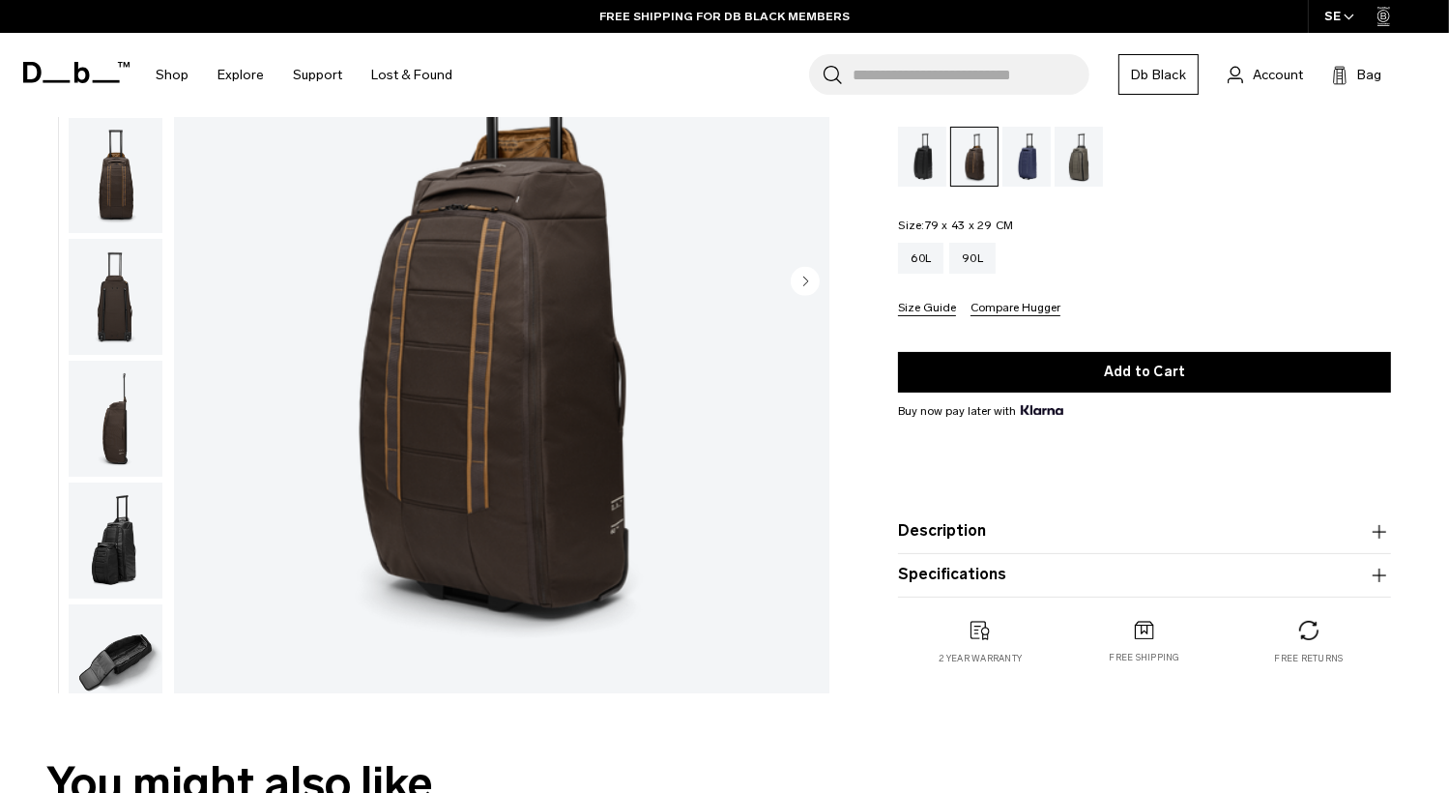
scroll to position [290, 0]
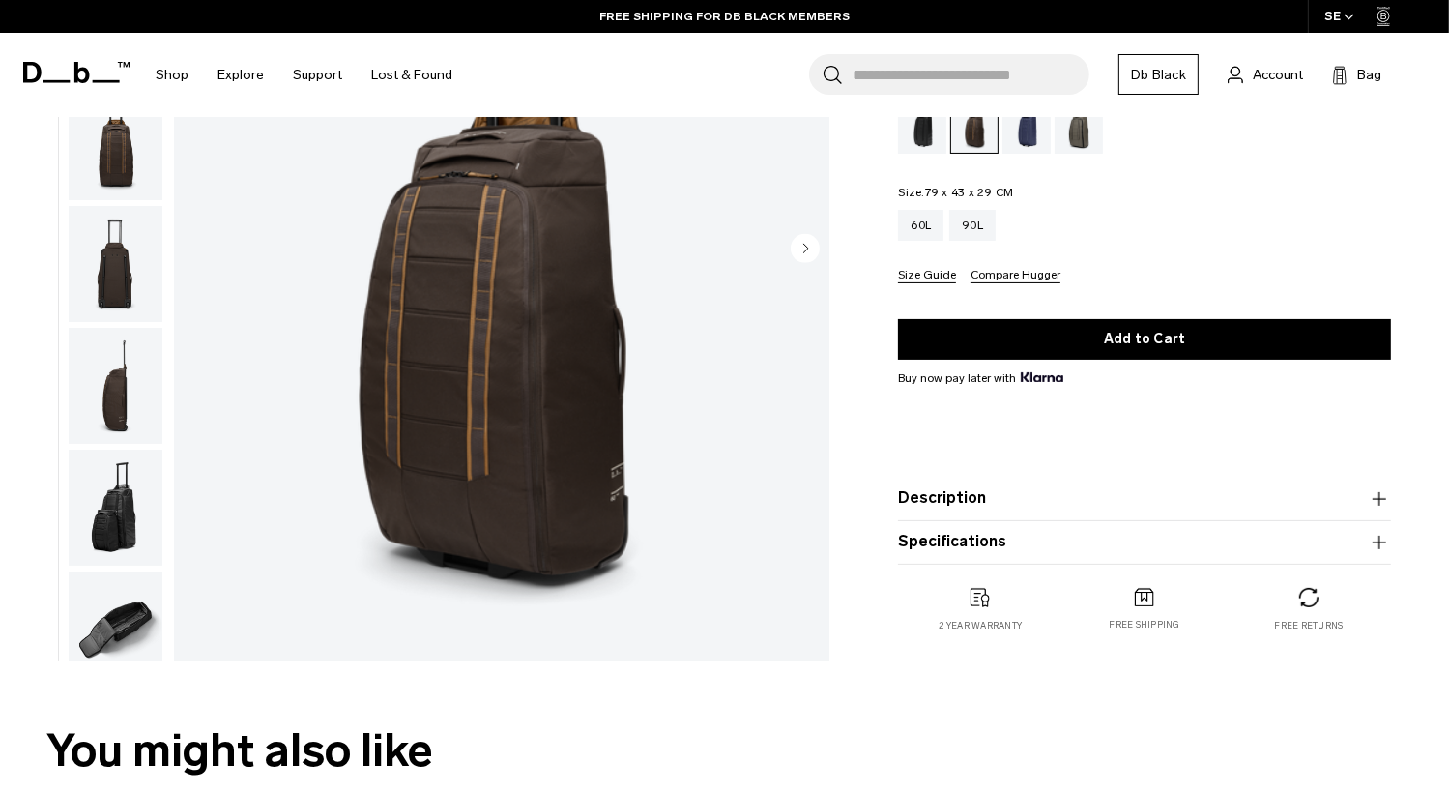
click at [1377, 534] on icon "button" at bounding box center [1379, 541] width 23 height 23
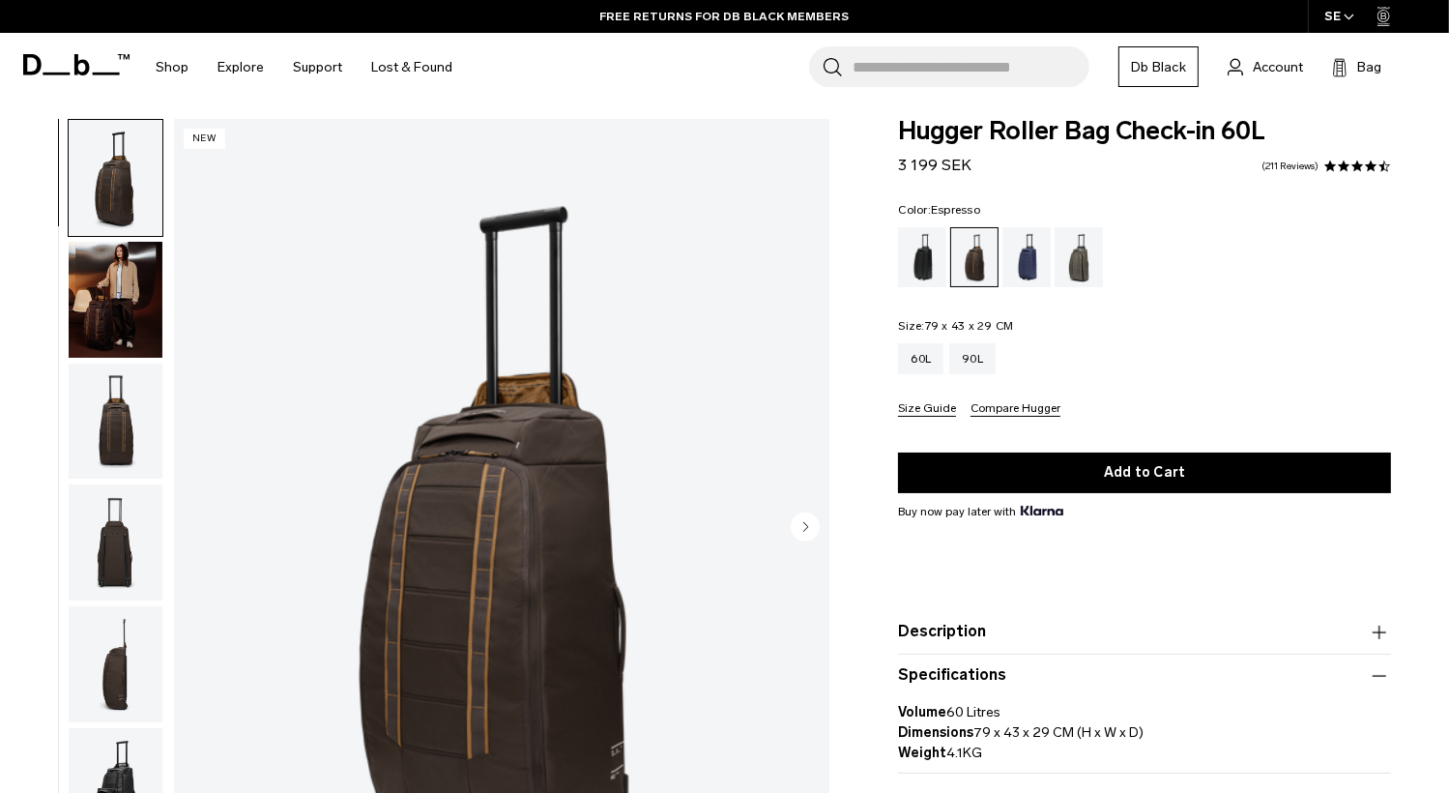
scroll to position [0, 0]
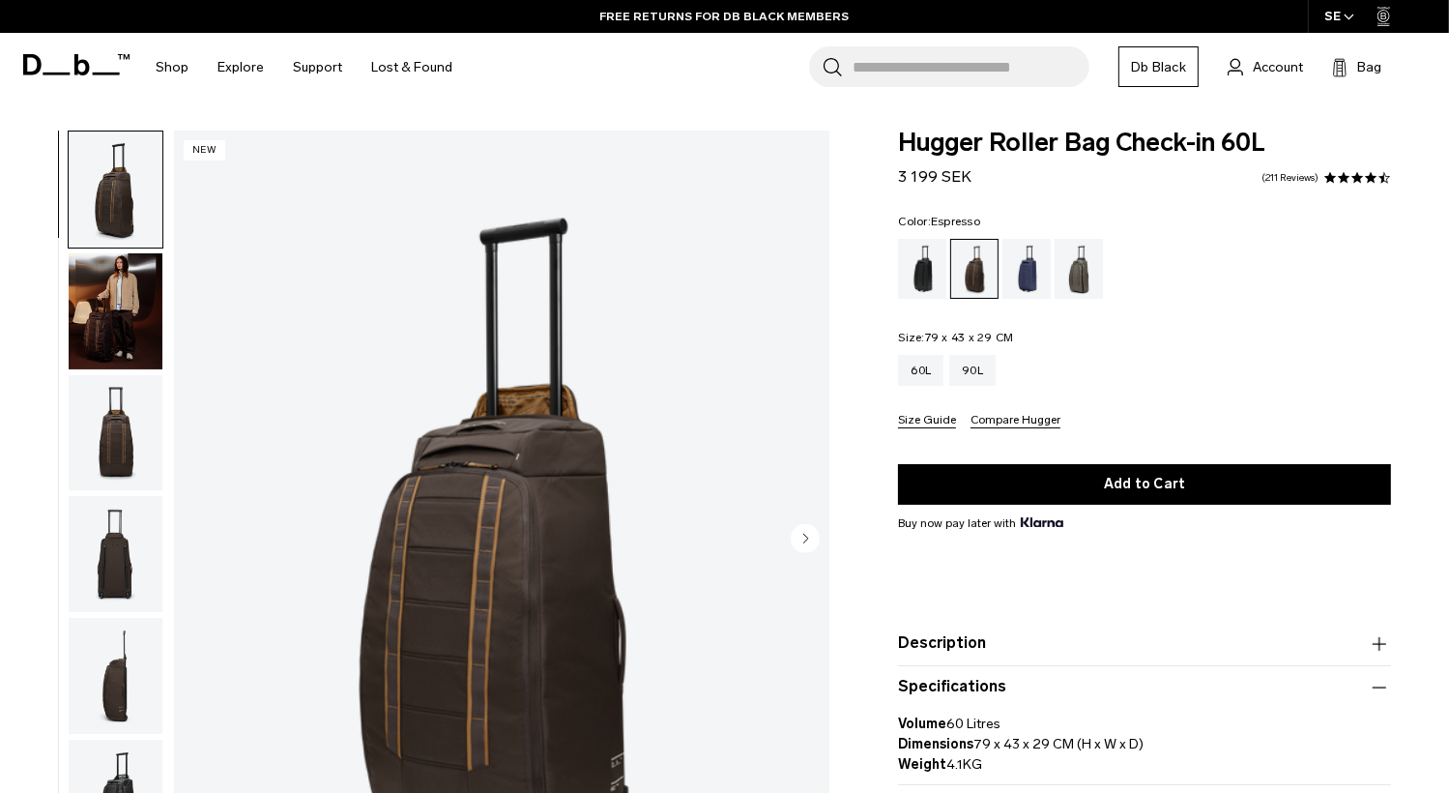
click at [801, 532] on circle "Next slide" at bounding box center [805, 538] width 29 height 29
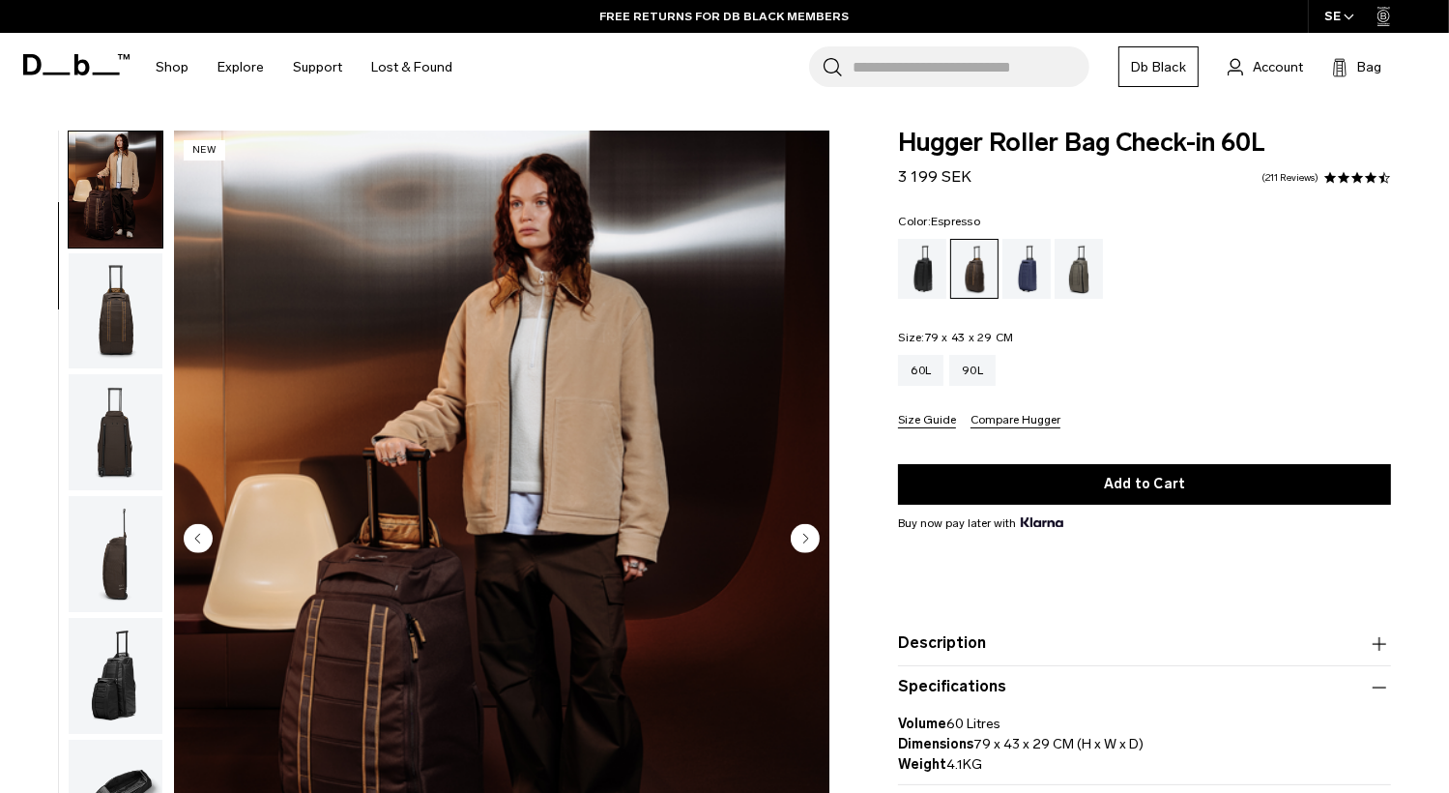
click at [801, 532] on circle "Next slide" at bounding box center [805, 538] width 29 height 29
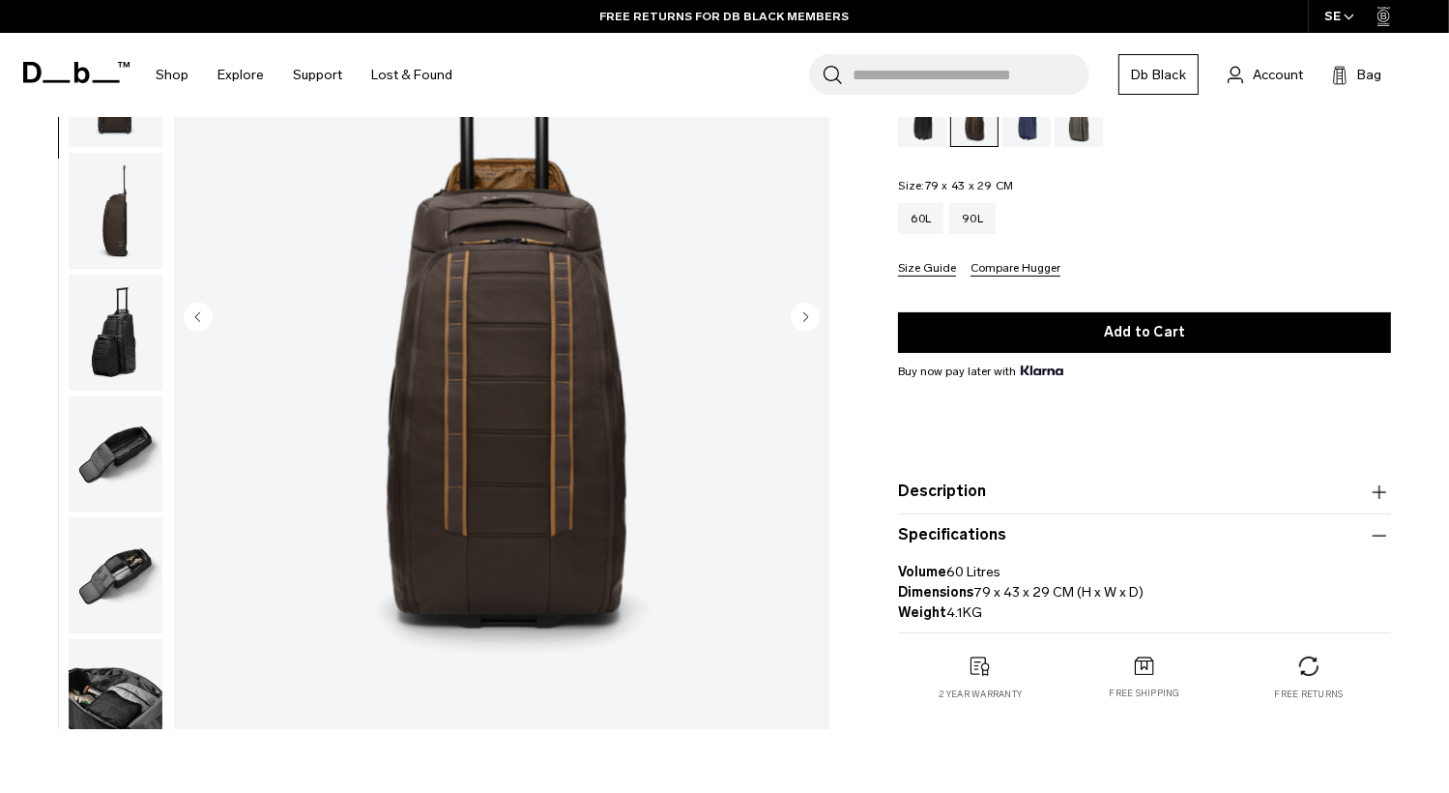
scroll to position [387, 0]
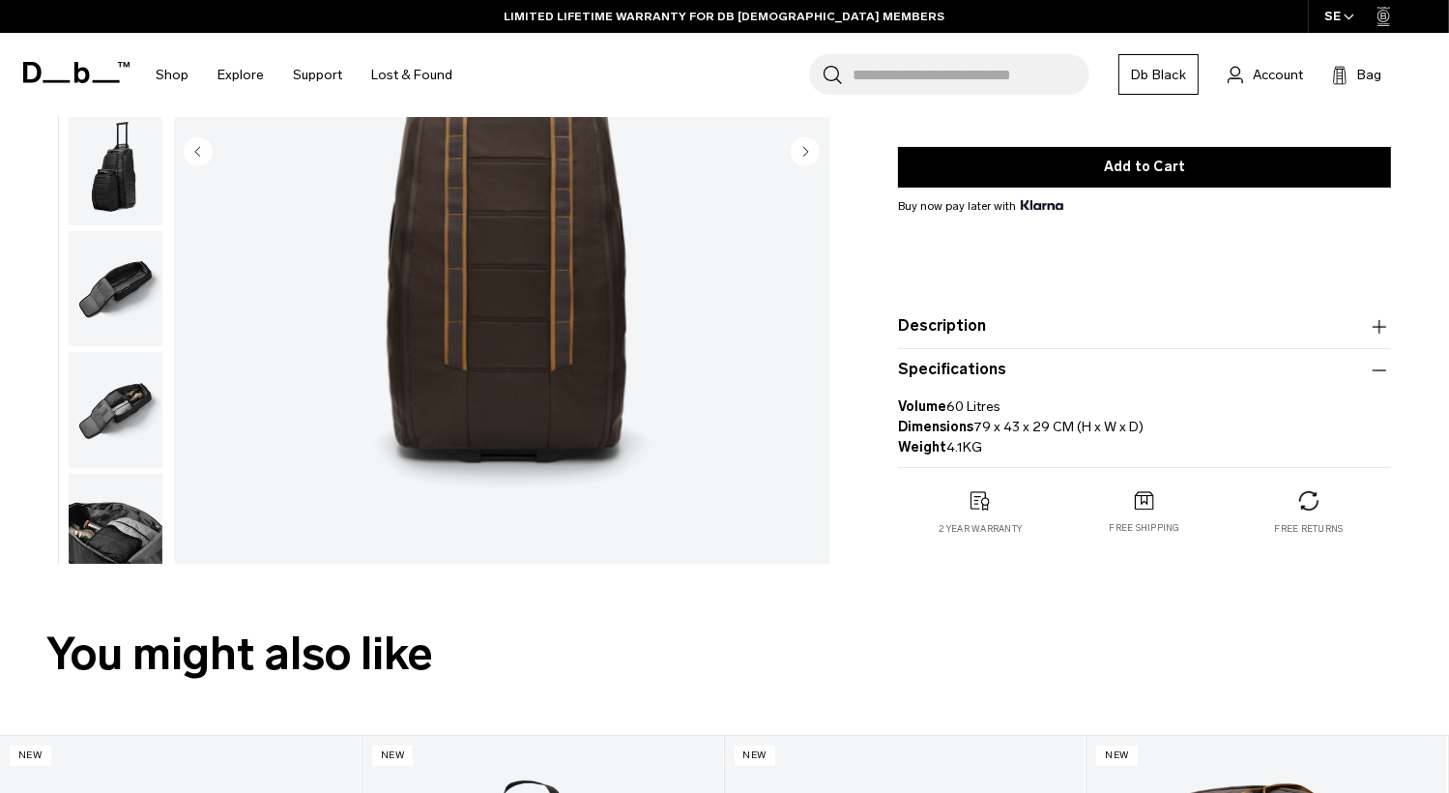
click at [143, 523] on img "button" at bounding box center [116, 532] width 94 height 116
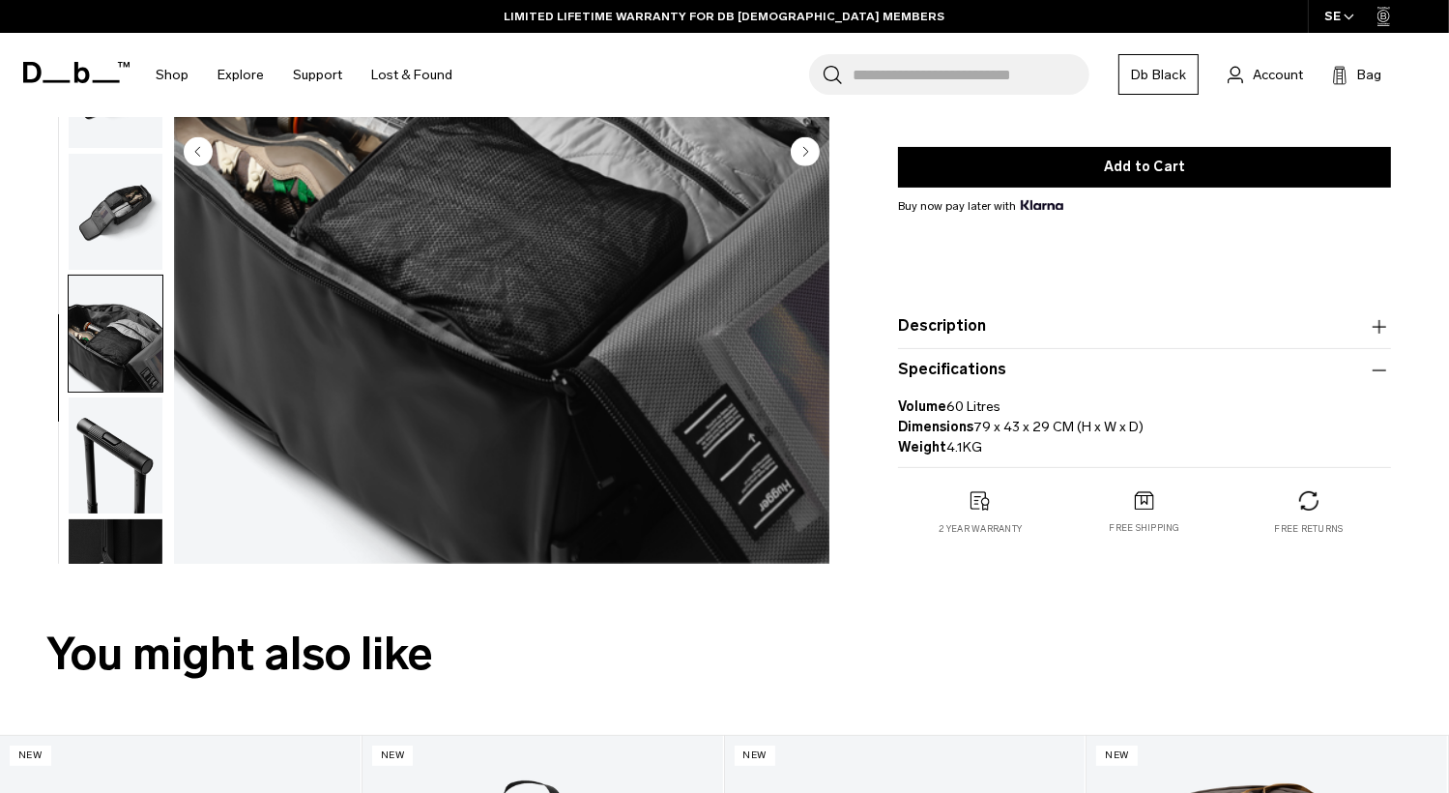
scroll to position [514, 0]
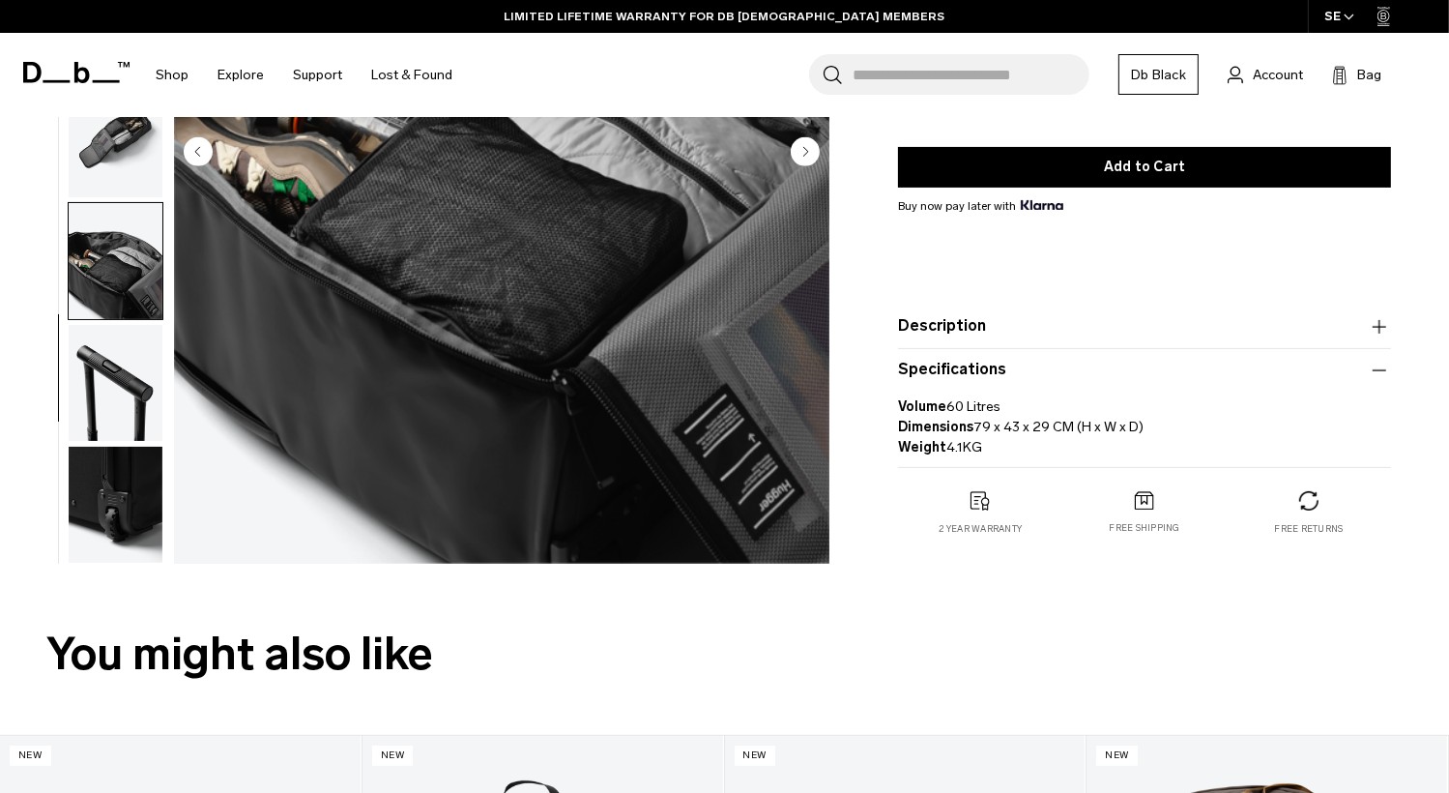
click at [142, 490] on img "button" at bounding box center [116, 505] width 94 height 116
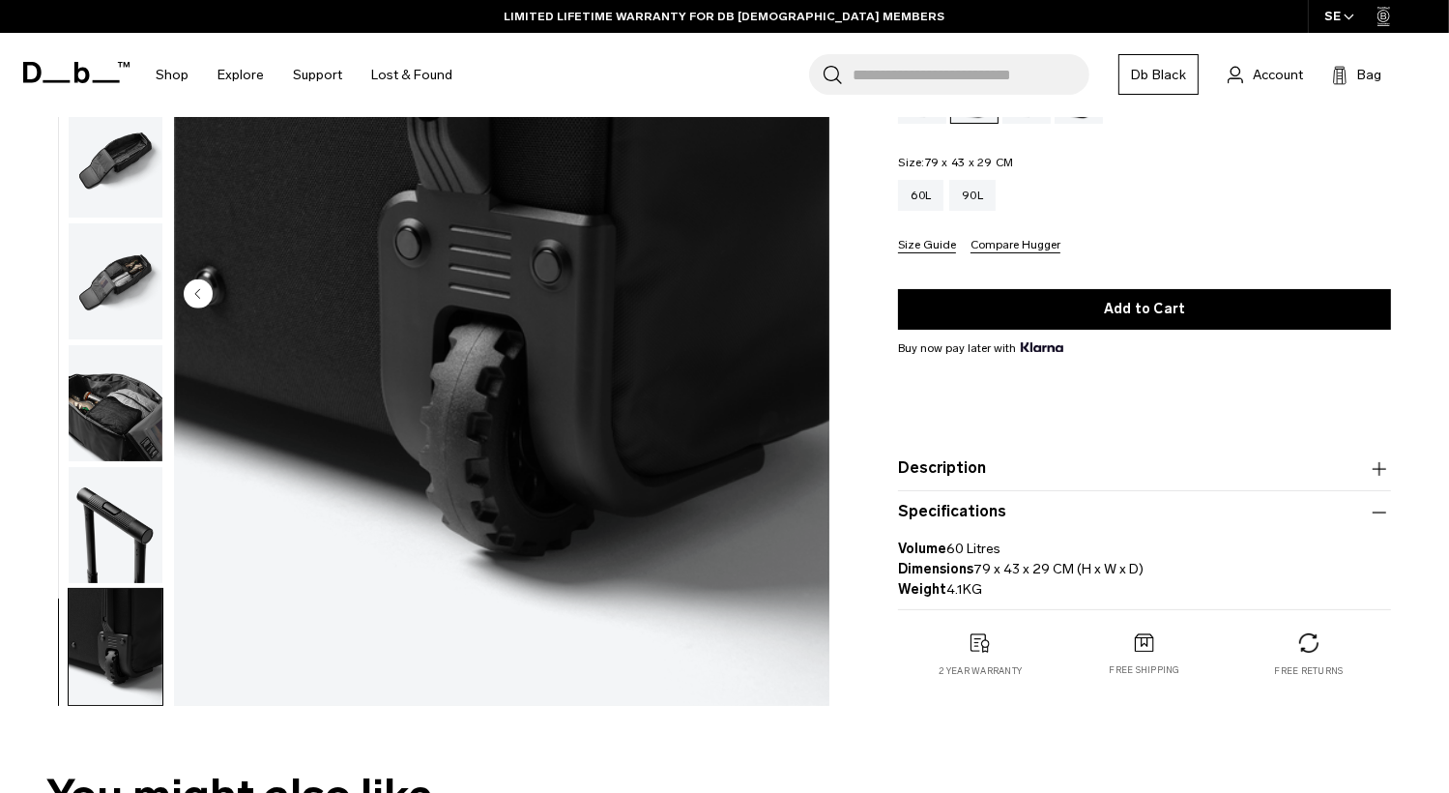
scroll to position [0, 0]
